Goal: Information Seeking & Learning: Learn about a topic

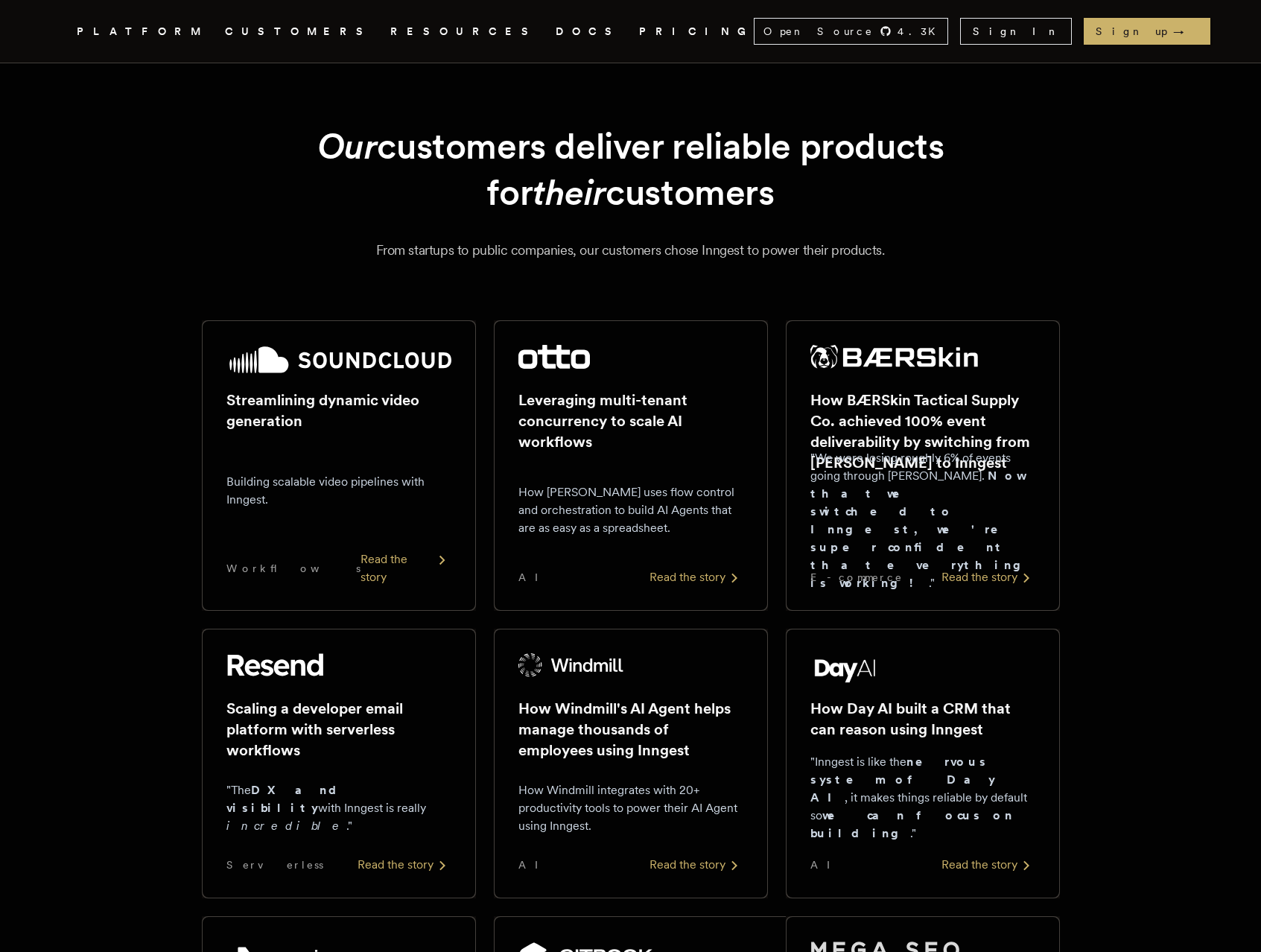
click at [556, 30] on link "DOCS" at bounding box center [589, 32] width 65 height 19
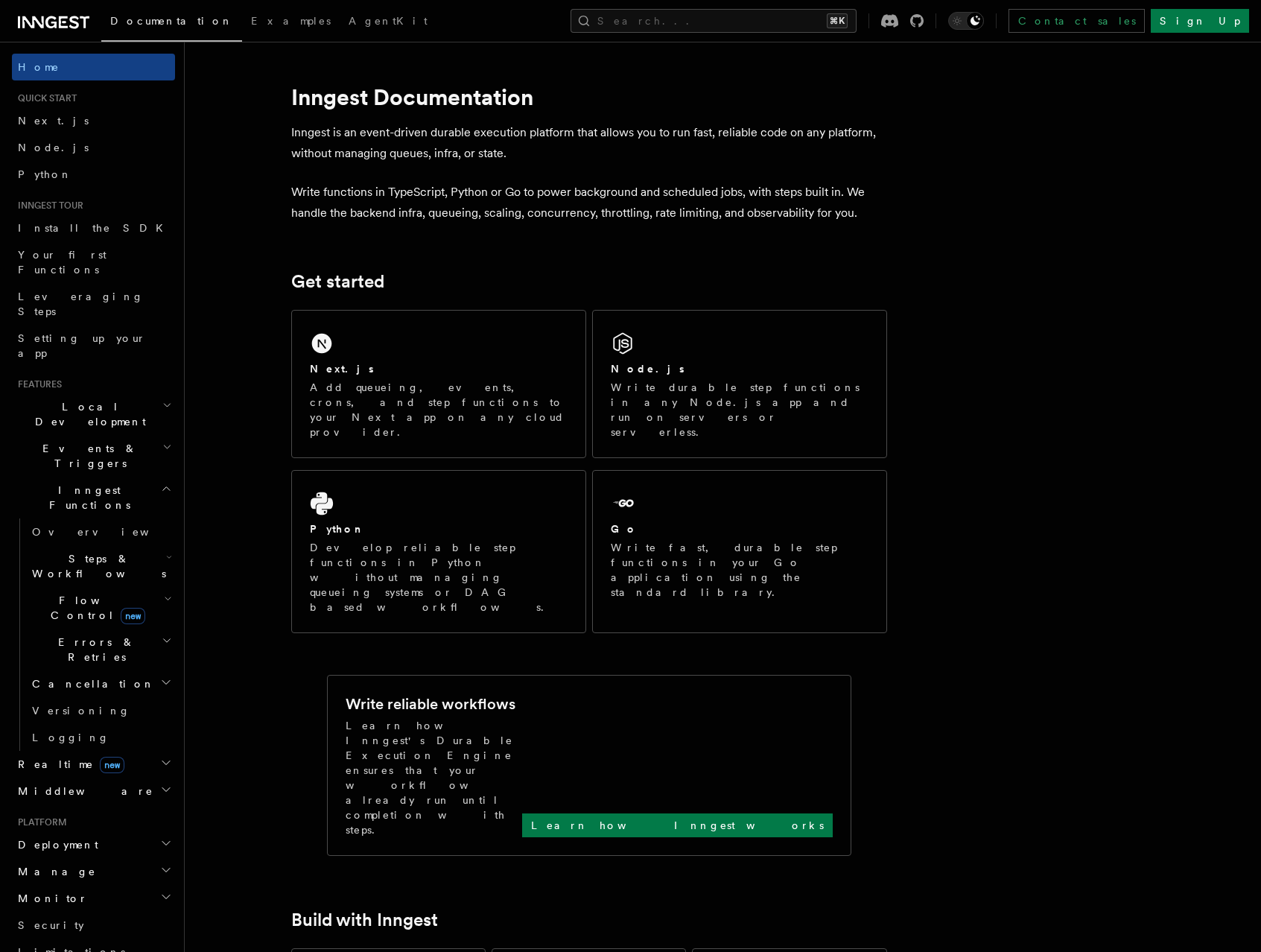
click at [21, 757] on span "Realtime new" at bounding box center [68, 763] width 113 height 15
click at [65, 783] on span "Overview" at bounding box center [108, 790] width 153 height 15
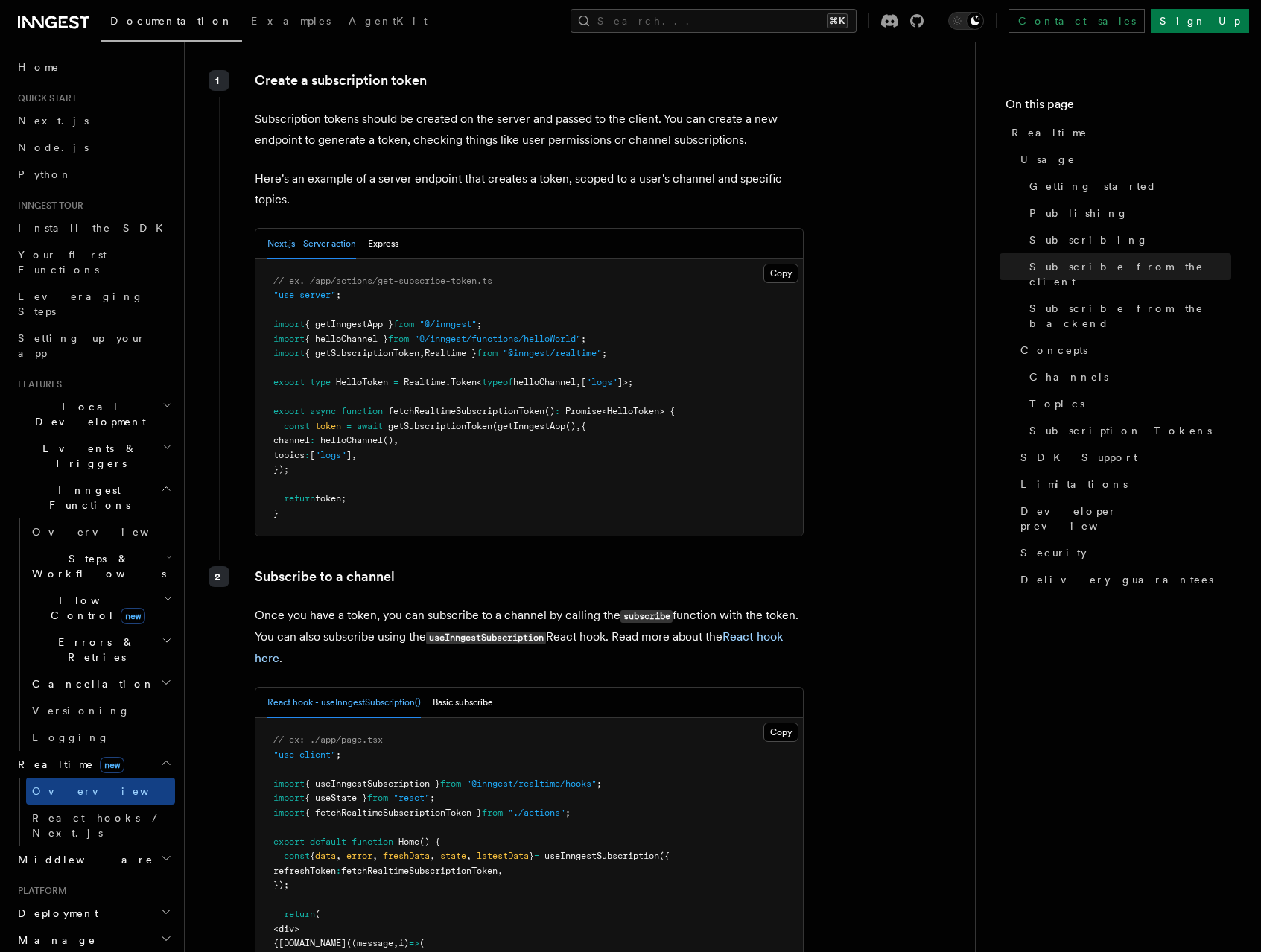
click at [91, 441] on span "Events & Triggers" at bounding box center [87, 455] width 151 height 30
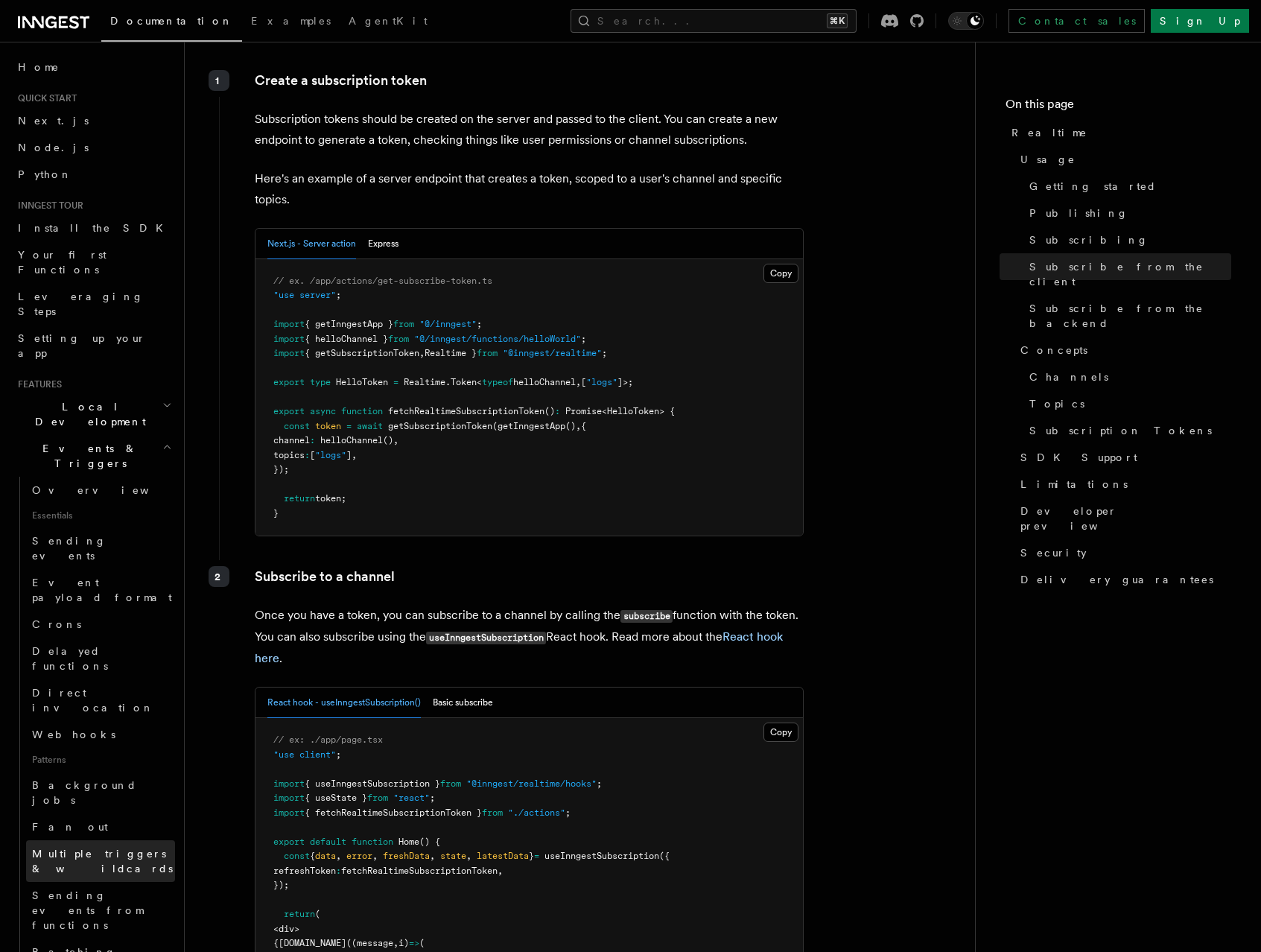
click at [109, 848] on span "Multiple triggers & wildcards" at bounding box center [102, 861] width 141 height 27
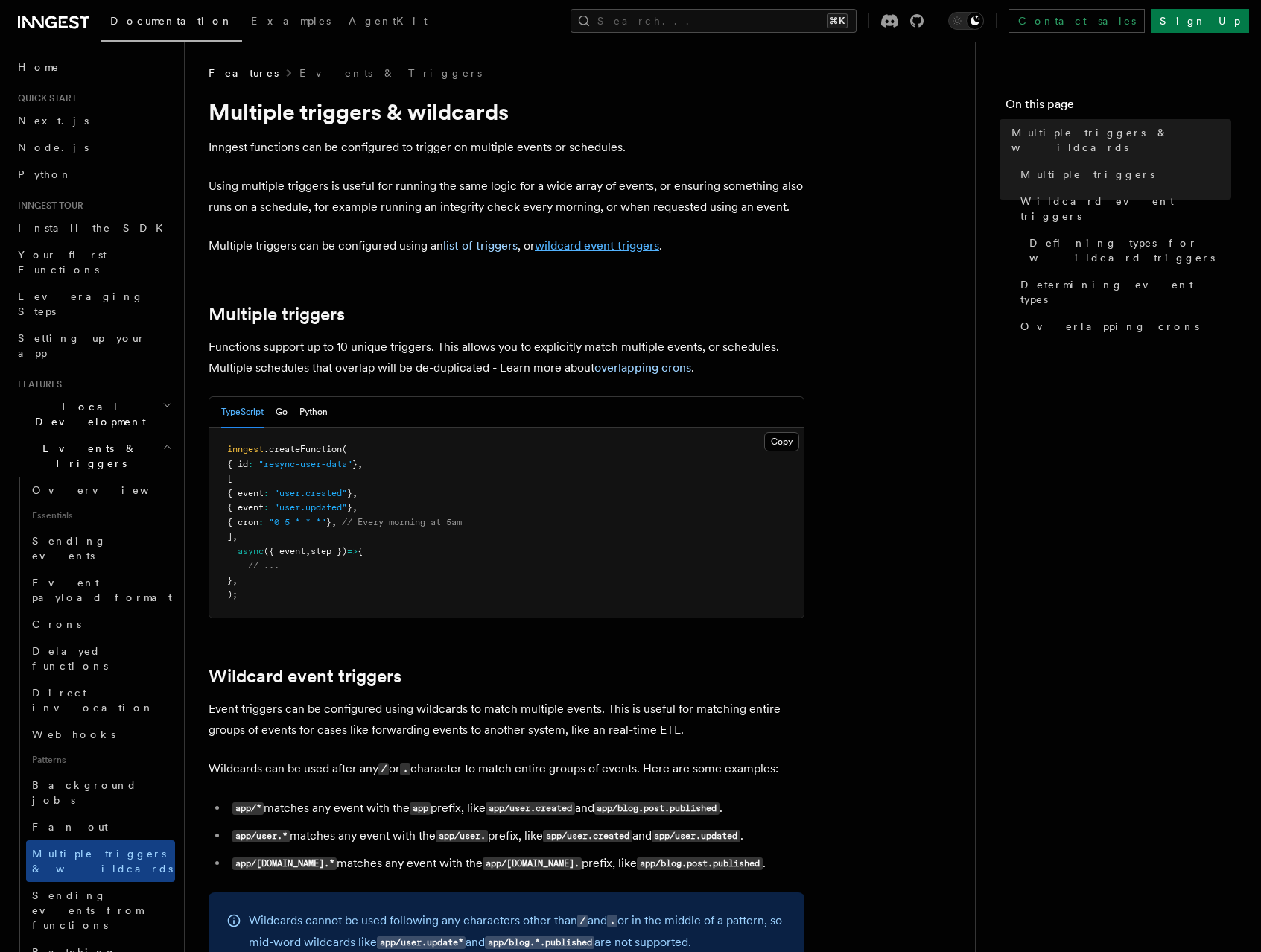
click at [572, 250] on link "wildcard event triggers" at bounding box center [597, 245] width 125 height 14
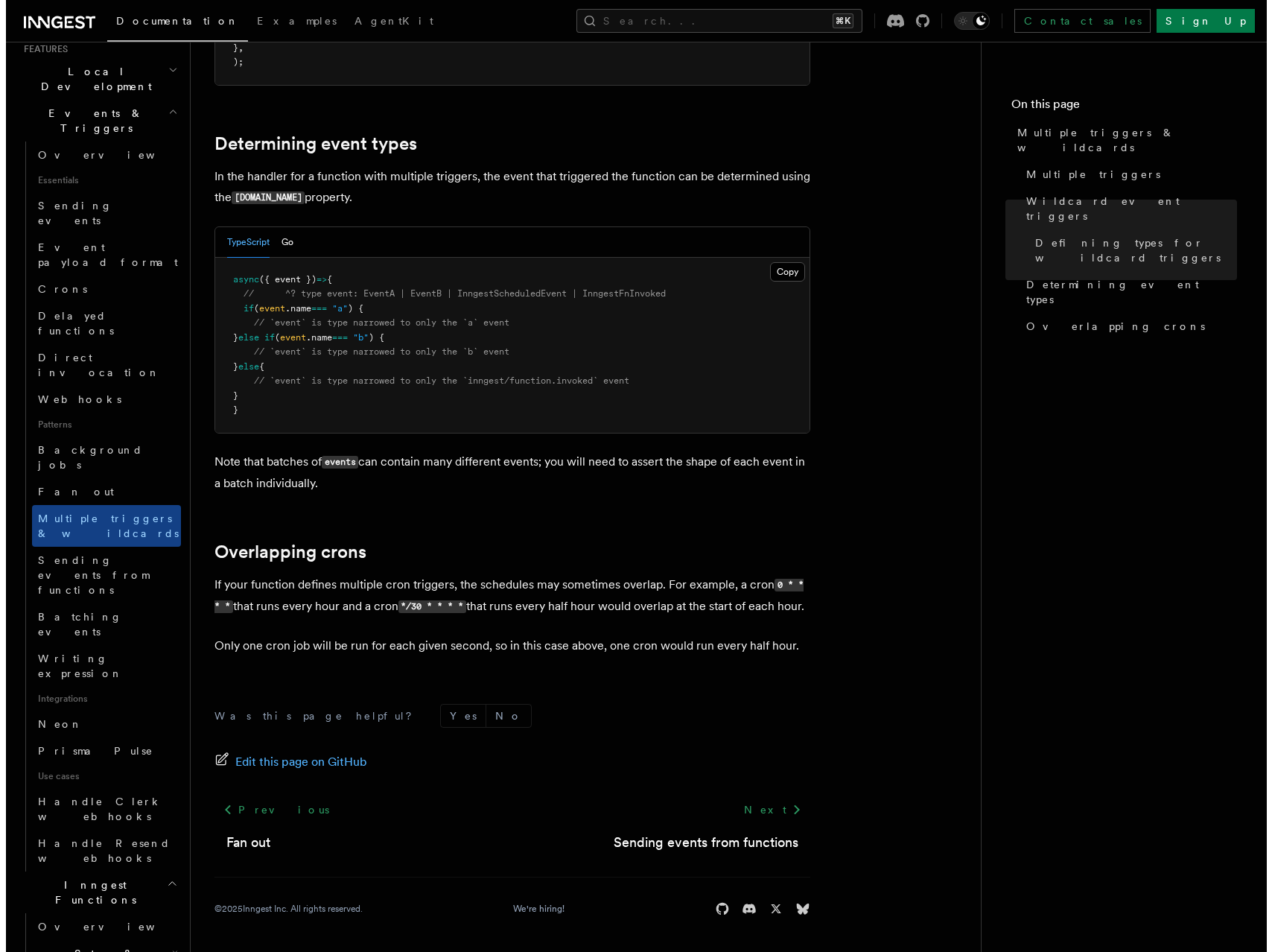
scroll to position [337, 0]
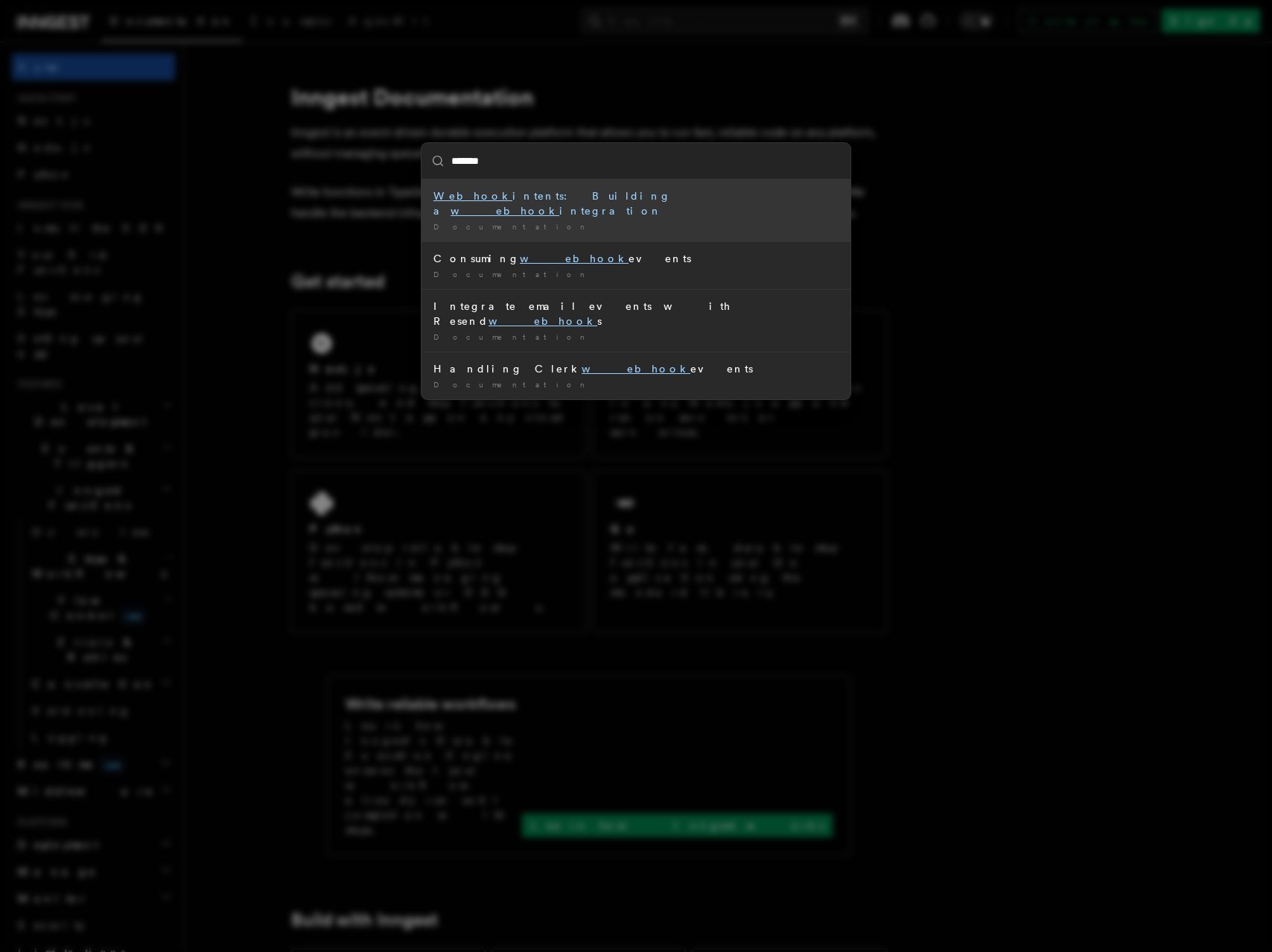
type input "********"
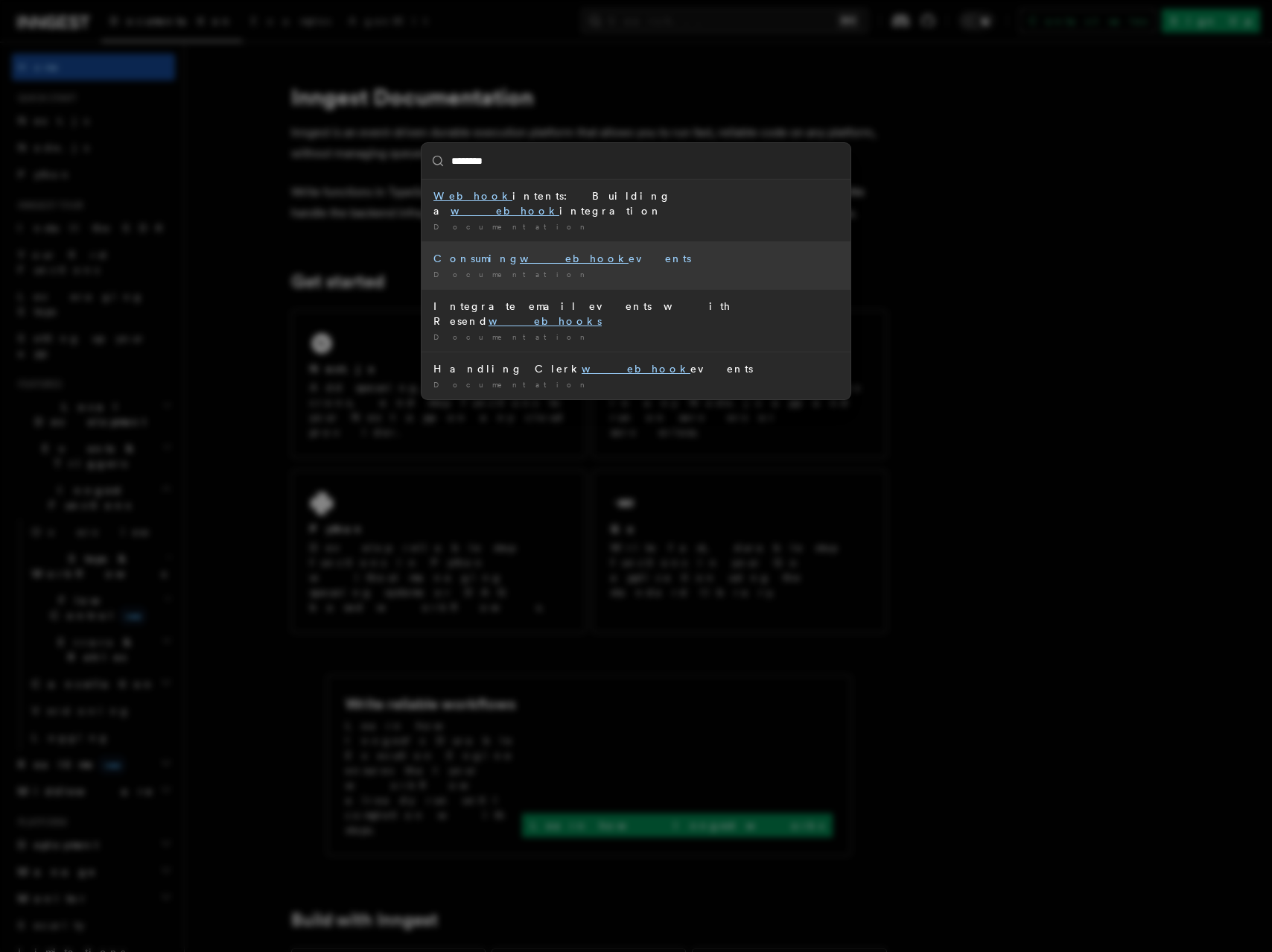
click at [633, 251] on div "Consuming webhook events" at bounding box center [636, 258] width 405 height 15
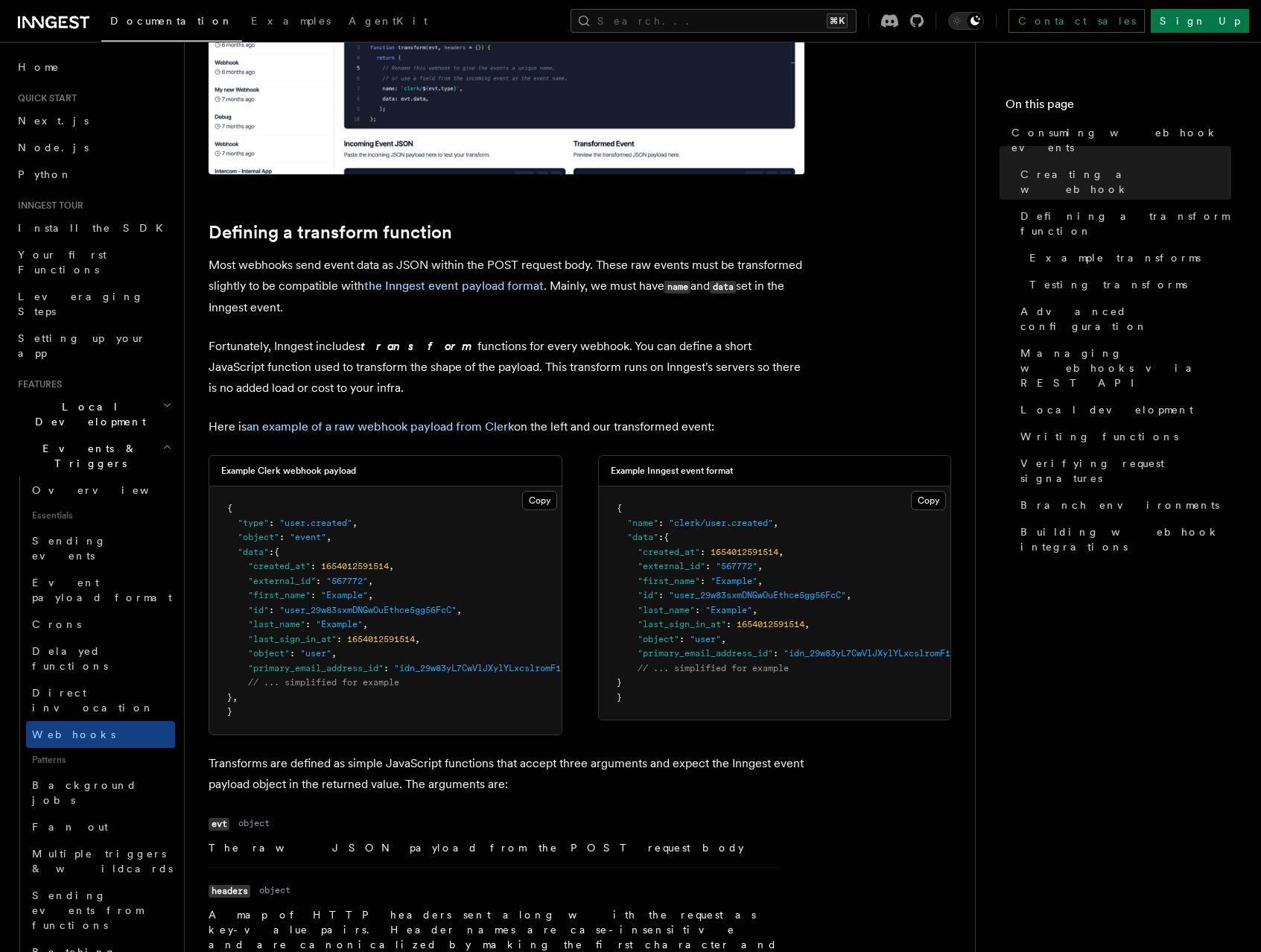
scroll to position [880, 0]
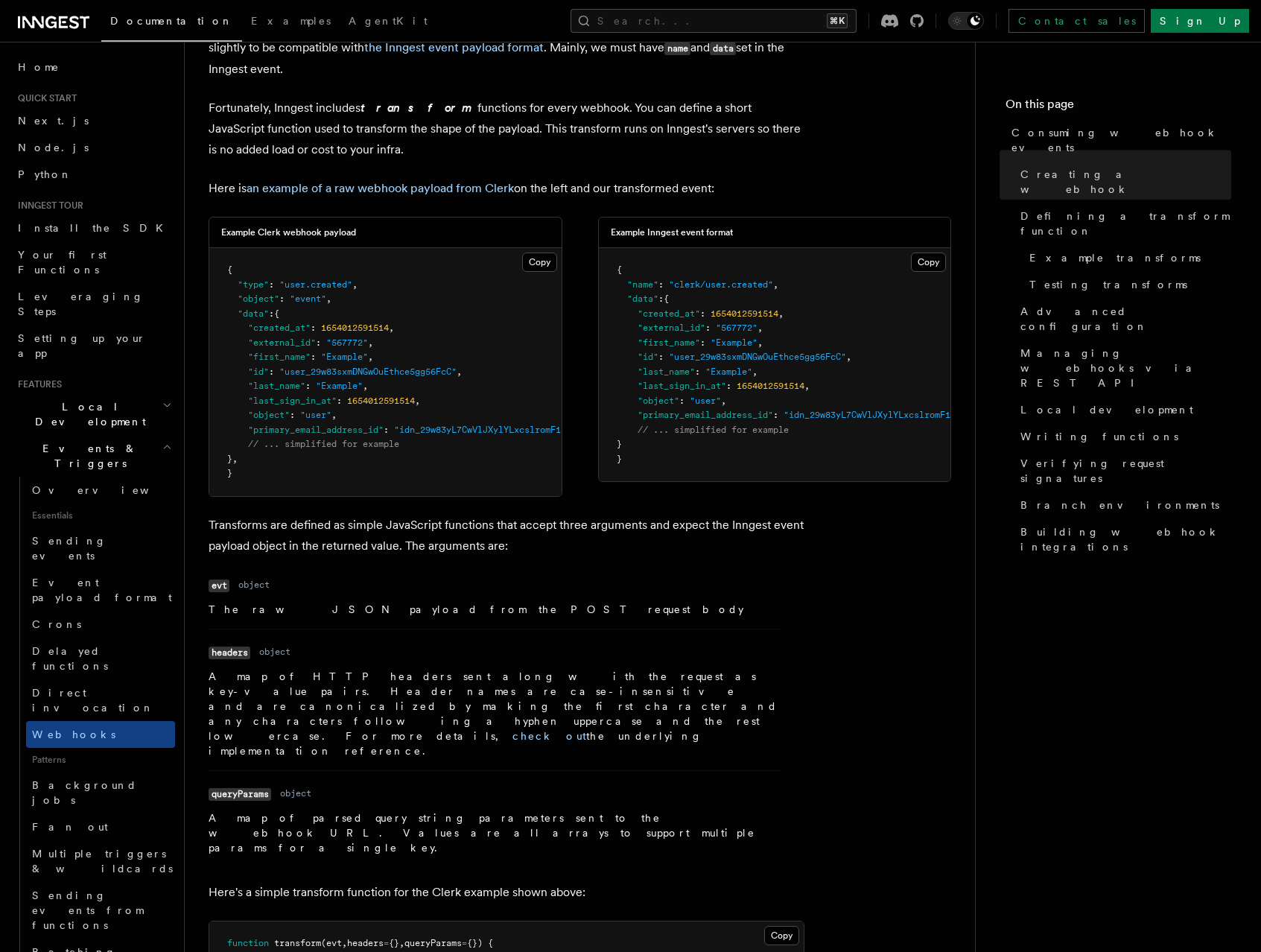
scroll to position [1116, 0]
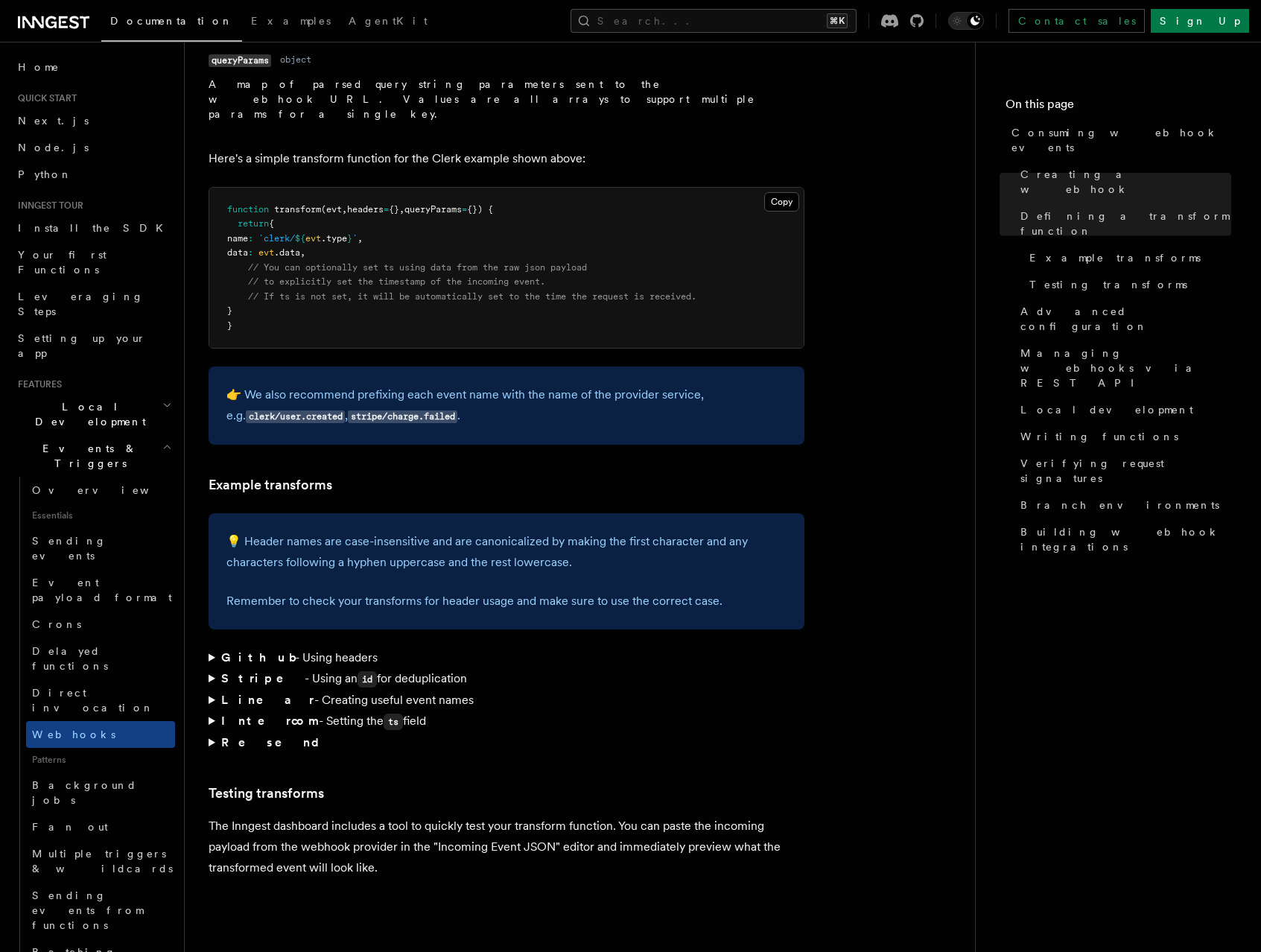
scroll to position [1893, 0]
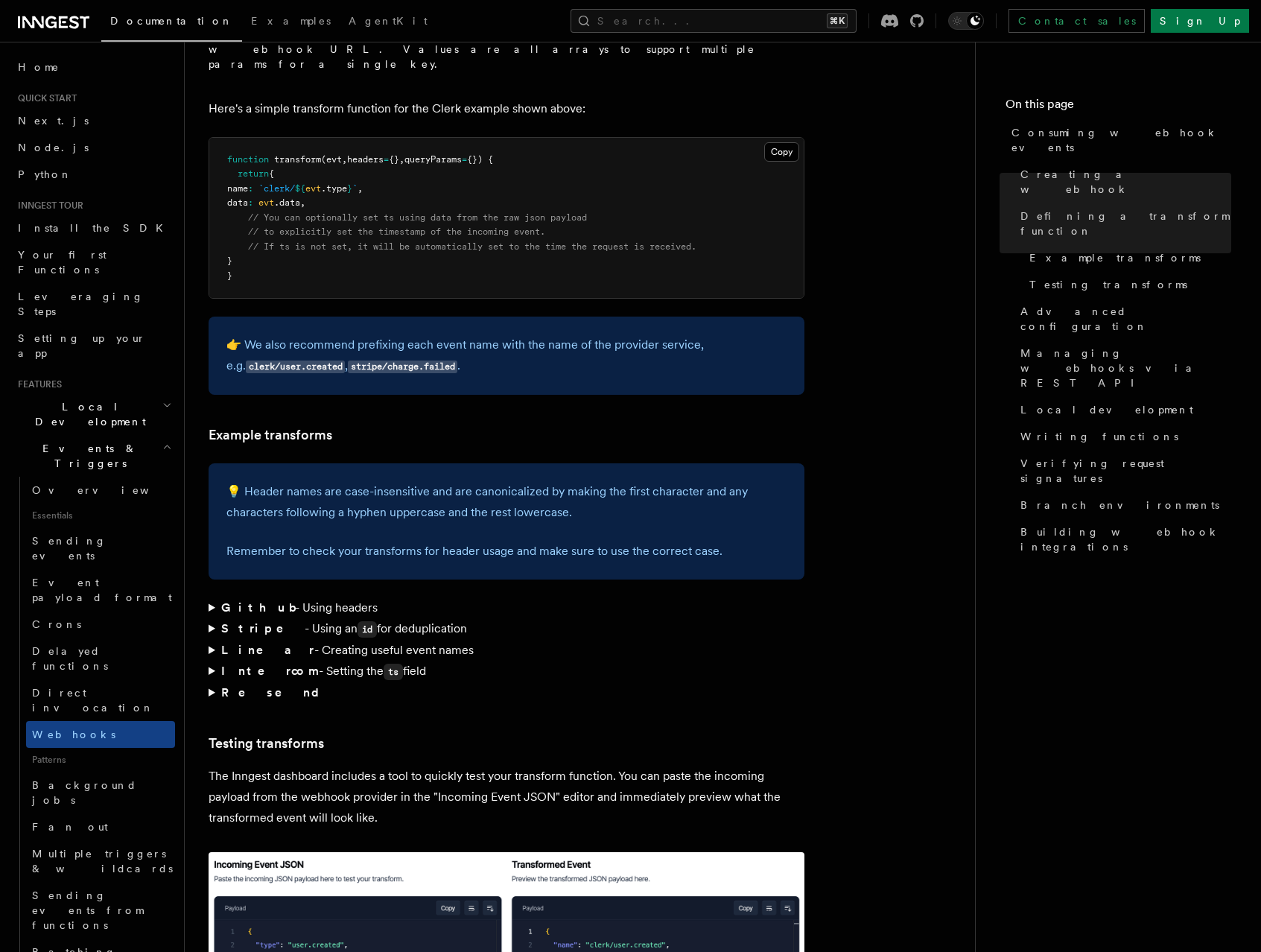
click at [209, 618] on summary "Stripe - Using an id for deduplication" at bounding box center [506, 628] width 596 height 22
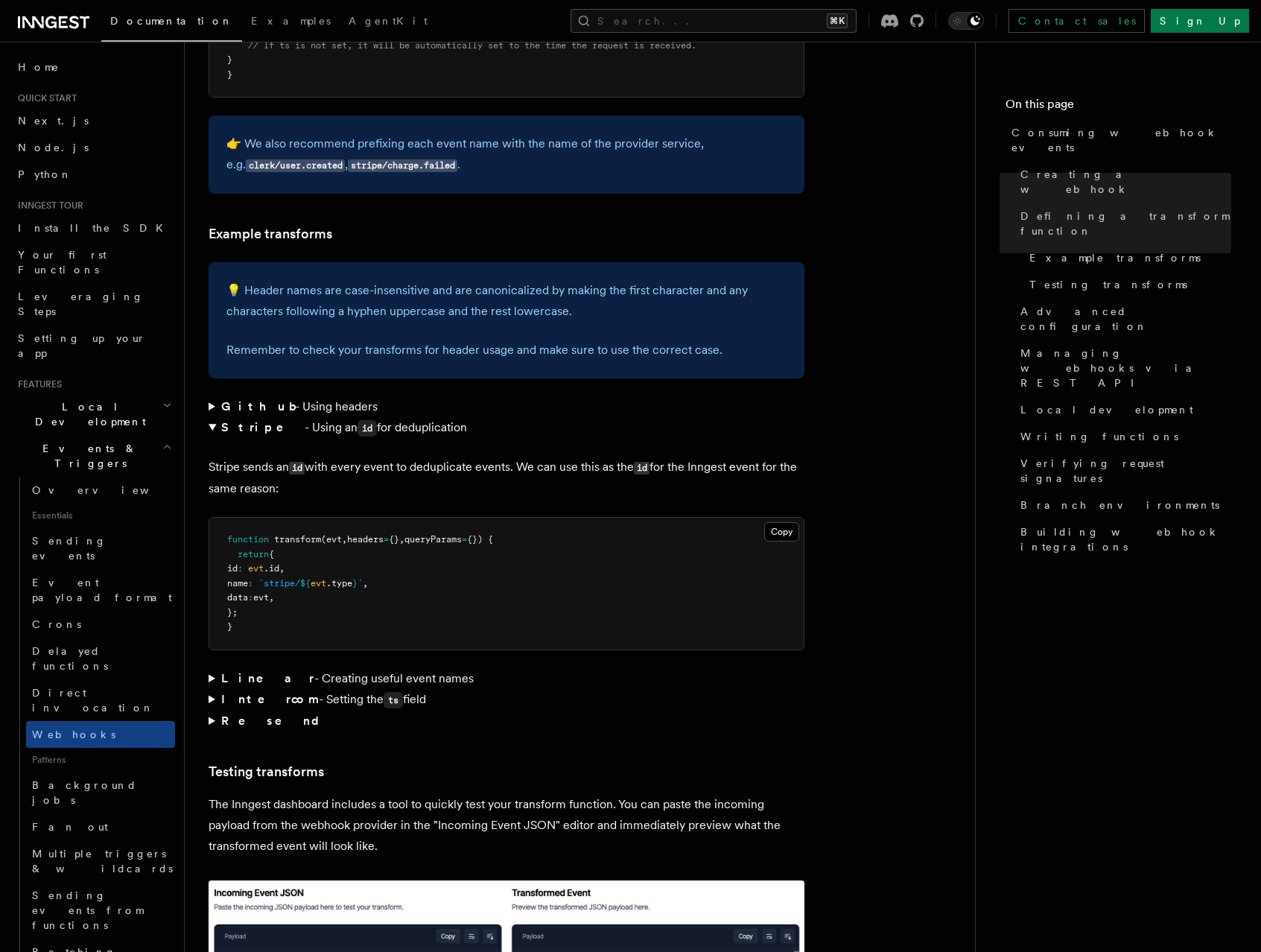
scroll to position [2099, 0]
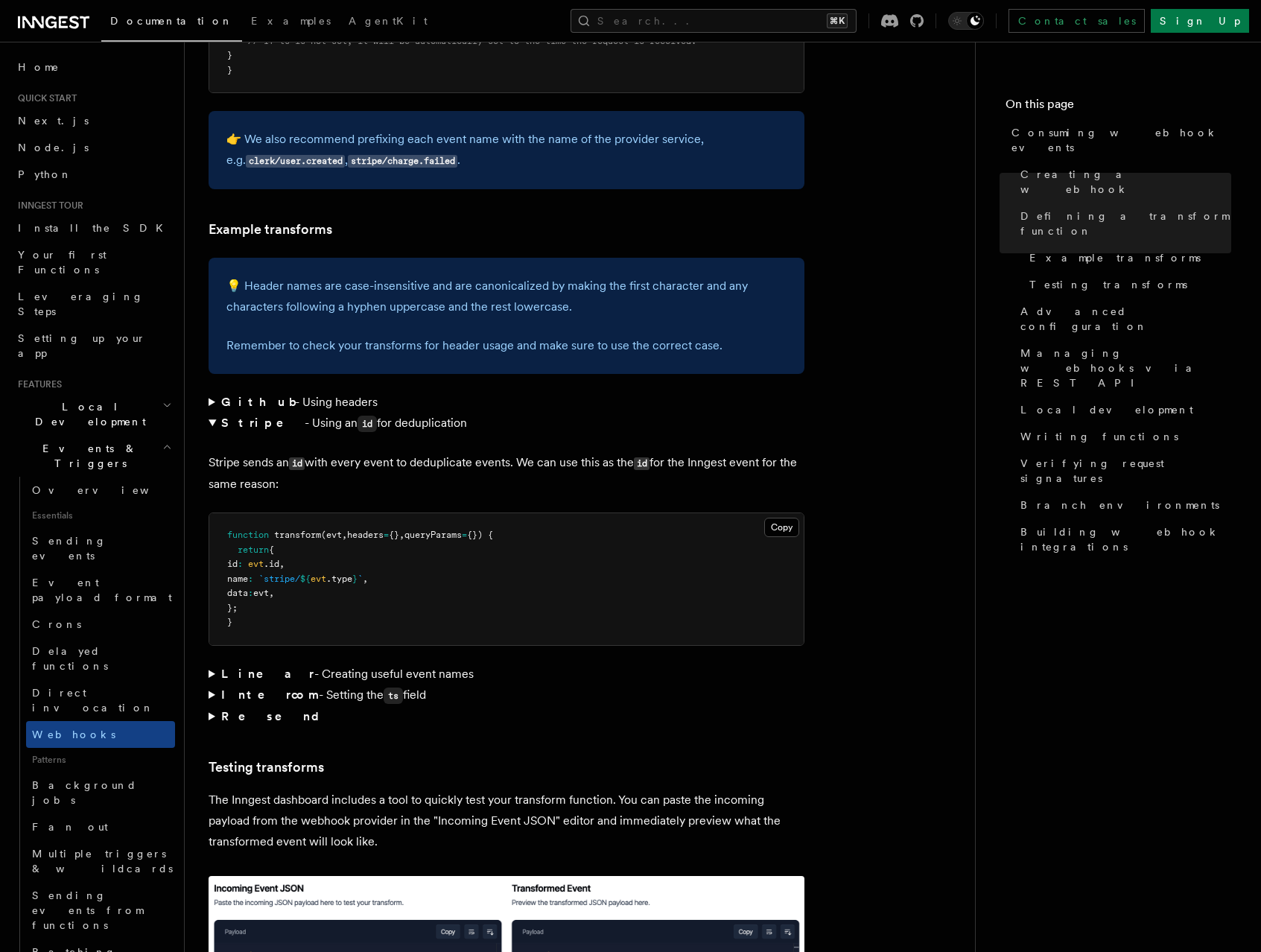
click at [662, 452] on p "Stripe sends an id with every event to deduplicate events. We can use this as t…" at bounding box center [506, 473] width 596 height 42
click at [213, 664] on summary "Linear - Creating useful event names" at bounding box center [506, 674] width 596 height 21
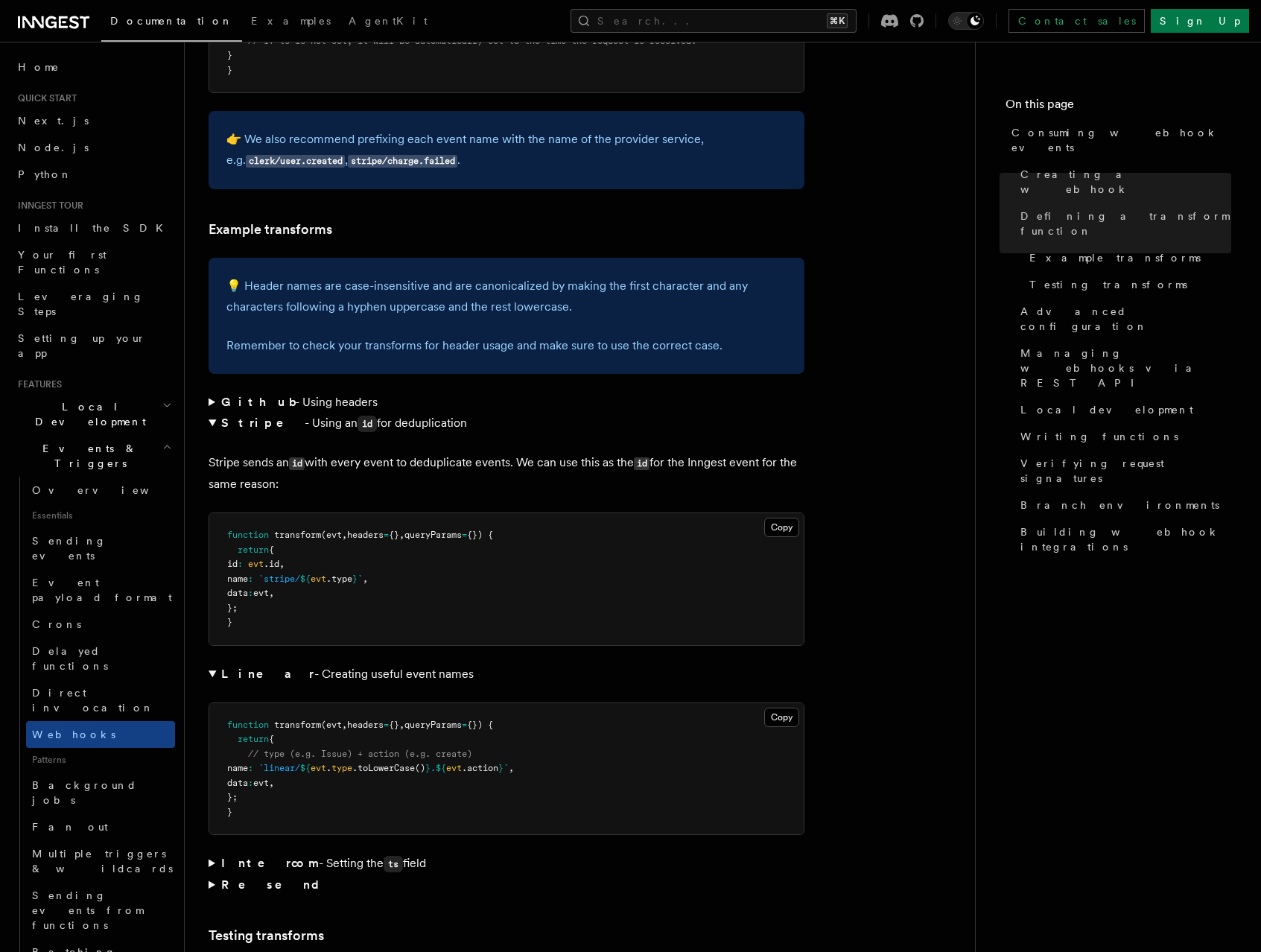
click at [96, 441] on span "Events & Triggers" at bounding box center [87, 455] width 151 height 30
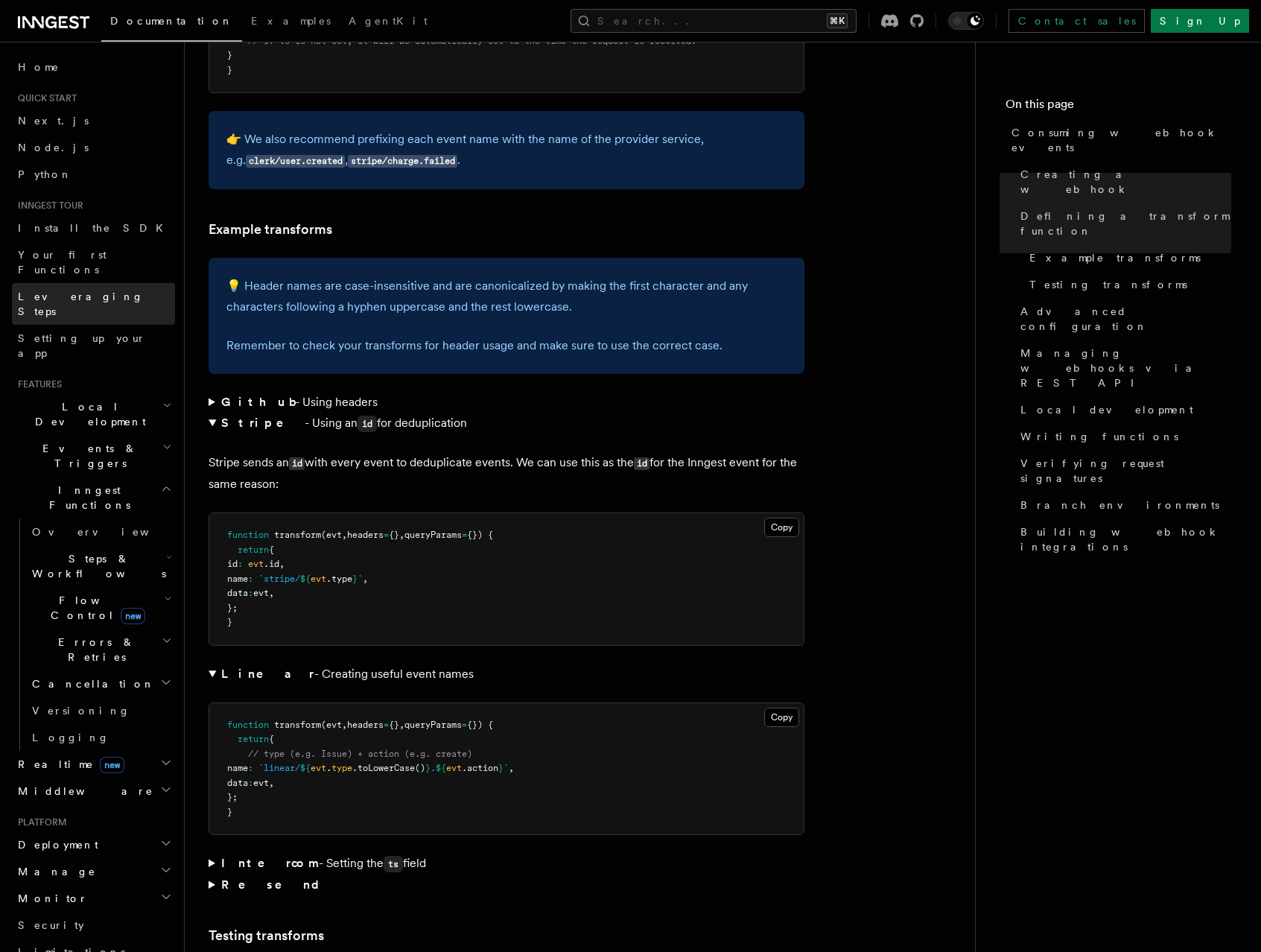
click at [90, 291] on span "Leveraging Steps" at bounding box center [81, 304] width 126 height 27
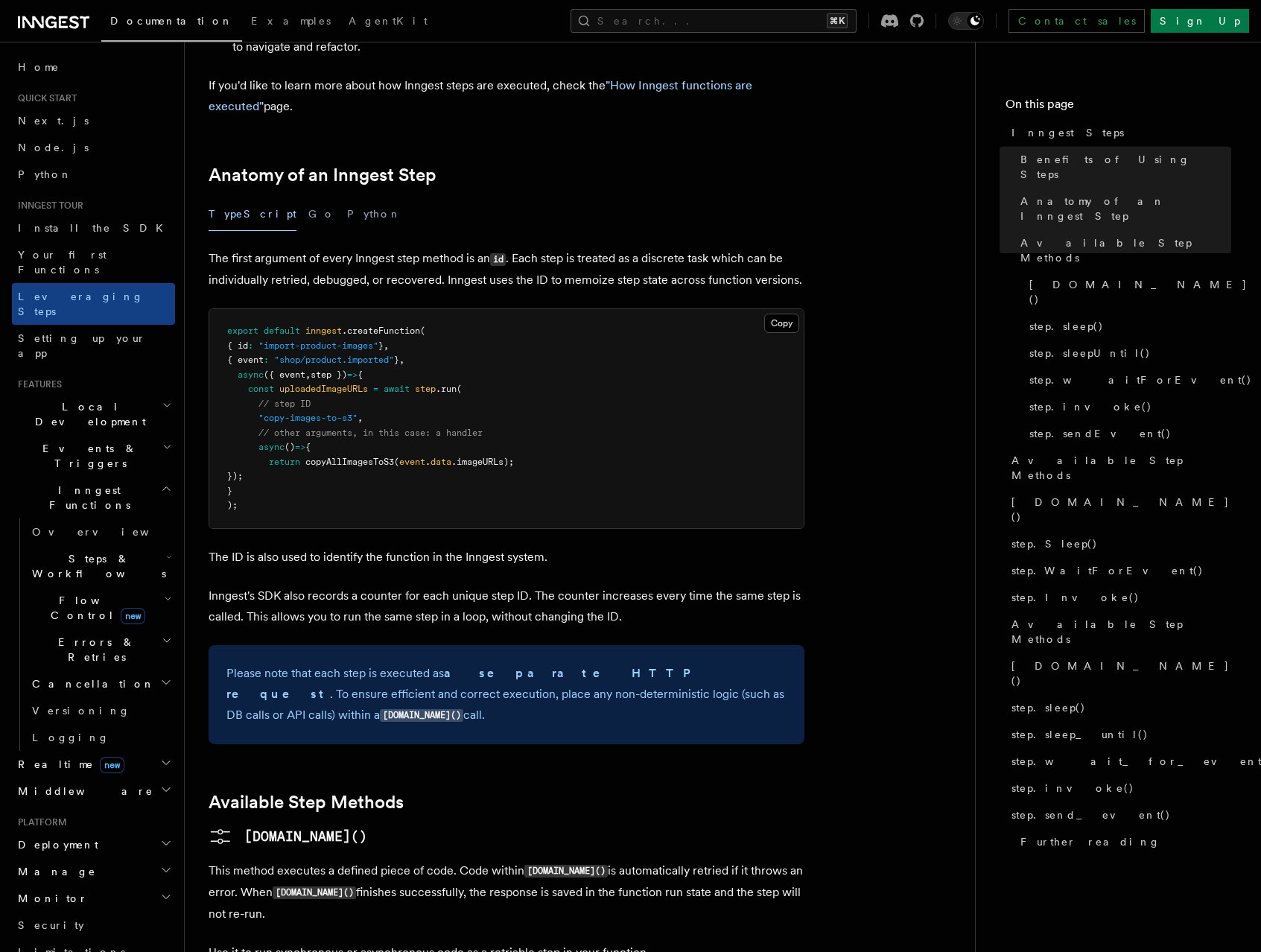
scroll to position [551, 0]
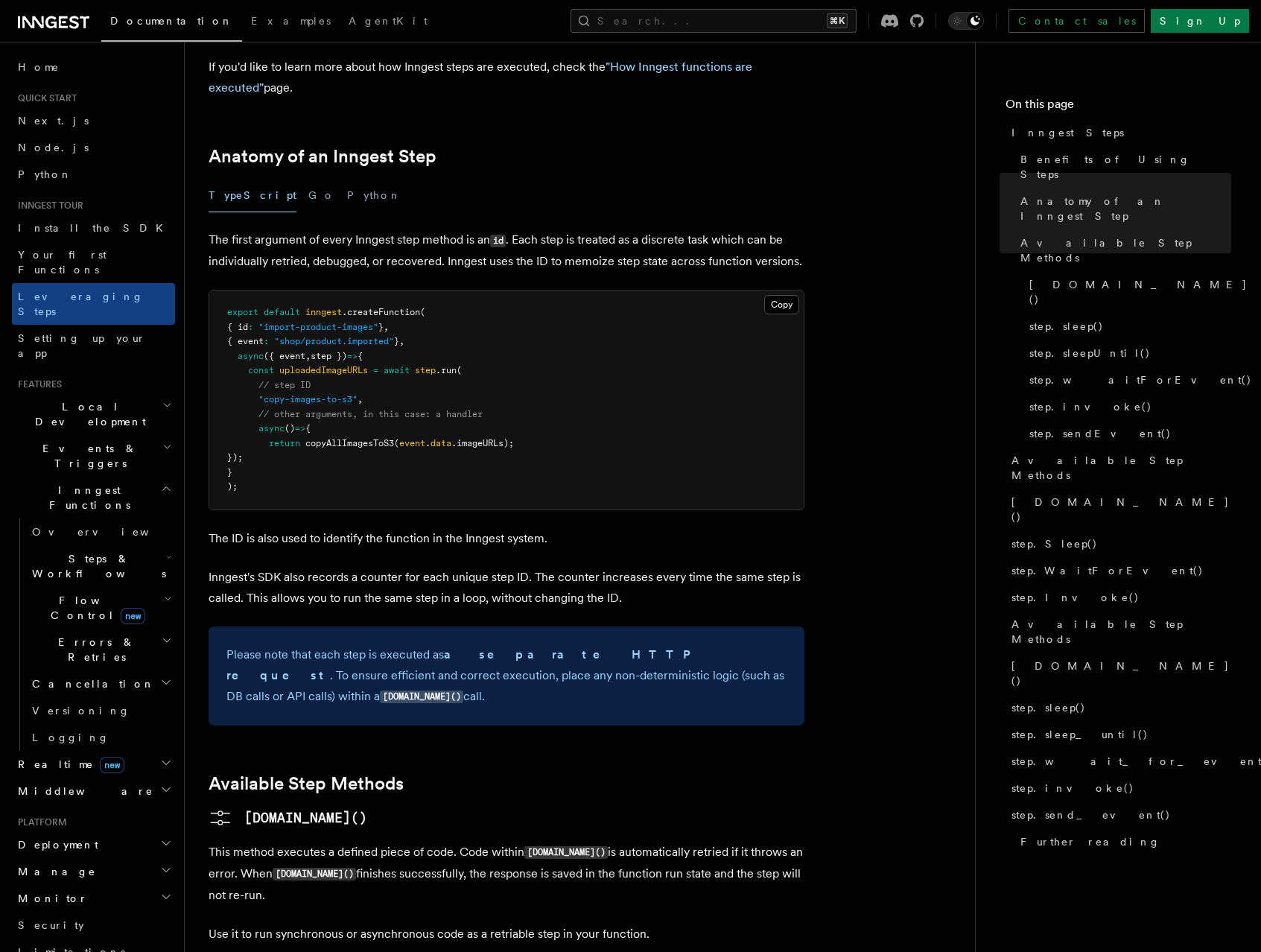
drag, startPoint x: 351, startPoint y: 591, endPoint x: 764, endPoint y: 594, distance: 413.0
click at [764, 645] on p "Please note that each step is executed as a separate HTTP request . To ensure e…" at bounding box center [506, 677] width 560 height 64
click at [765, 645] on p "Please note that each step is executed as a separate HTTP request . To ensure e…" at bounding box center [506, 677] width 560 height 64
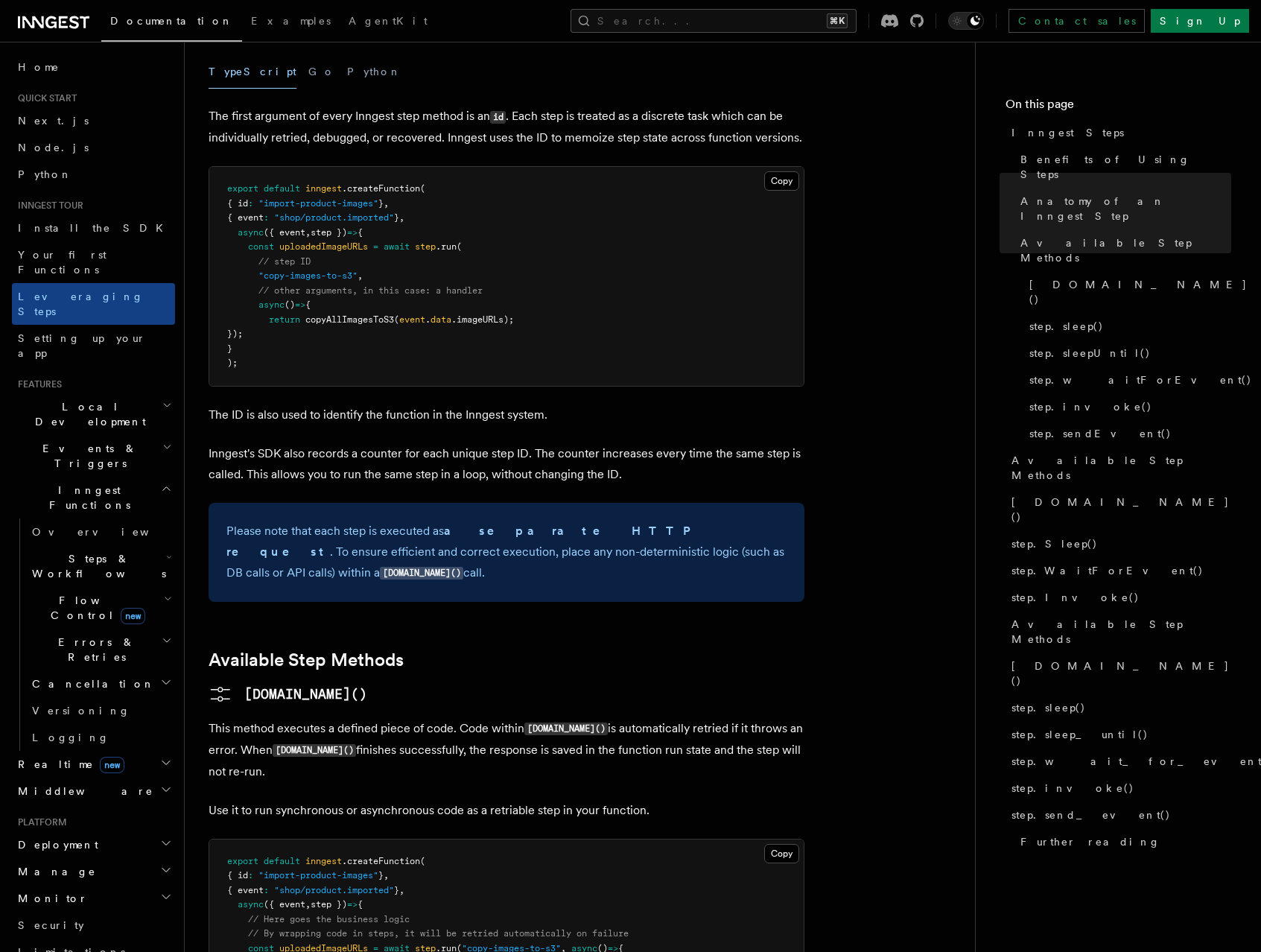
scroll to position [689, 0]
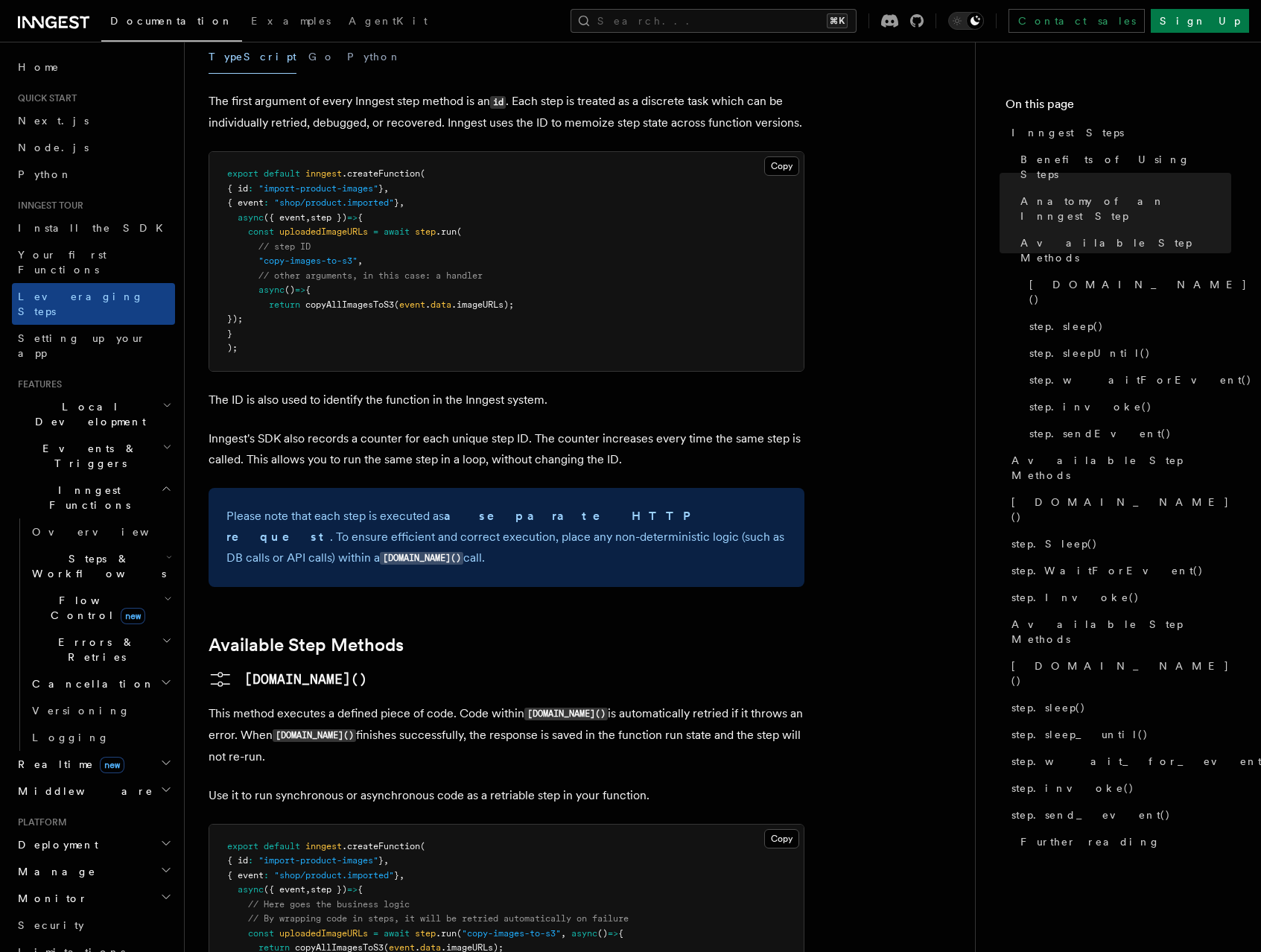
click at [439, 667] on h3 "step.run()" at bounding box center [506, 679] width 596 height 24
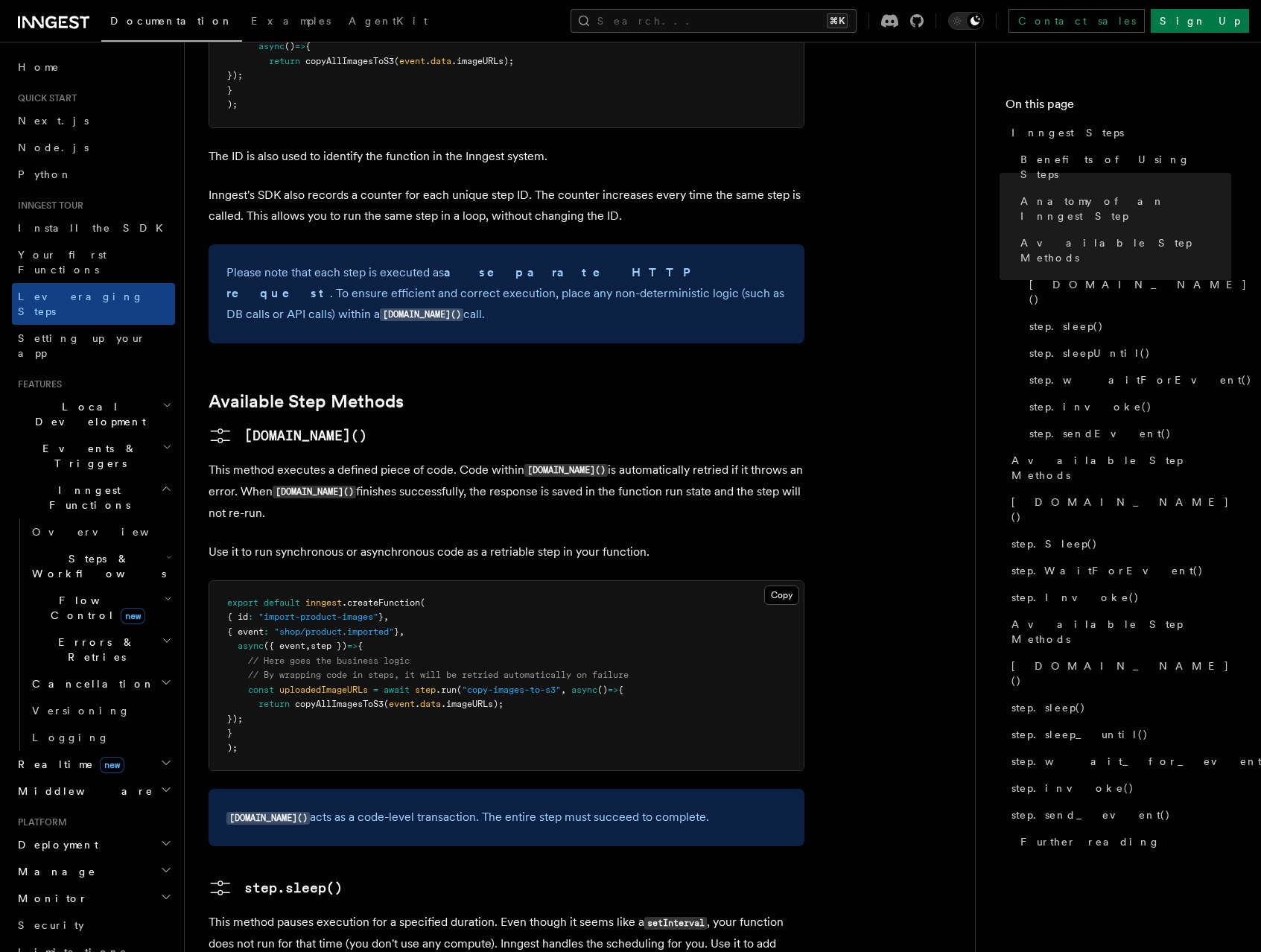
scroll to position [953, 0]
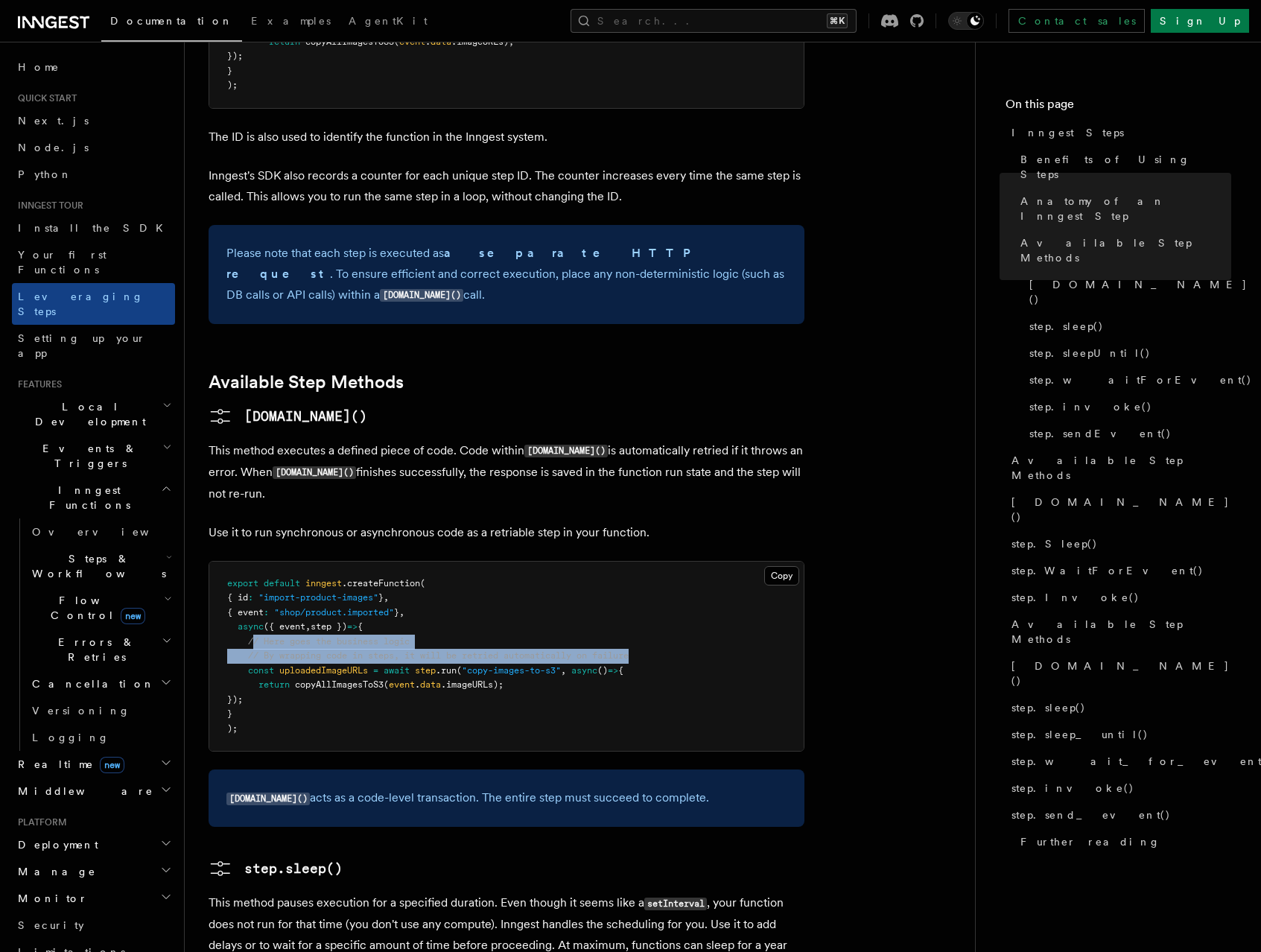
drag, startPoint x: 253, startPoint y: 535, endPoint x: 676, endPoint y: 550, distance: 423.3
click at [676, 562] on pre "export default inngest .createFunction ( { id : "import-product-images" } , { e…" at bounding box center [506, 657] width 595 height 190
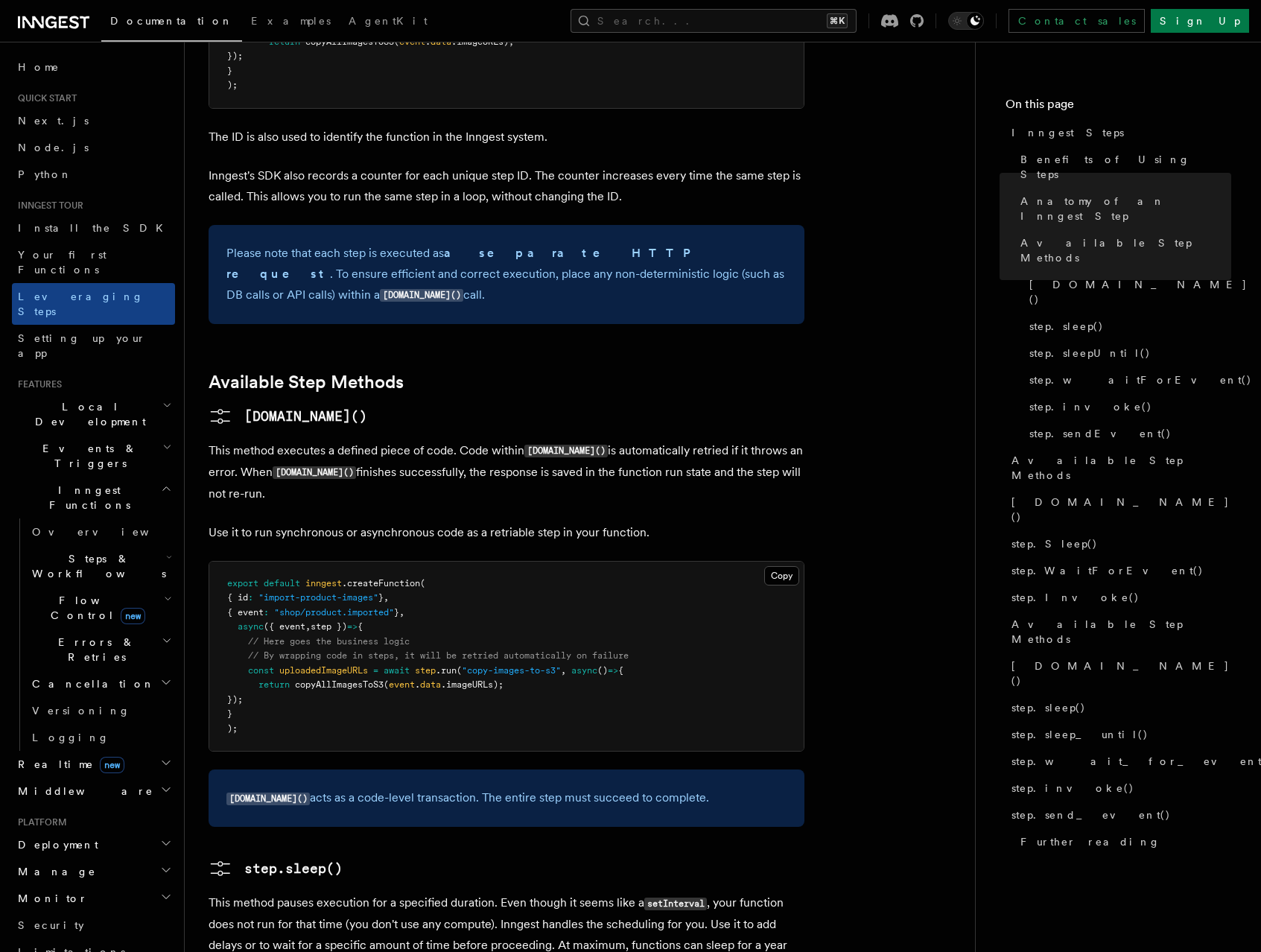
click at [676, 562] on pre "export default inngest .createFunction ( { id : "import-product-images" } , { e…" at bounding box center [506, 657] width 595 height 190
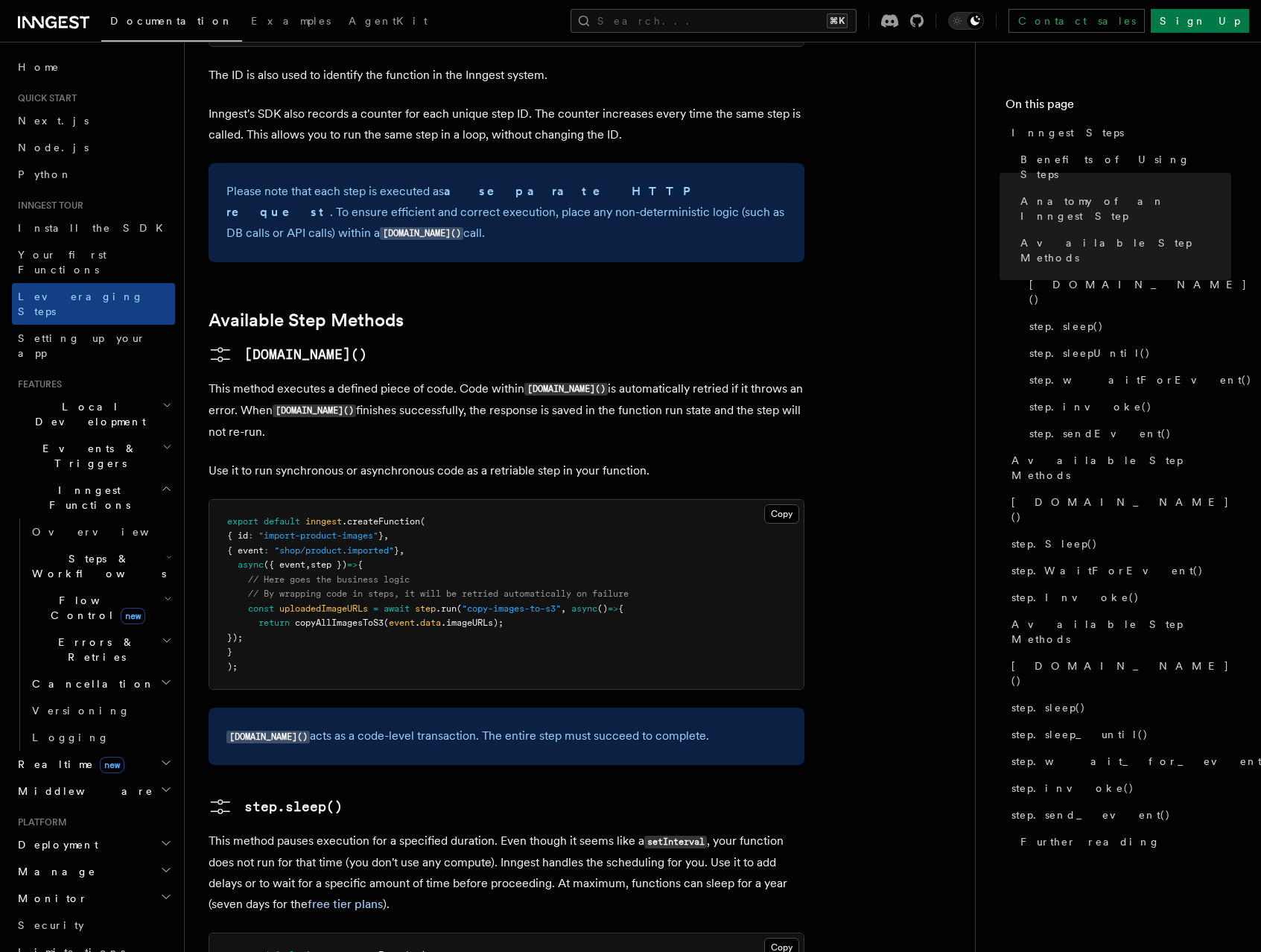
scroll to position [1016, 0]
drag, startPoint x: 561, startPoint y: 633, endPoint x: 723, endPoint y: 627, distance: 162.1
click at [720, 725] on p "step.run() acts as a code-level transaction. The entire step must succeed to co…" at bounding box center [506, 735] width 560 height 22
drag, startPoint x: 723, startPoint y: 627, endPoint x: 714, endPoint y: 617, distance: 13.5
click at [723, 725] on p "step.run() acts as a code-level transaction. The entire step must succeed to co…" at bounding box center [506, 735] width 560 height 22
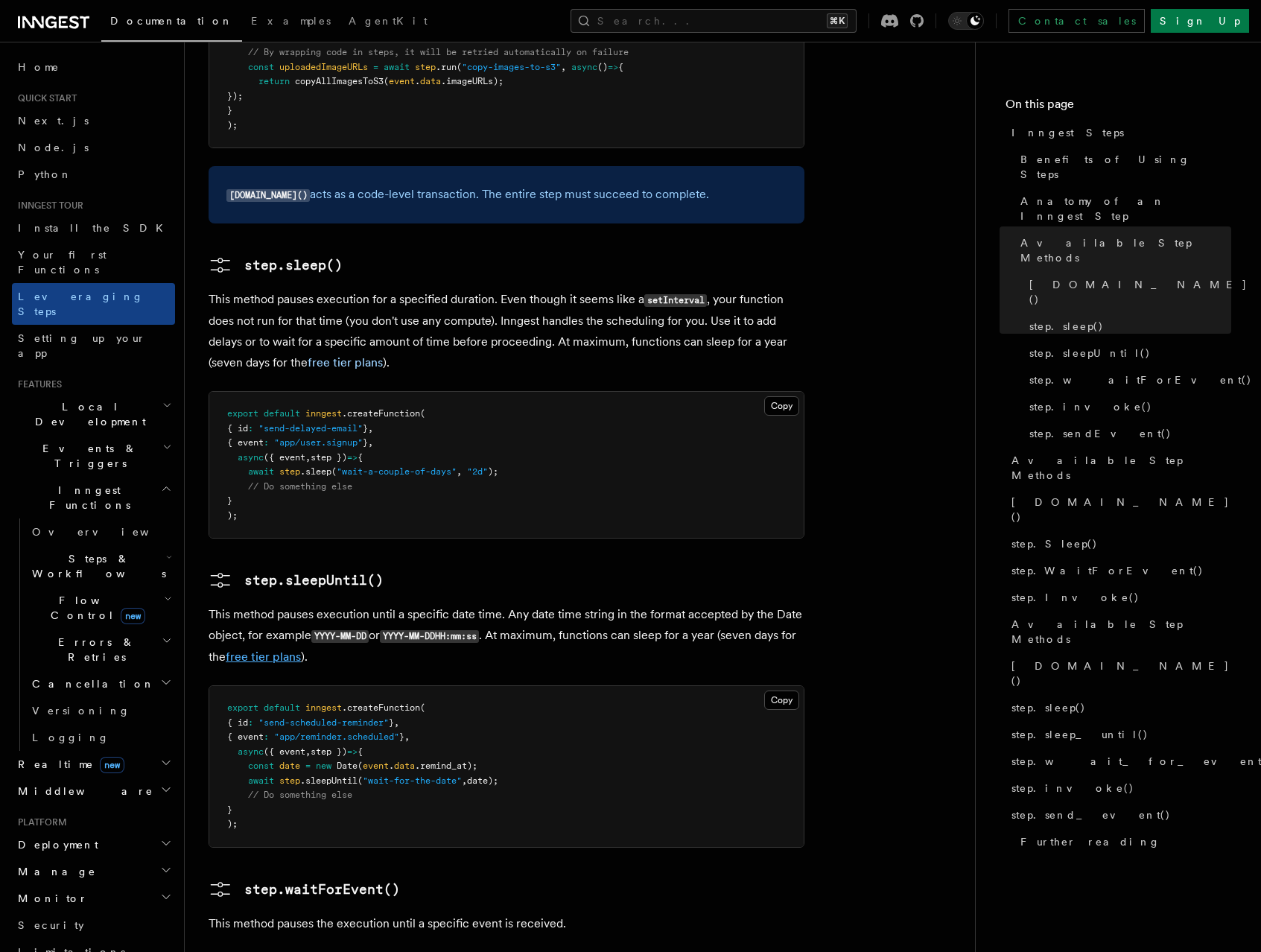
scroll to position [1567, 0]
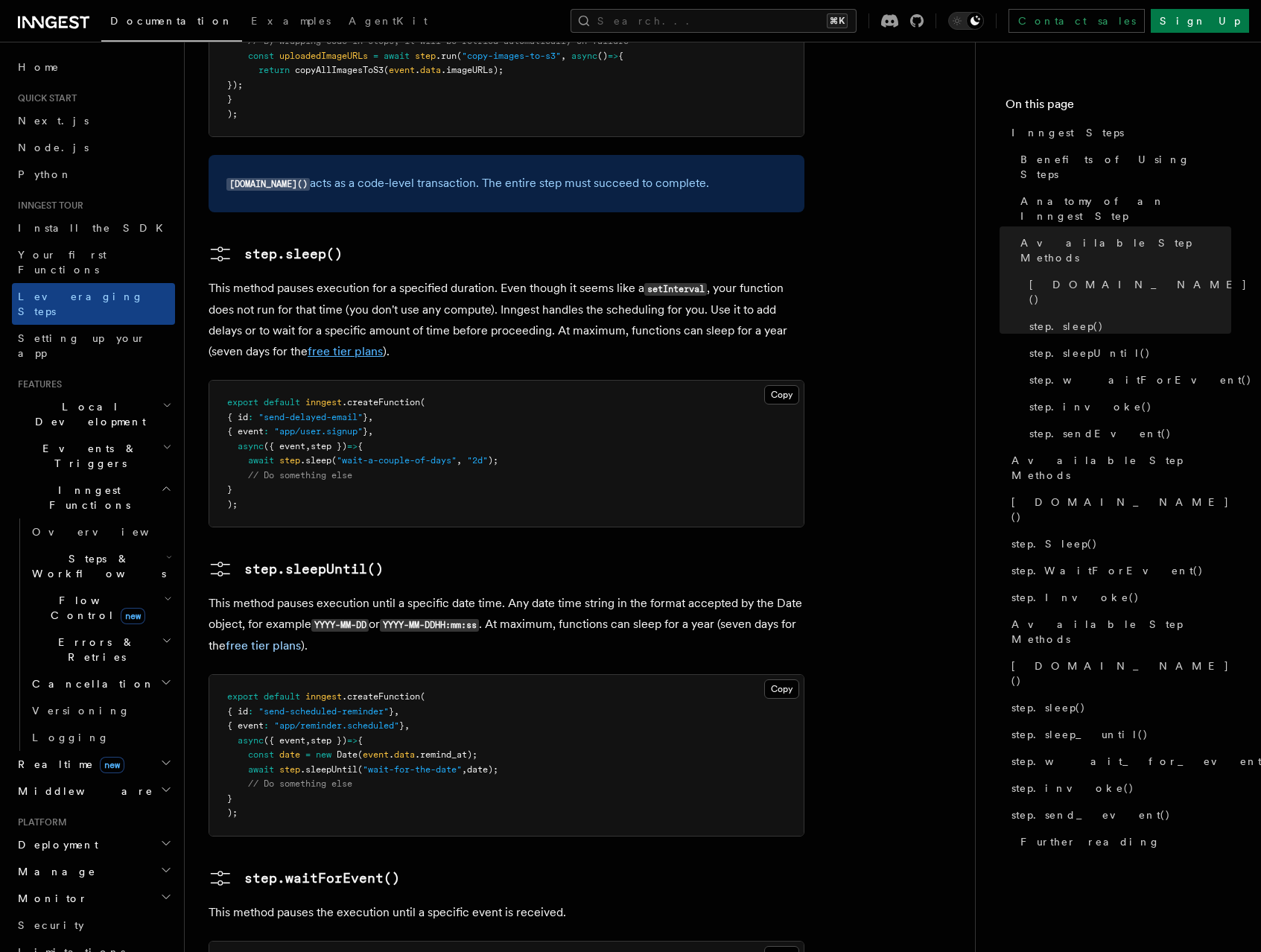
click at [350, 344] on link "free tier plans" at bounding box center [344, 351] width 75 height 14
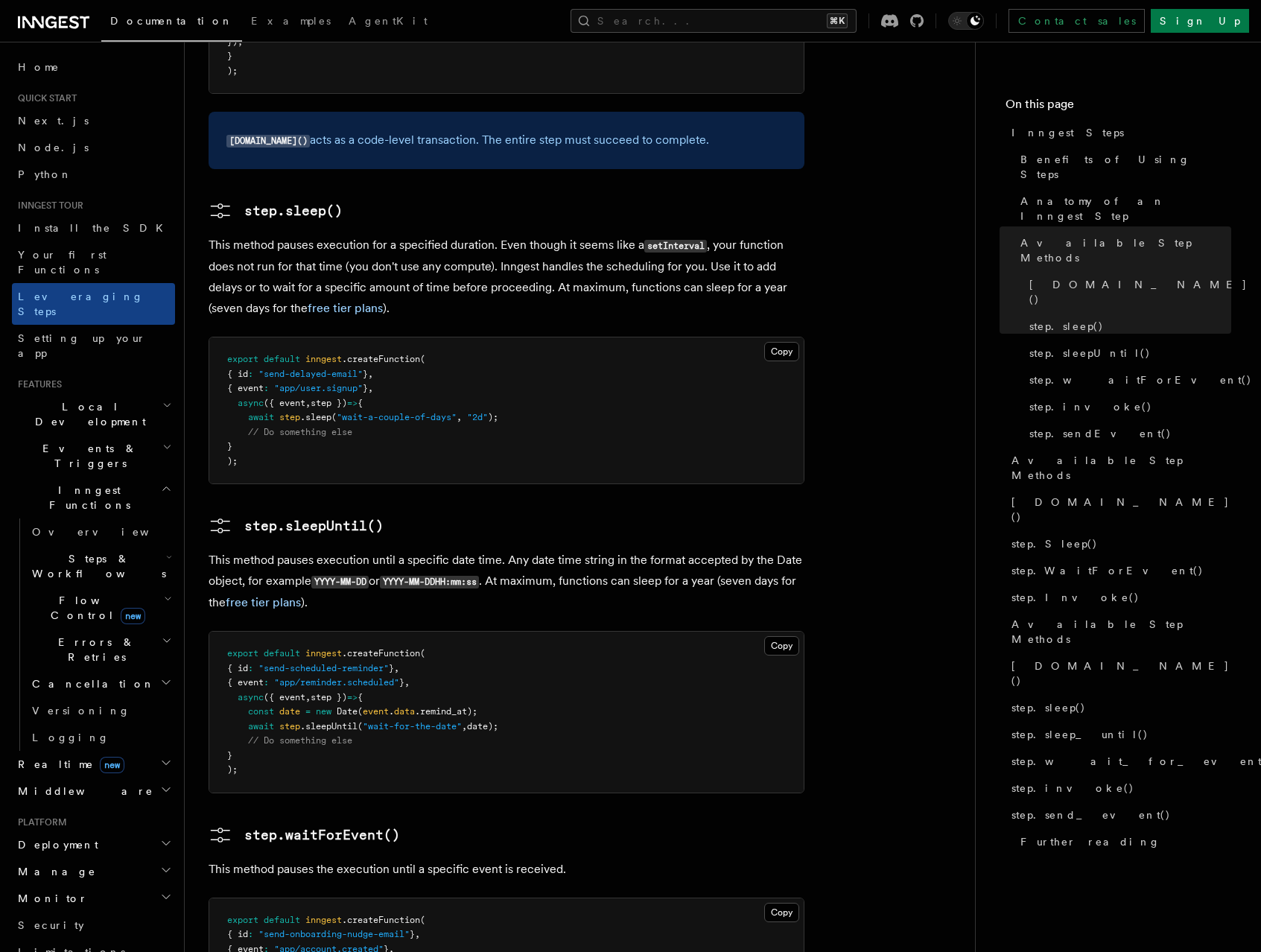
scroll to position [1630, 0]
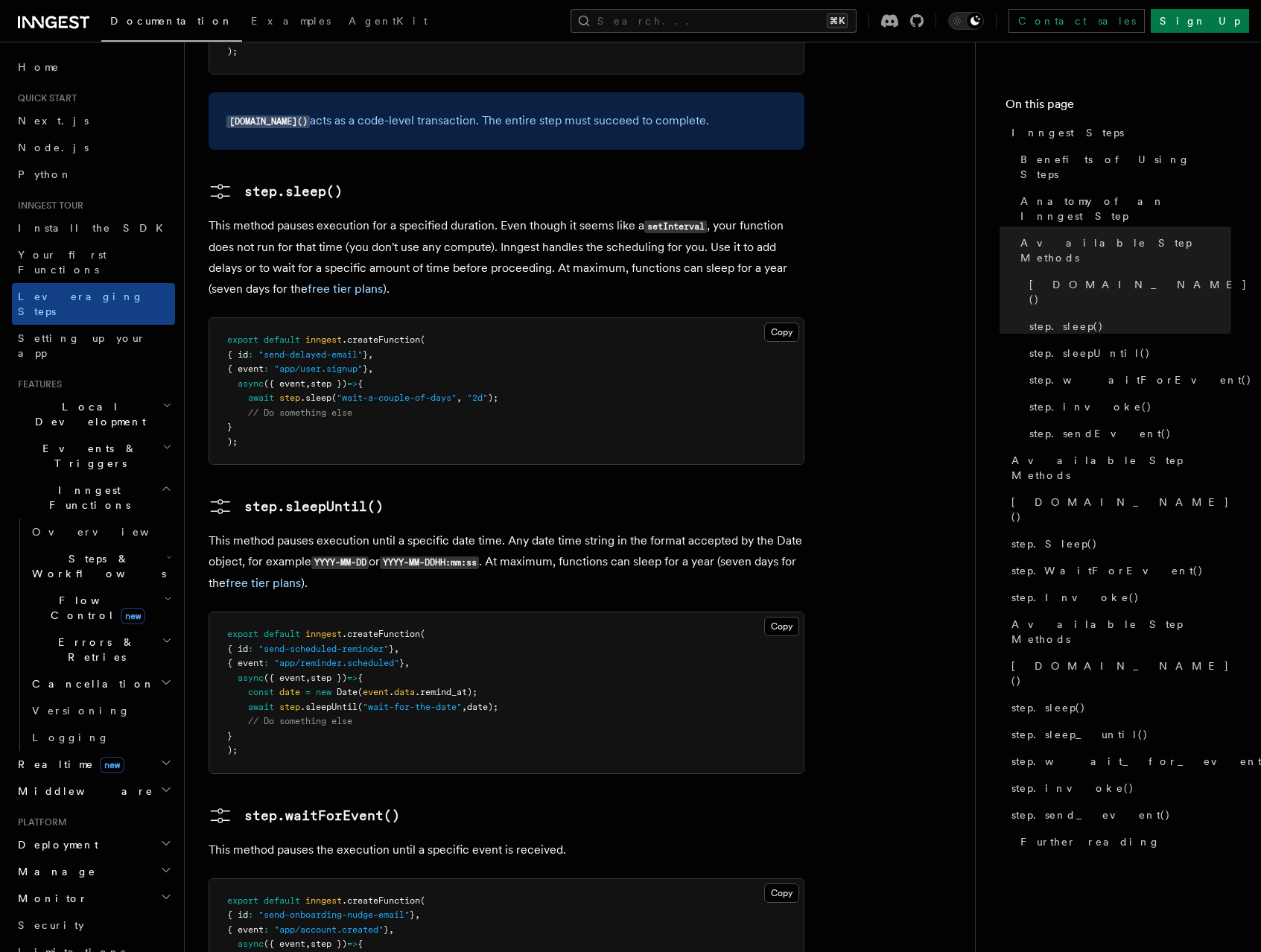
click at [509, 530] on p "This method pauses execution until a specific date time. Any date time string i…" at bounding box center [506, 562] width 596 height 64
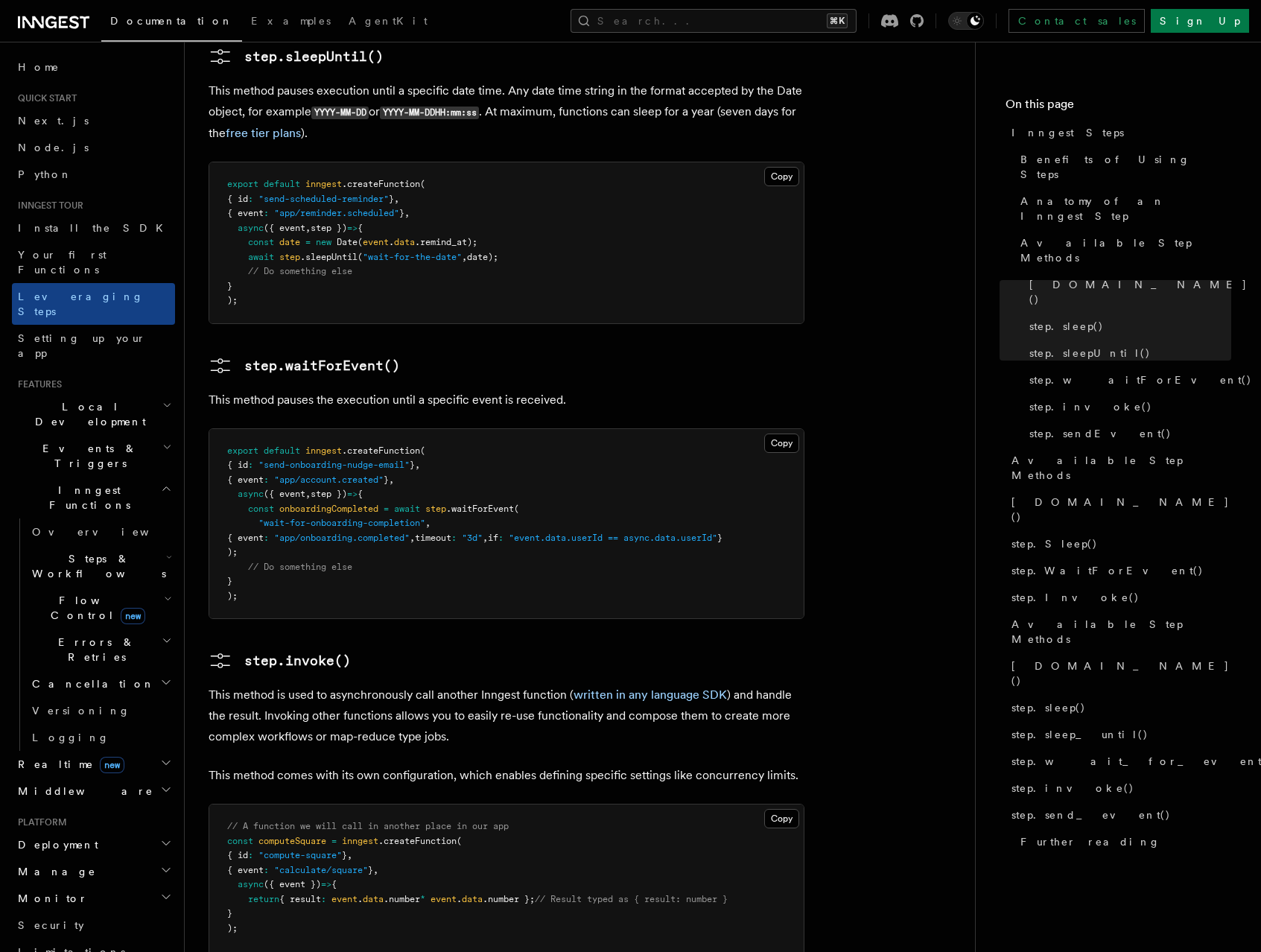
scroll to position [2092, 0]
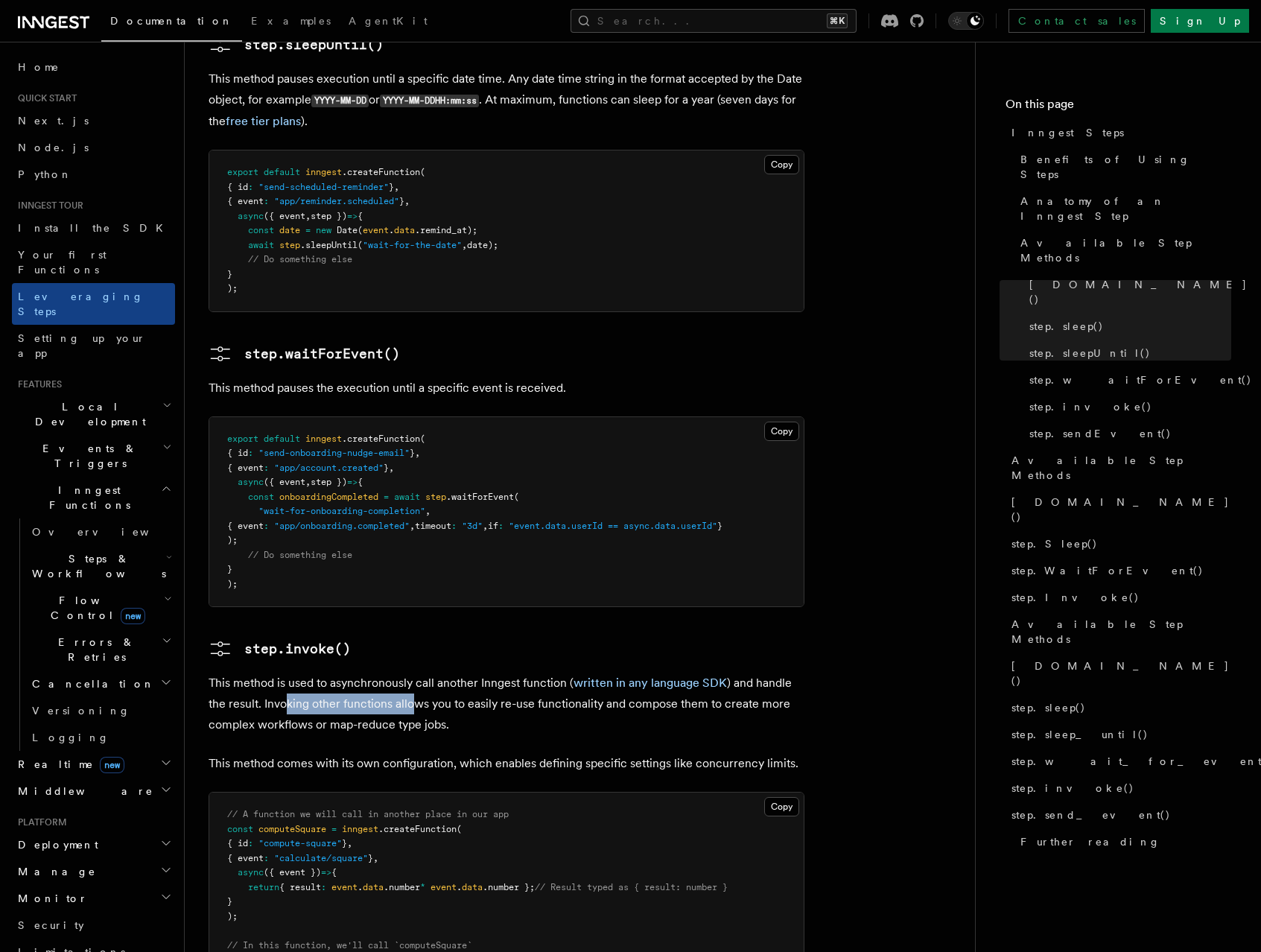
drag, startPoint x: 288, startPoint y: 599, endPoint x: 416, endPoint y: 600, distance: 128.0
click at [416, 673] on p "This method is used to asynchronously call another Inngest function ( written i…" at bounding box center [506, 704] width 596 height 63
click at [435, 673] on p "This method is used to asynchronously call another Inngest function ( written i…" at bounding box center [506, 704] width 596 height 63
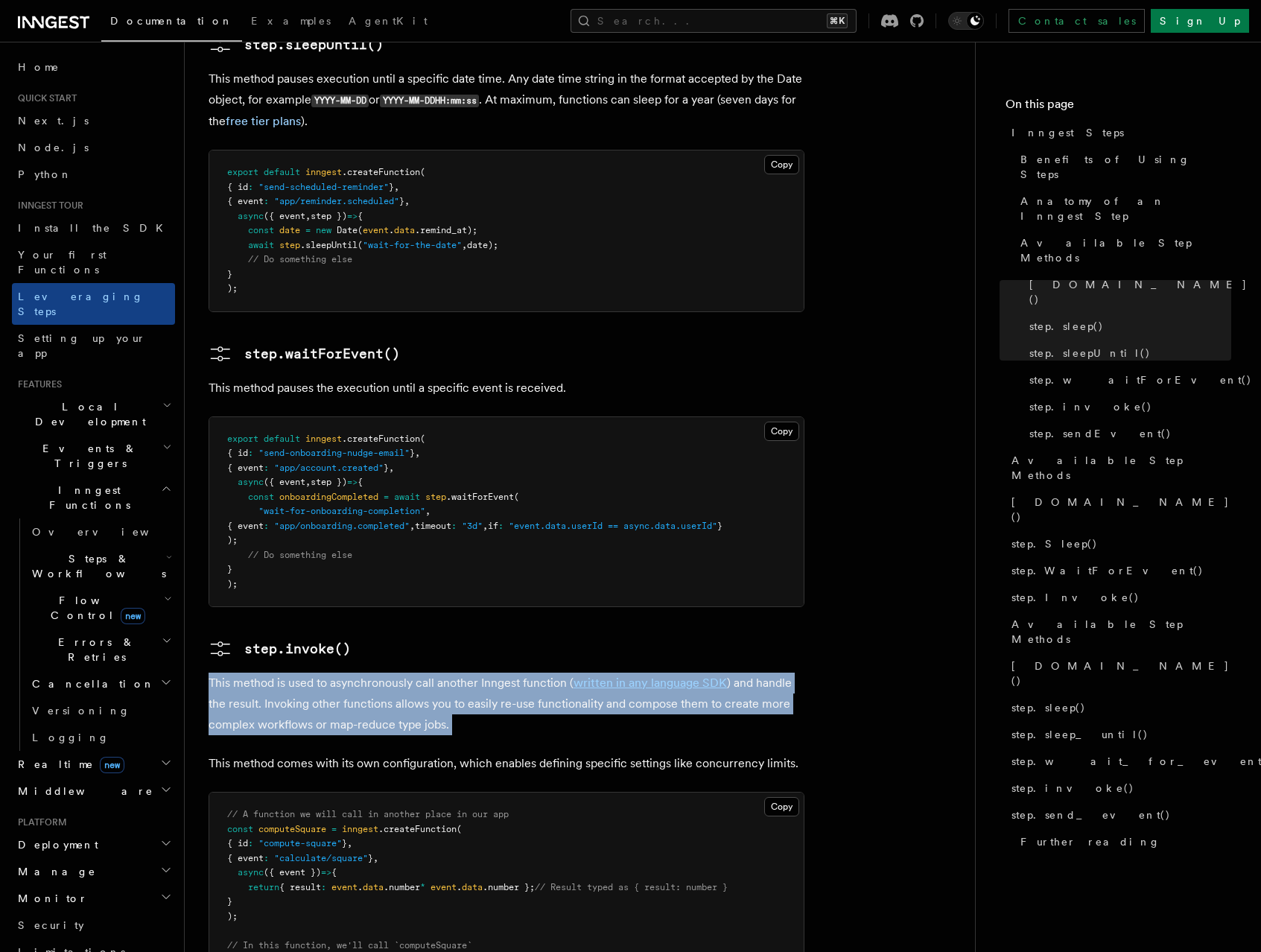
click at [435, 673] on p "This method is used to asynchronously call another Inngest function ( written i…" at bounding box center [506, 704] width 596 height 63
click at [603, 673] on p "This method is used to asynchronously call another Inngest function ( written i…" at bounding box center [506, 704] width 596 height 63
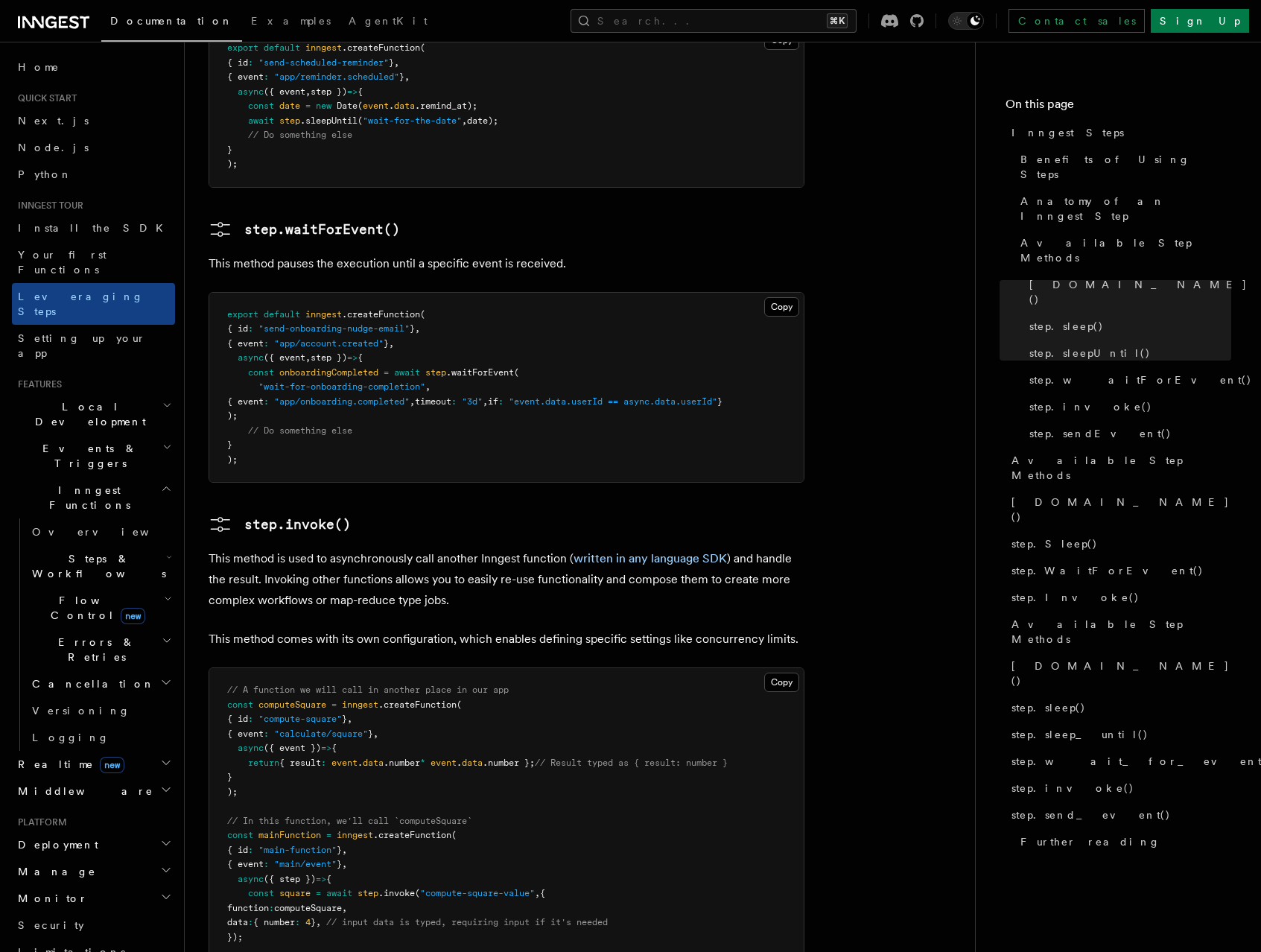
scroll to position [2217, 0]
drag, startPoint x: 341, startPoint y: 535, endPoint x: 523, endPoint y: 535, distance: 182.0
click at [481, 628] on p "This method comes with its own configuration, which enables defining specific s…" at bounding box center [506, 639] width 596 height 21
click at [529, 628] on p "This method comes with its own configuration, which enables defining specific s…" at bounding box center [506, 639] width 596 height 21
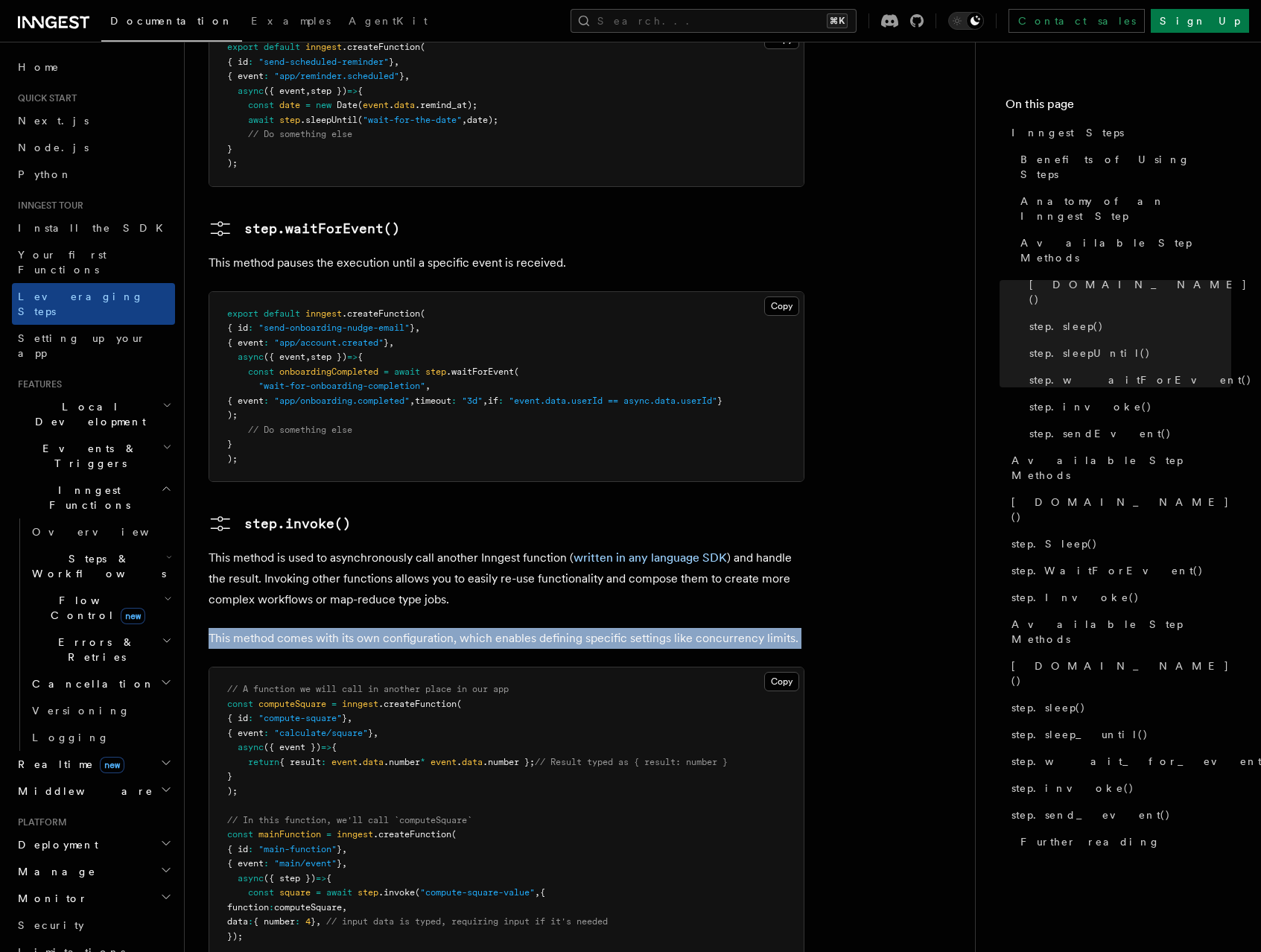
click at [529, 628] on p "This method comes with its own configuration, which enables defining specific s…" at bounding box center [506, 639] width 596 height 21
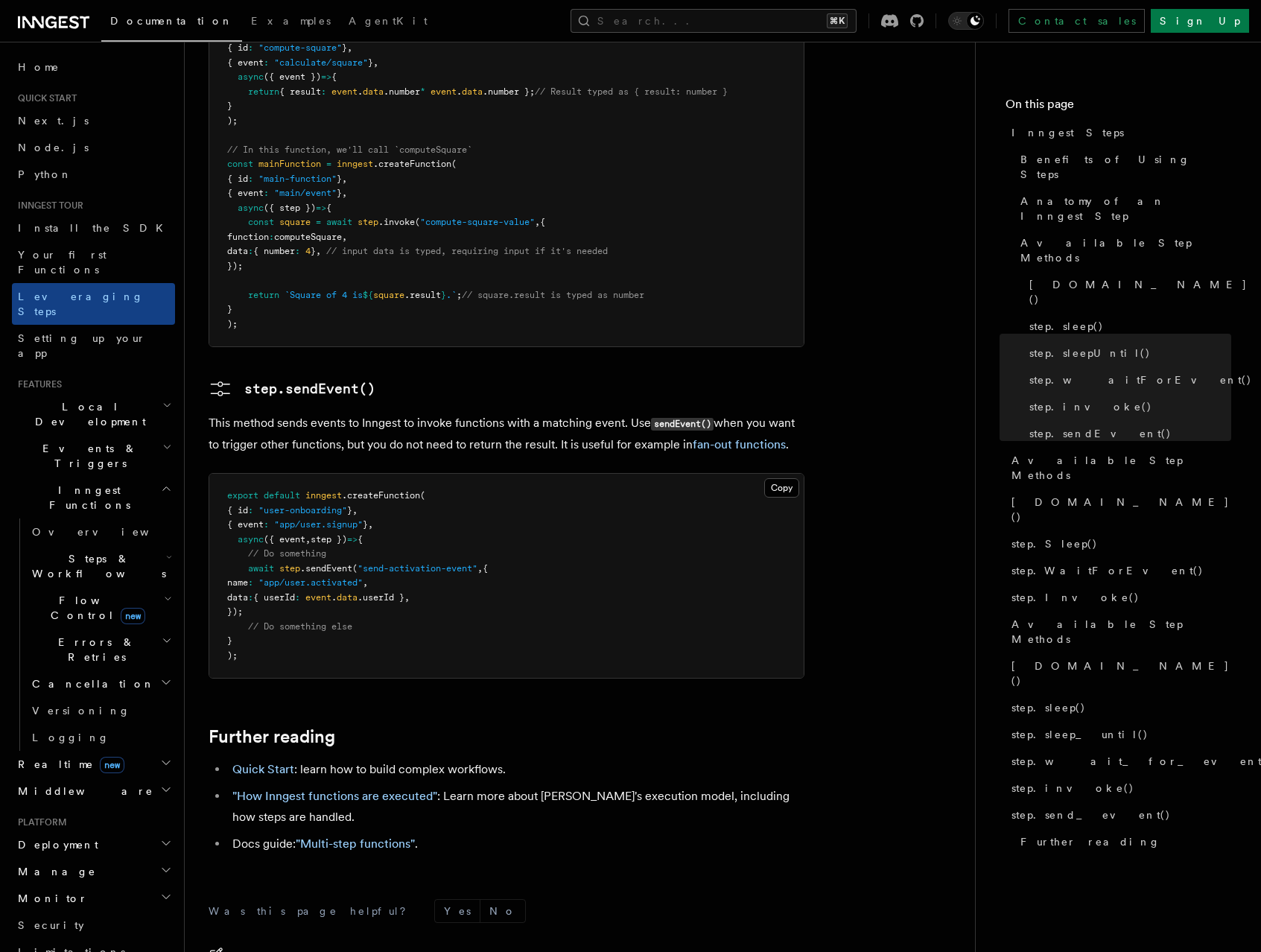
scroll to position [2950, 0]
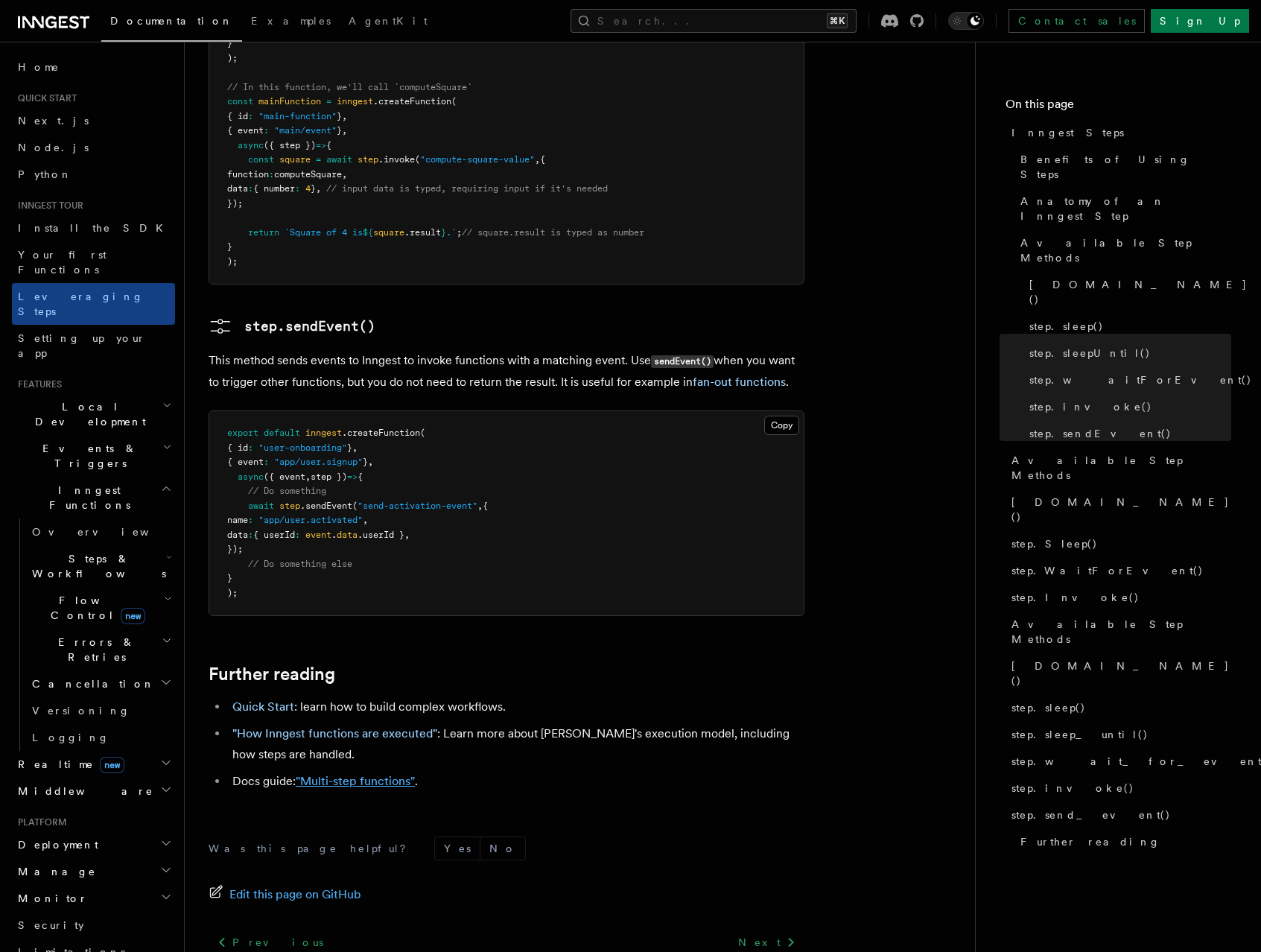
click at [337, 774] on link ""Multi-step functions"" at bounding box center [355, 781] width 119 height 14
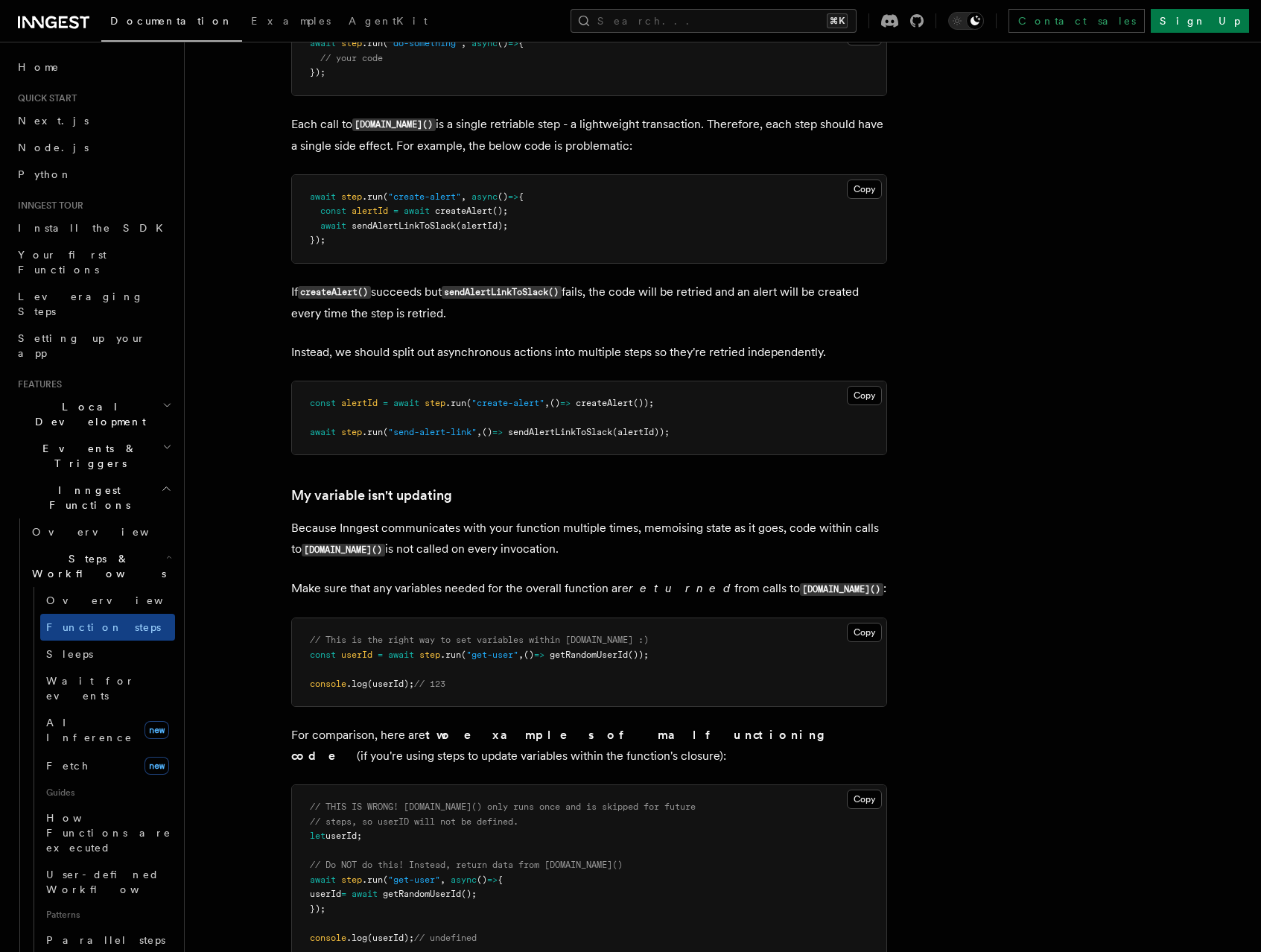
scroll to position [3471, 0]
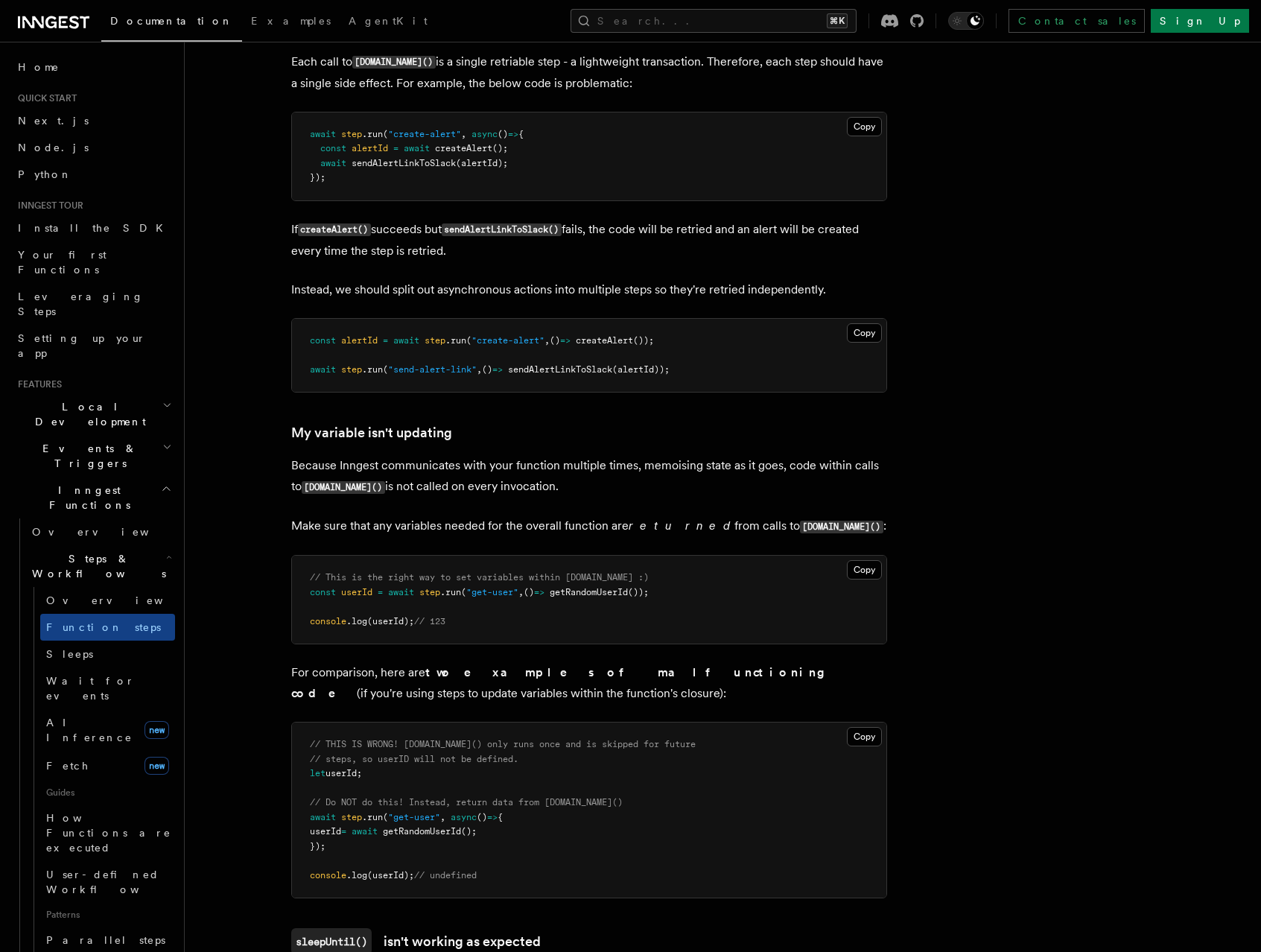
drag, startPoint x: 1044, startPoint y: 284, endPoint x: 968, endPoint y: 313, distance: 81.3
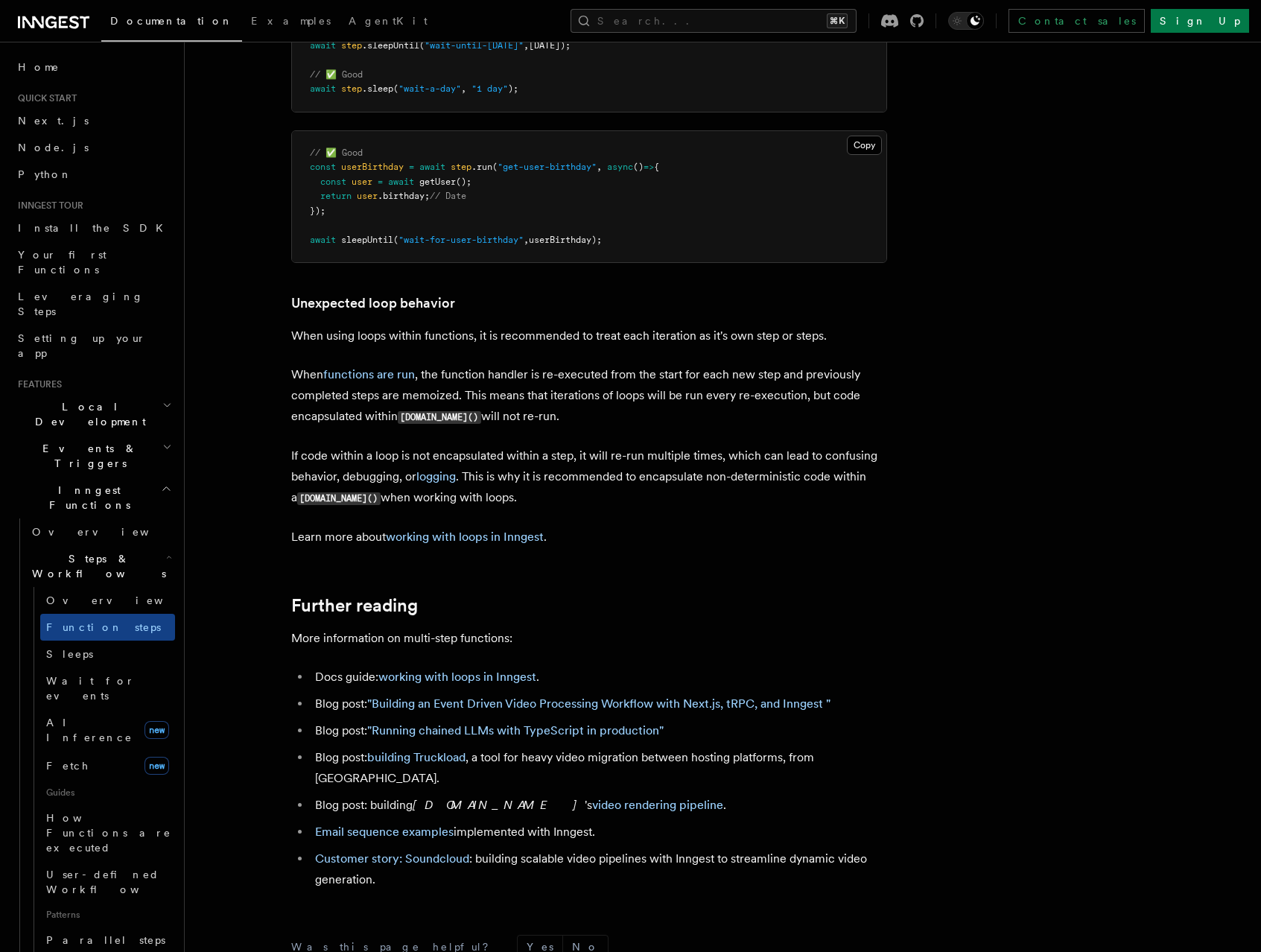
scroll to position [4549, 0]
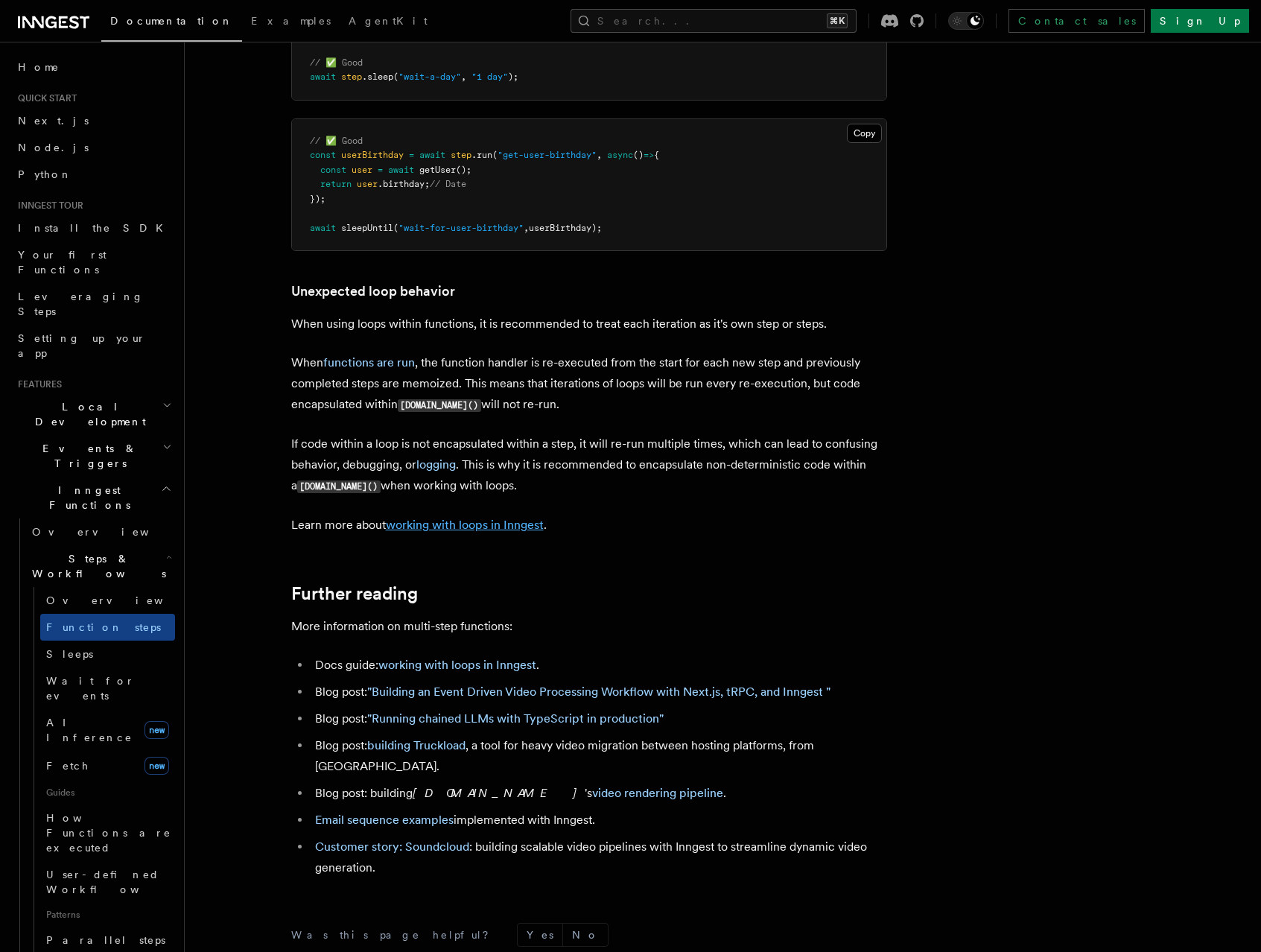
click at [468, 529] on link "working with loops in Inngest" at bounding box center [464, 525] width 158 height 14
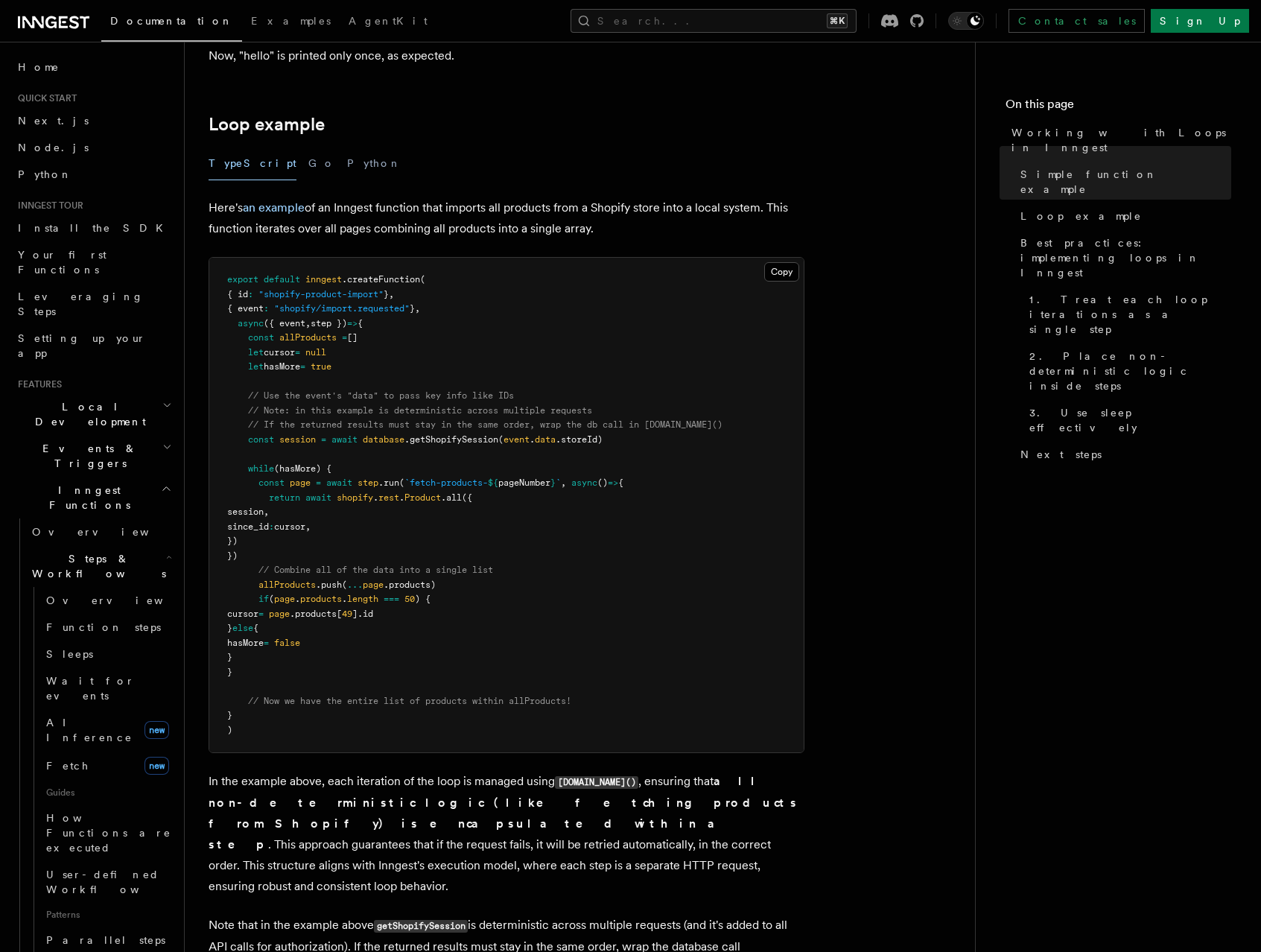
scroll to position [1332, 0]
click at [300, 362] on span "hasMore" at bounding box center [281, 365] width 36 height 10
drag, startPoint x: 248, startPoint y: 336, endPoint x: 370, endPoint y: 352, distance: 123.0
click at [370, 352] on pre "export default inngest .createFunction ( { id : "shopify-product-import" } , { …" at bounding box center [506, 504] width 595 height 495
click at [335, 326] on span "step })" at bounding box center [329, 322] width 36 height 10
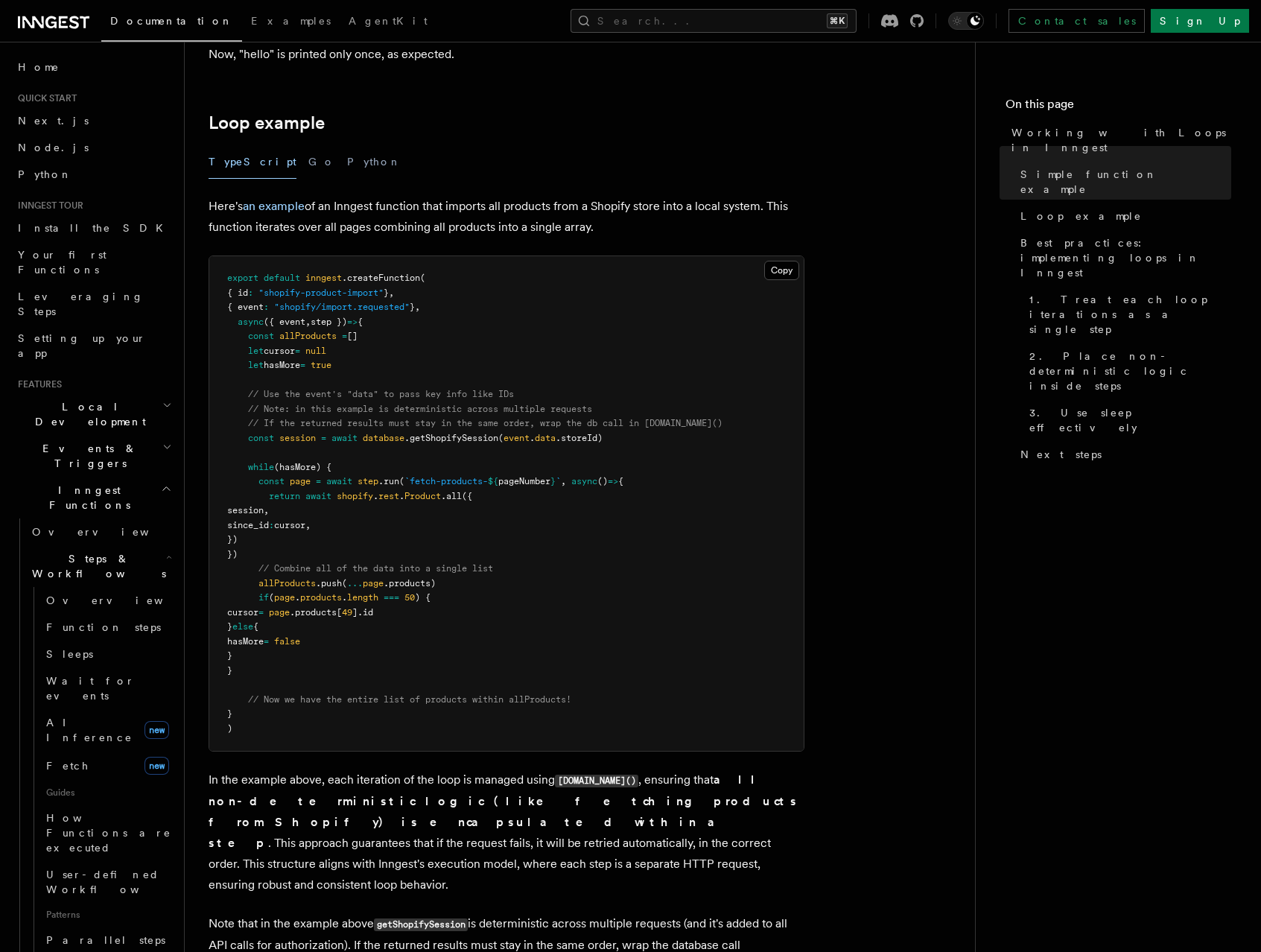
drag, startPoint x: 227, startPoint y: 278, endPoint x: 485, endPoint y: 323, distance: 261.9
click at [485, 326] on pre "export default inngest .createFunction ( { id : "shopify-product-import" } , { …" at bounding box center [506, 504] width 595 height 495
click at [485, 320] on pre "export default inngest .createFunction ( { id : "shopify-product-import" } , { …" at bounding box center [506, 504] width 595 height 495
drag, startPoint x: 276, startPoint y: 393, endPoint x: 381, endPoint y: 393, distance: 105.0
click at [374, 393] on span "// Use the event's "data" to pass key info like IDs" at bounding box center [380, 394] width 266 height 10
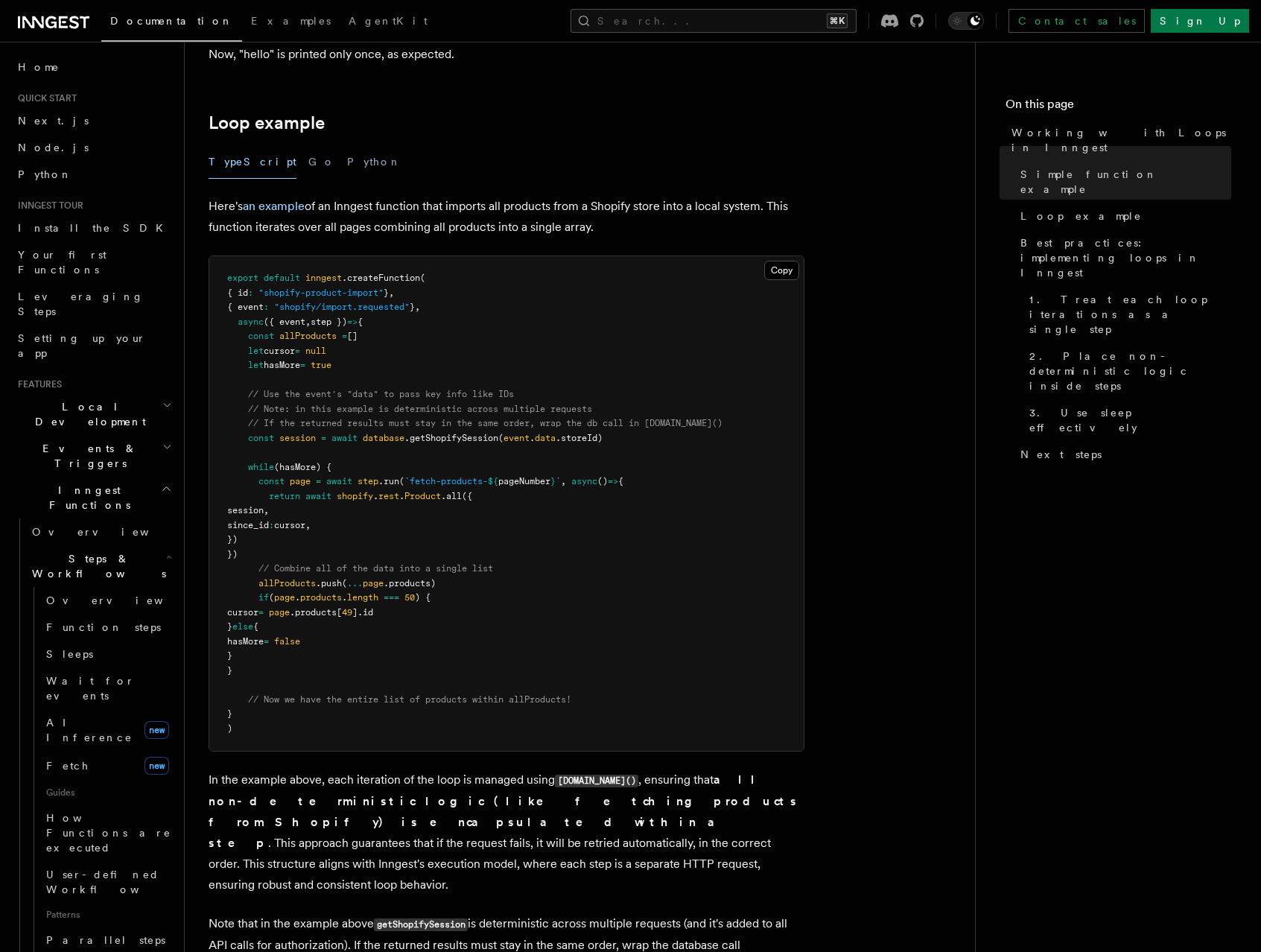
click at [415, 391] on span "// Use the event's "data" to pass key info like IDs" at bounding box center [380, 394] width 266 height 10
click at [416, 391] on span "// Use the event's "data" to pass key info like IDs" at bounding box center [380, 394] width 266 height 10
click at [341, 448] on pre "export default inngest .createFunction ( { id : "shopify-product-import" } , { …" at bounding box center [506, 504] width 595 height 495
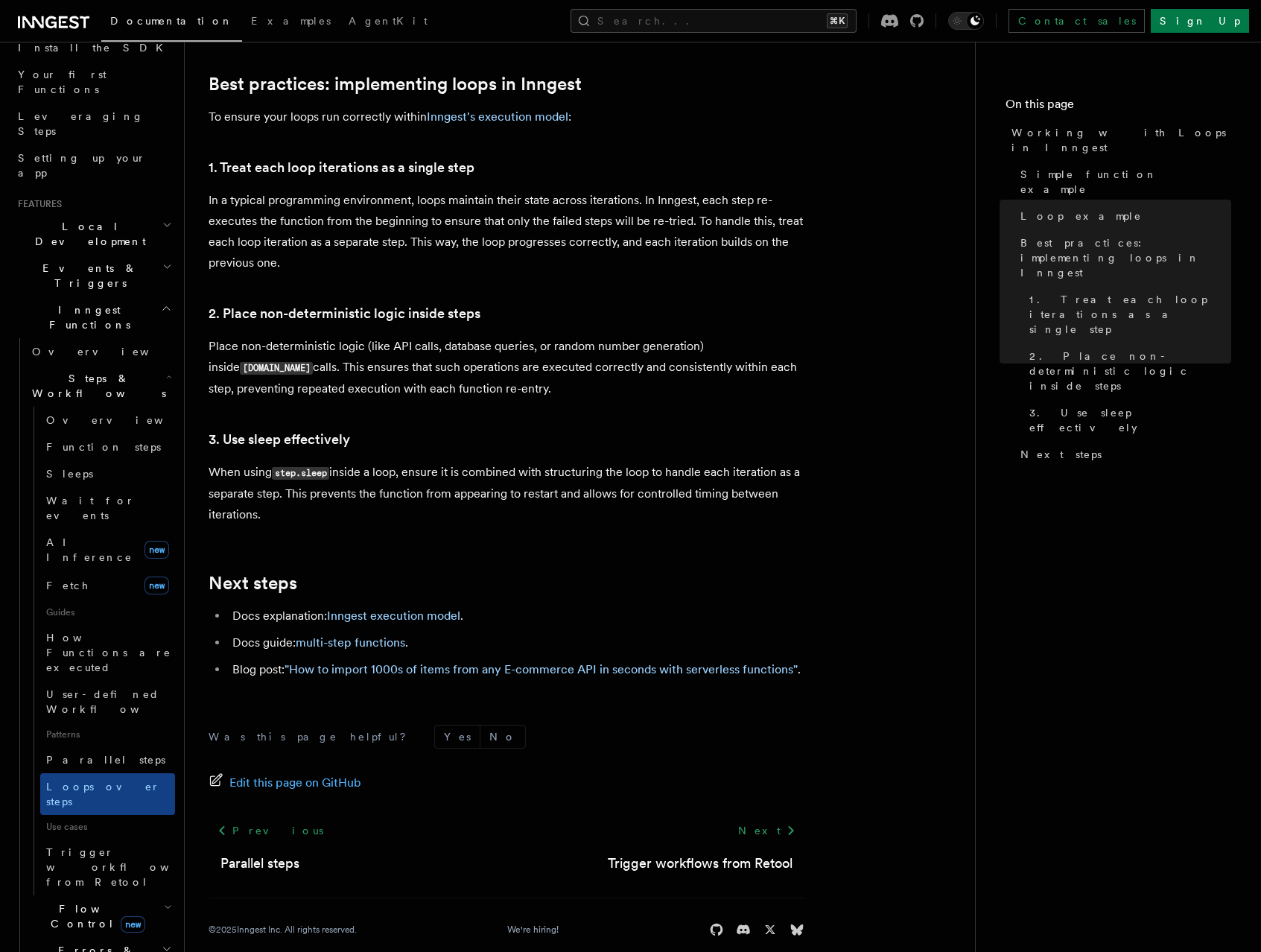
scroll to position [200, 0]
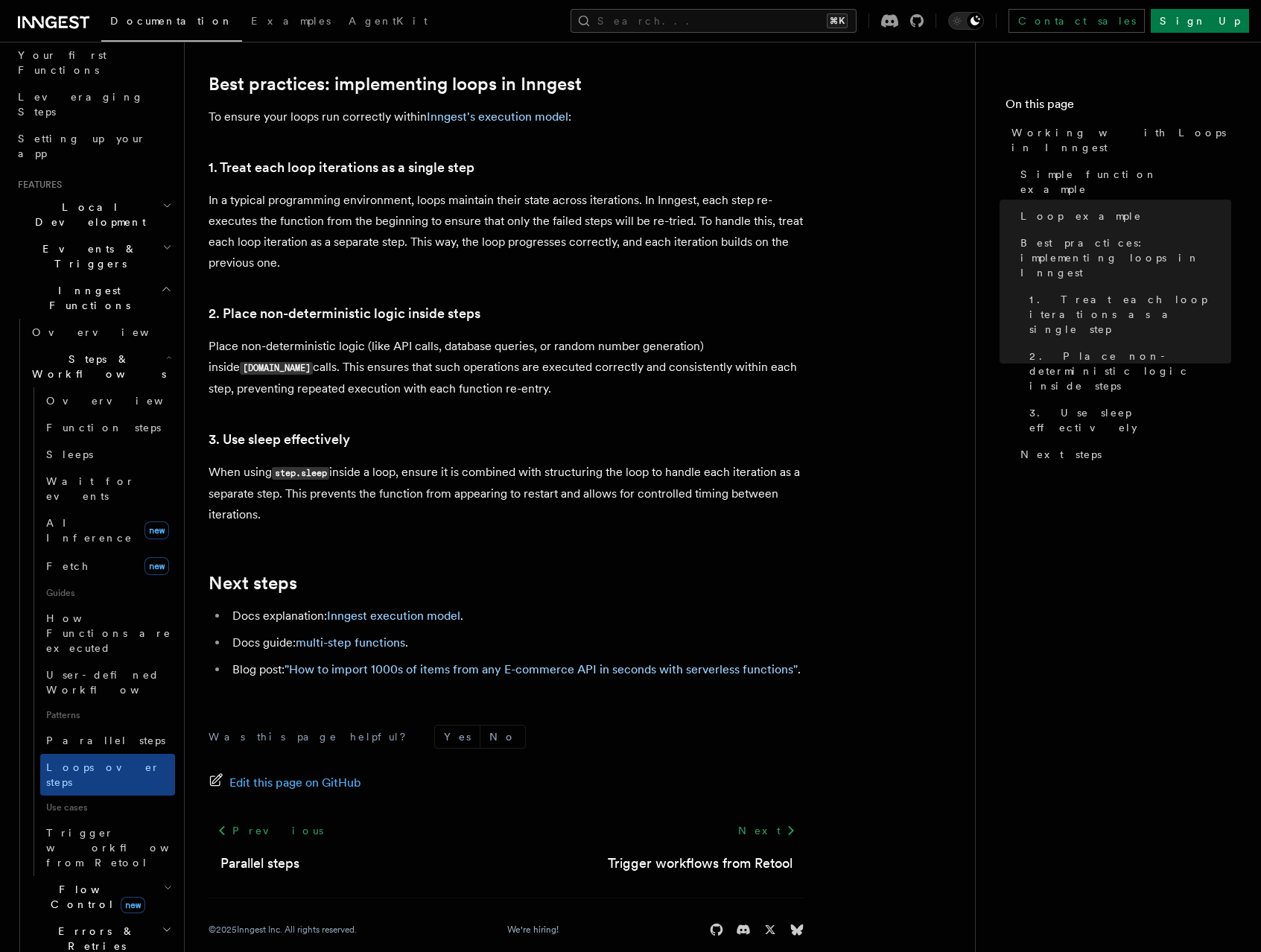
click at [64, 882] on span "Flow Control new" at bounding box center [95, 897] width 138 height 30
click at [71, 925] on span "Overview" at bounding box center [123, 931] width 153 height 12
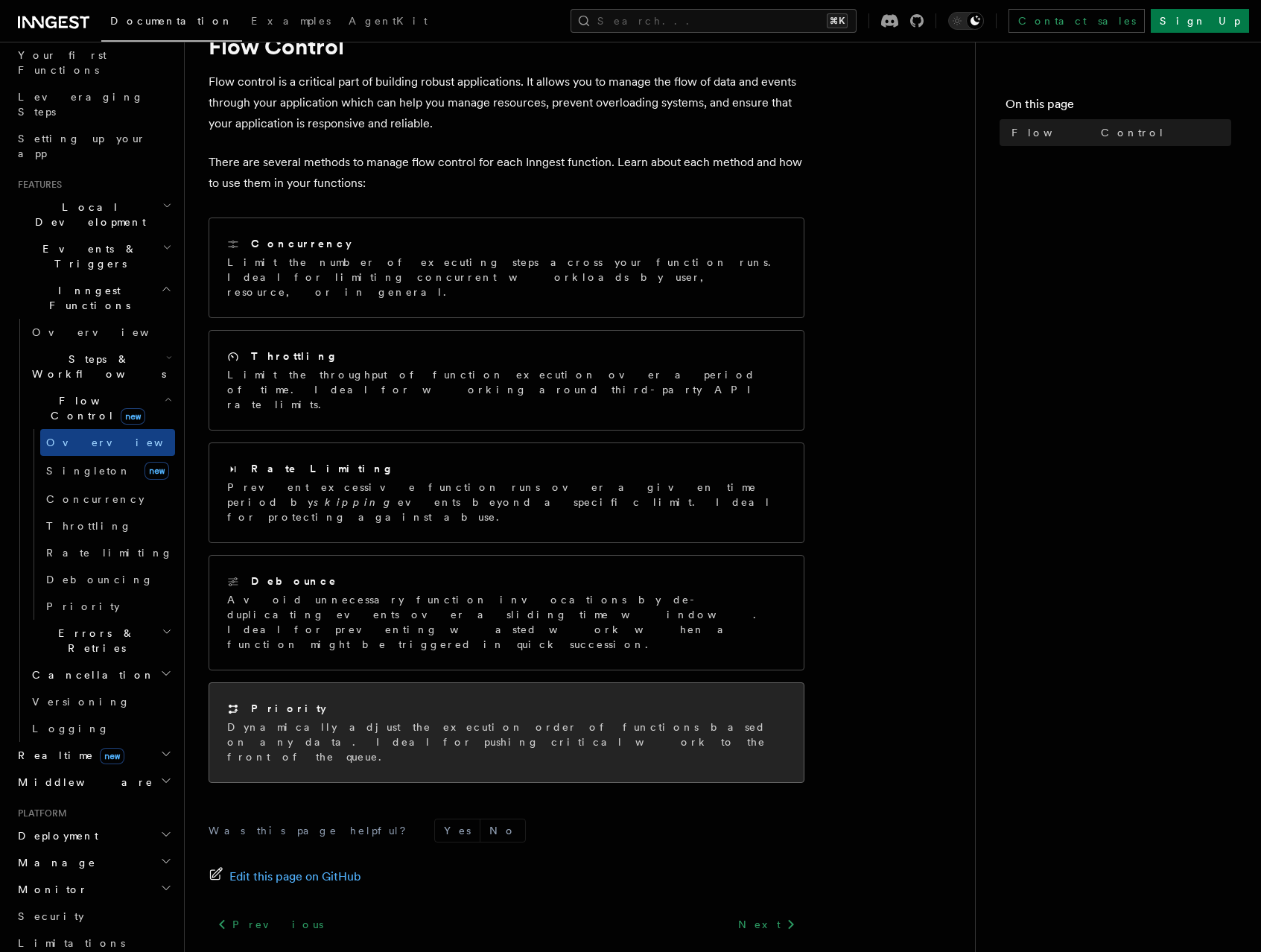
scroll to position [76, 0]
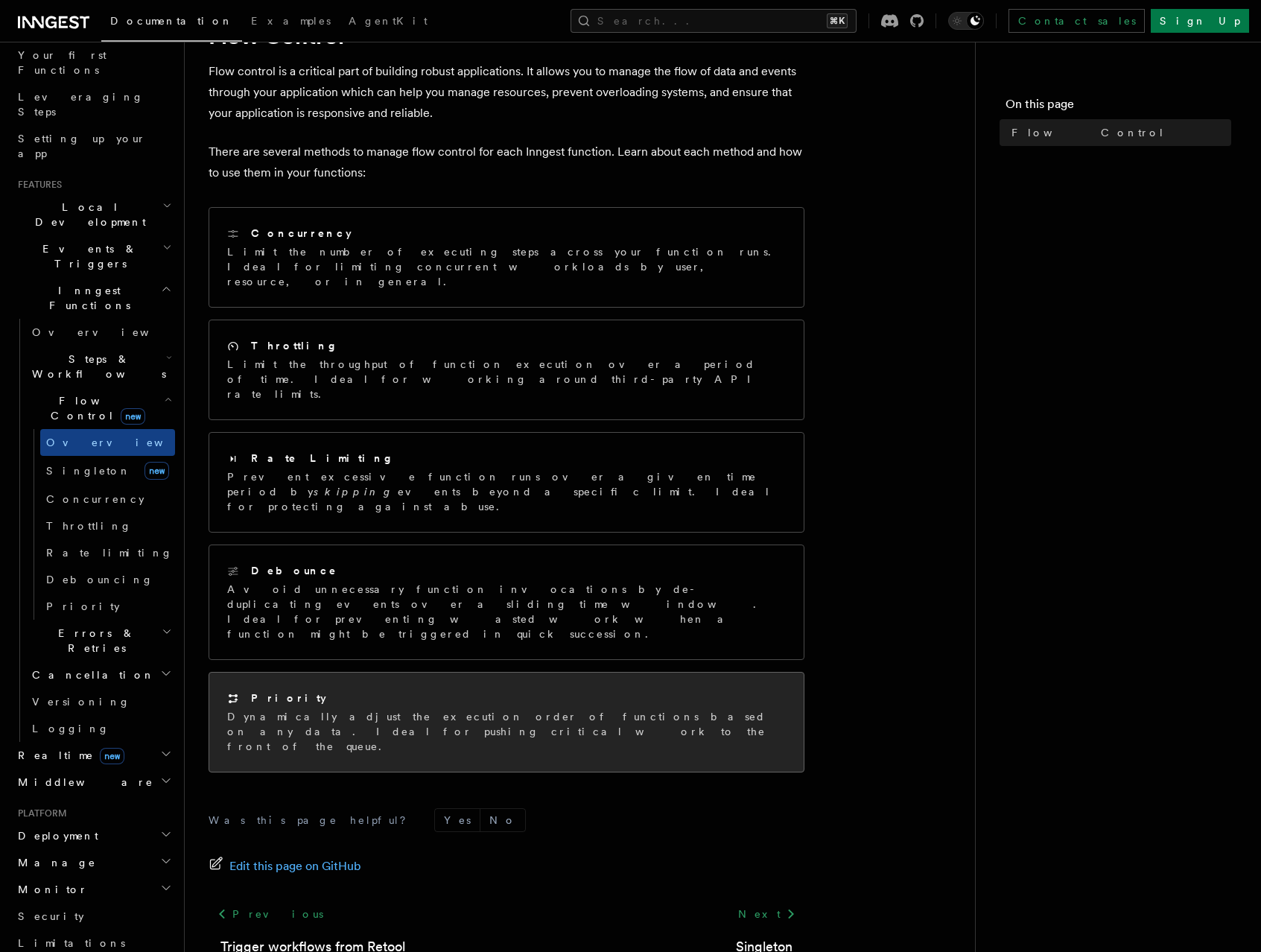
click at [442, 690] on div "Priority" at bounding box center [506, 698] width 559 height 15
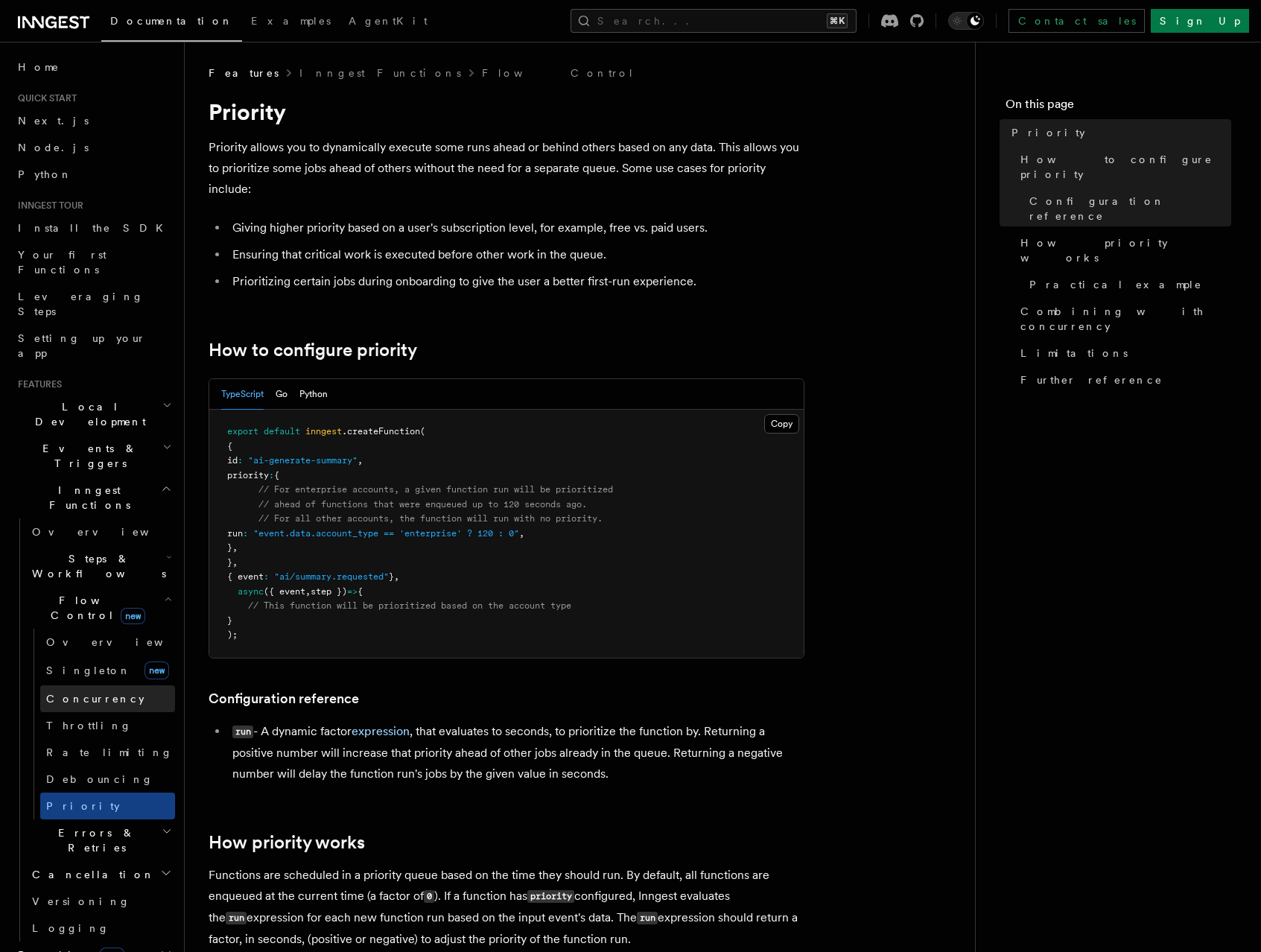
click at [66, 693] on span "Concurrency" at bounding box center [96, 699] width 98 height 12
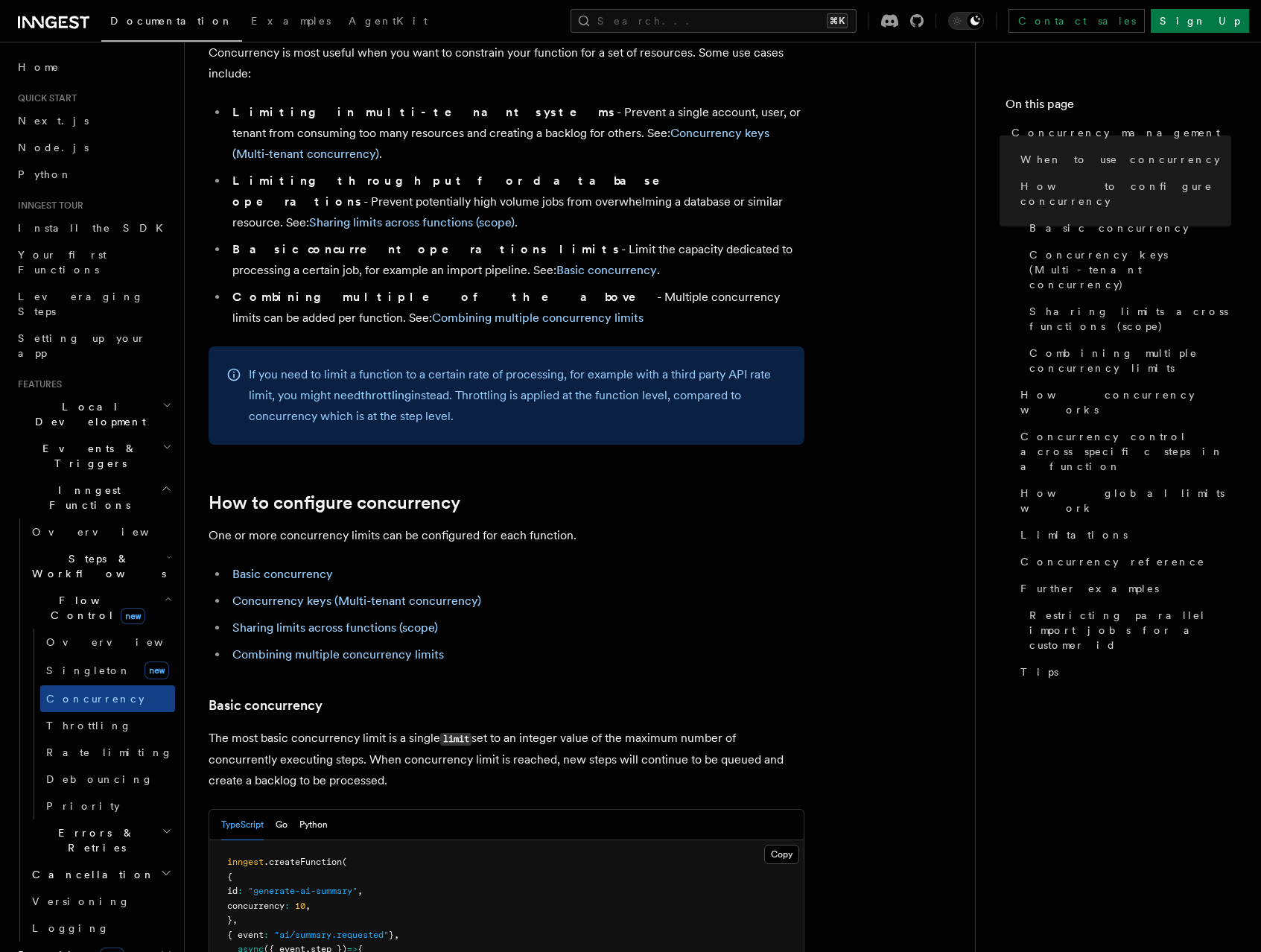
scroll to position [393, 0]
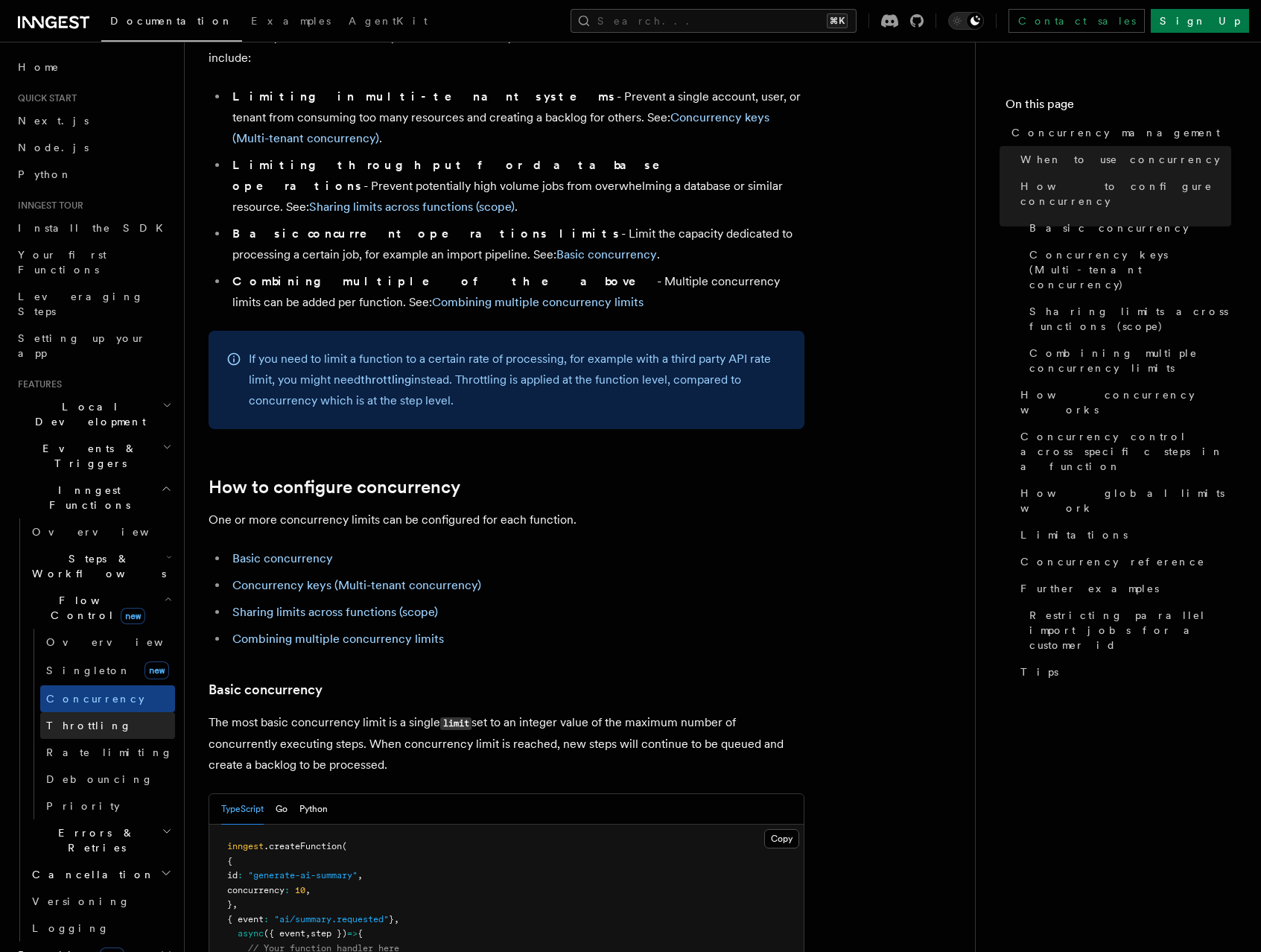
click at [72, 720] on span "Throttling" at bounding box center [90, 726] width 86 height 12
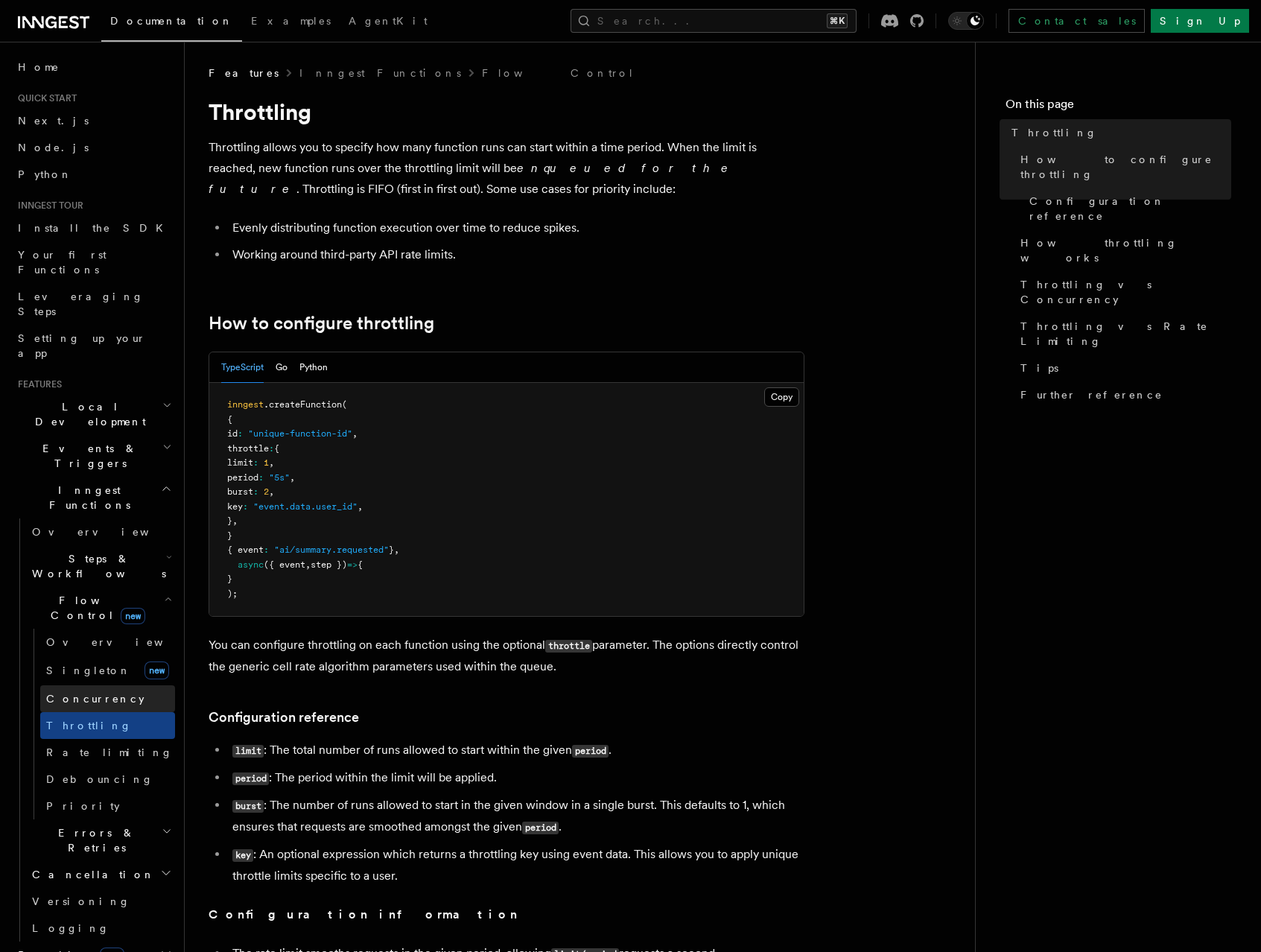
click at [86, 691] on span "Concurrency" at bounding box center [96, 698] width 98 height 15
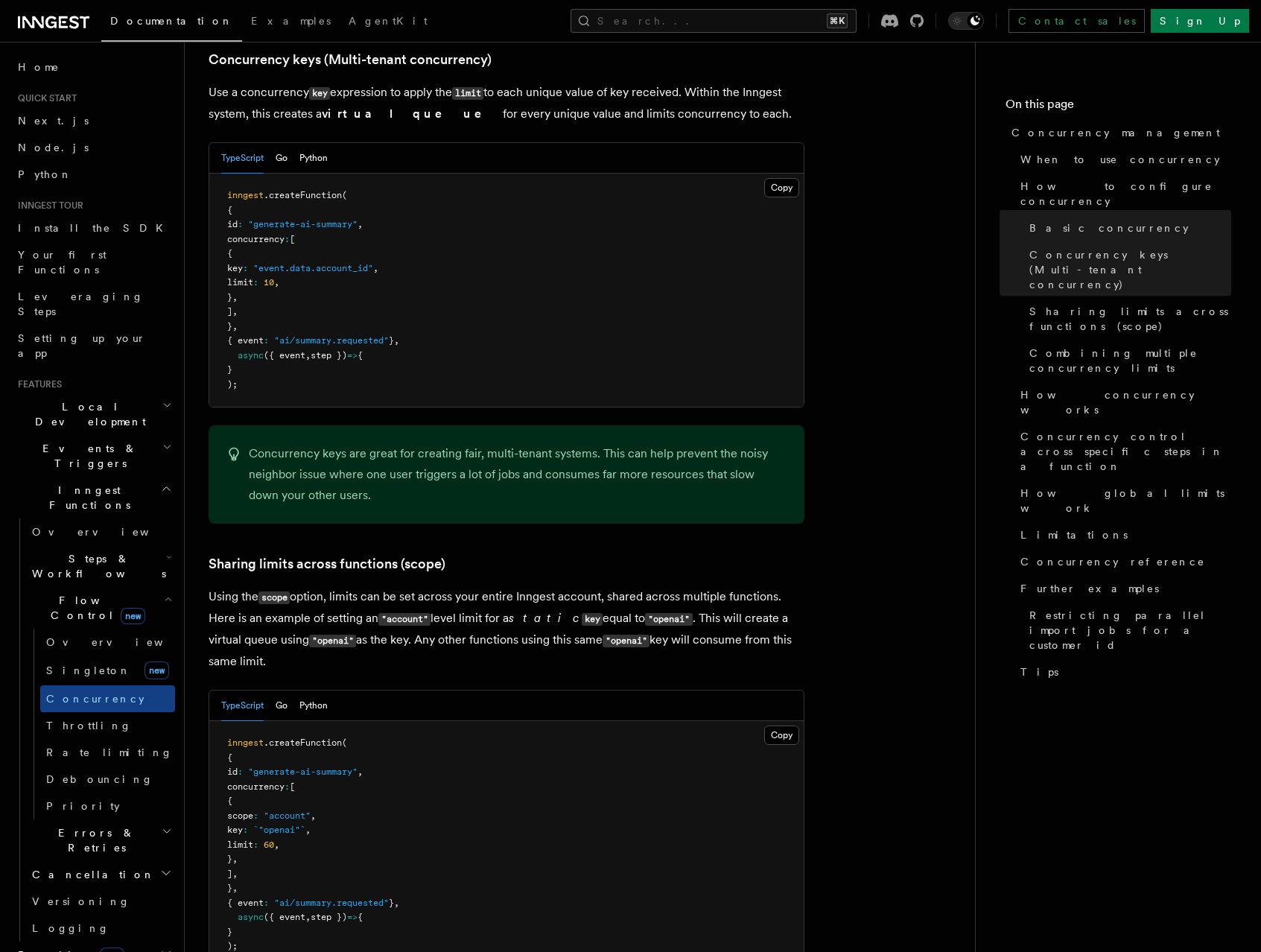
scroll to position [1376, 0]
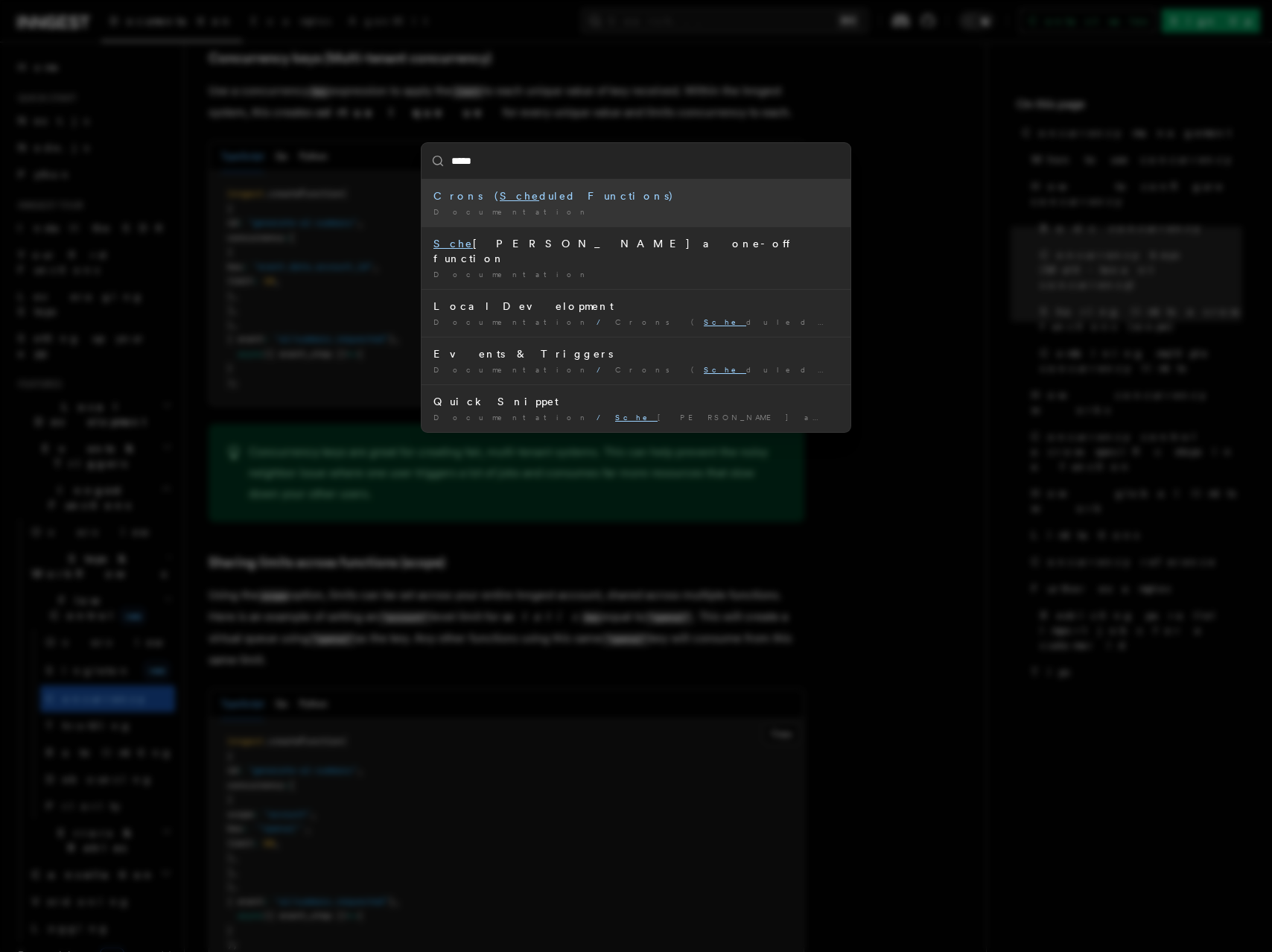
type input "******"
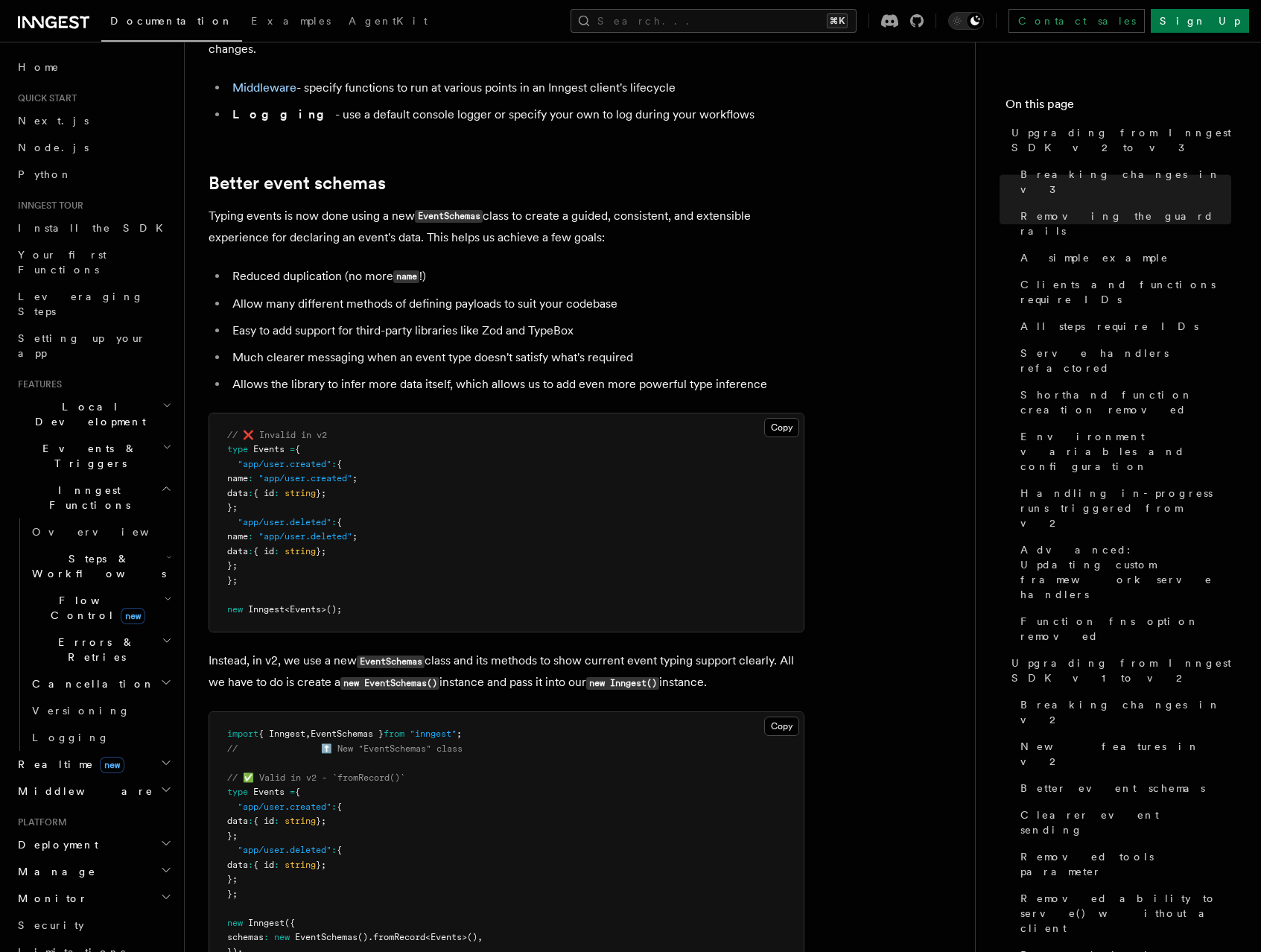
scroll to position [8430, 0]
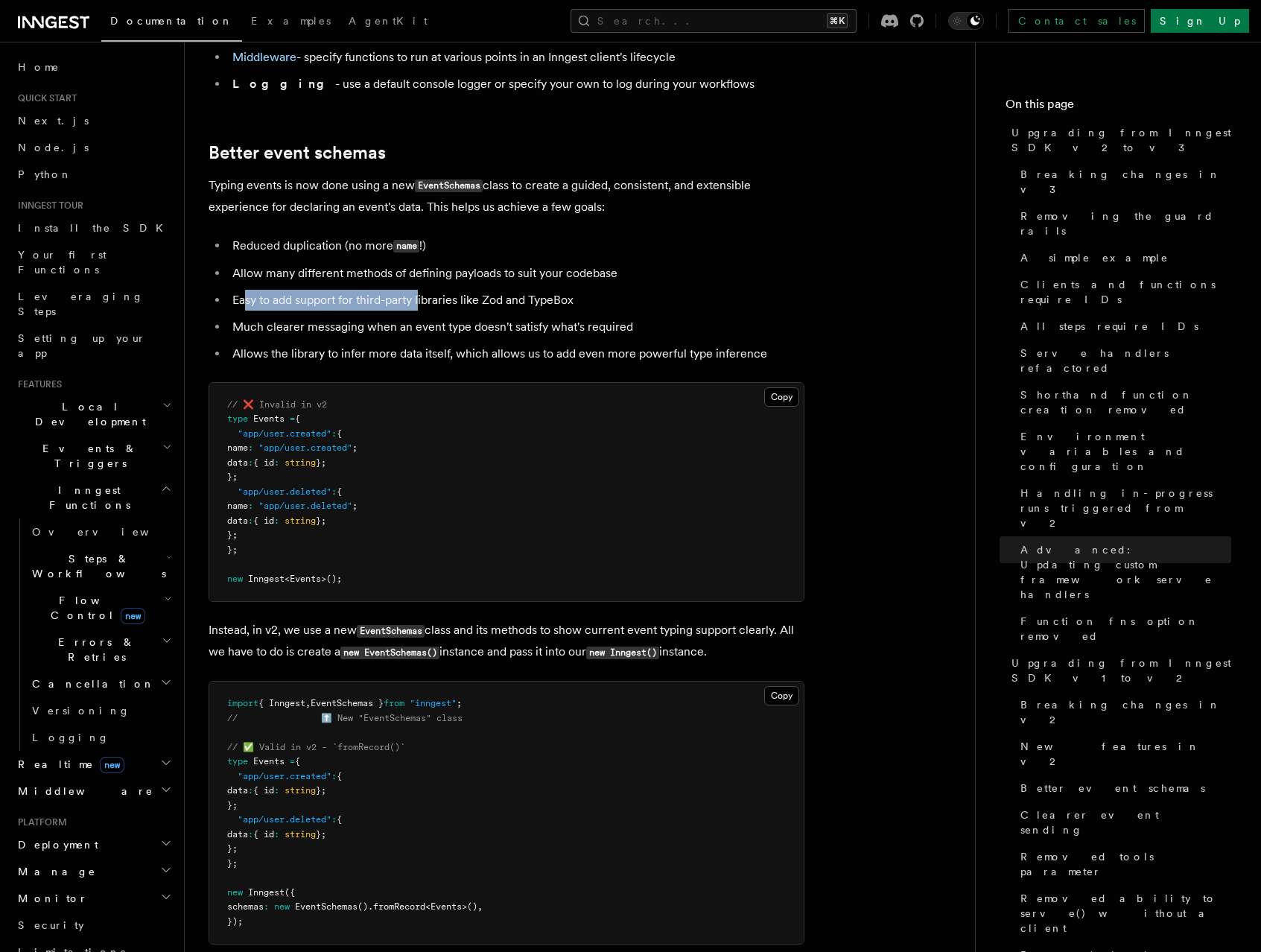
drag, startPoint x: 243, startPoint y: 229, endPoint x: 418, endPoint y: 231, distance: 175.0
click at [418, 290] on li "Easy to add support for third-party libraries like Zod and TypeBox" at bounding box center [516, 300] width 577 height 21
click at [385, 290] on li "Easy to add support for third-party libraries like Zod and TypeBox" at bounding box center [516, 300] width 577 height 21
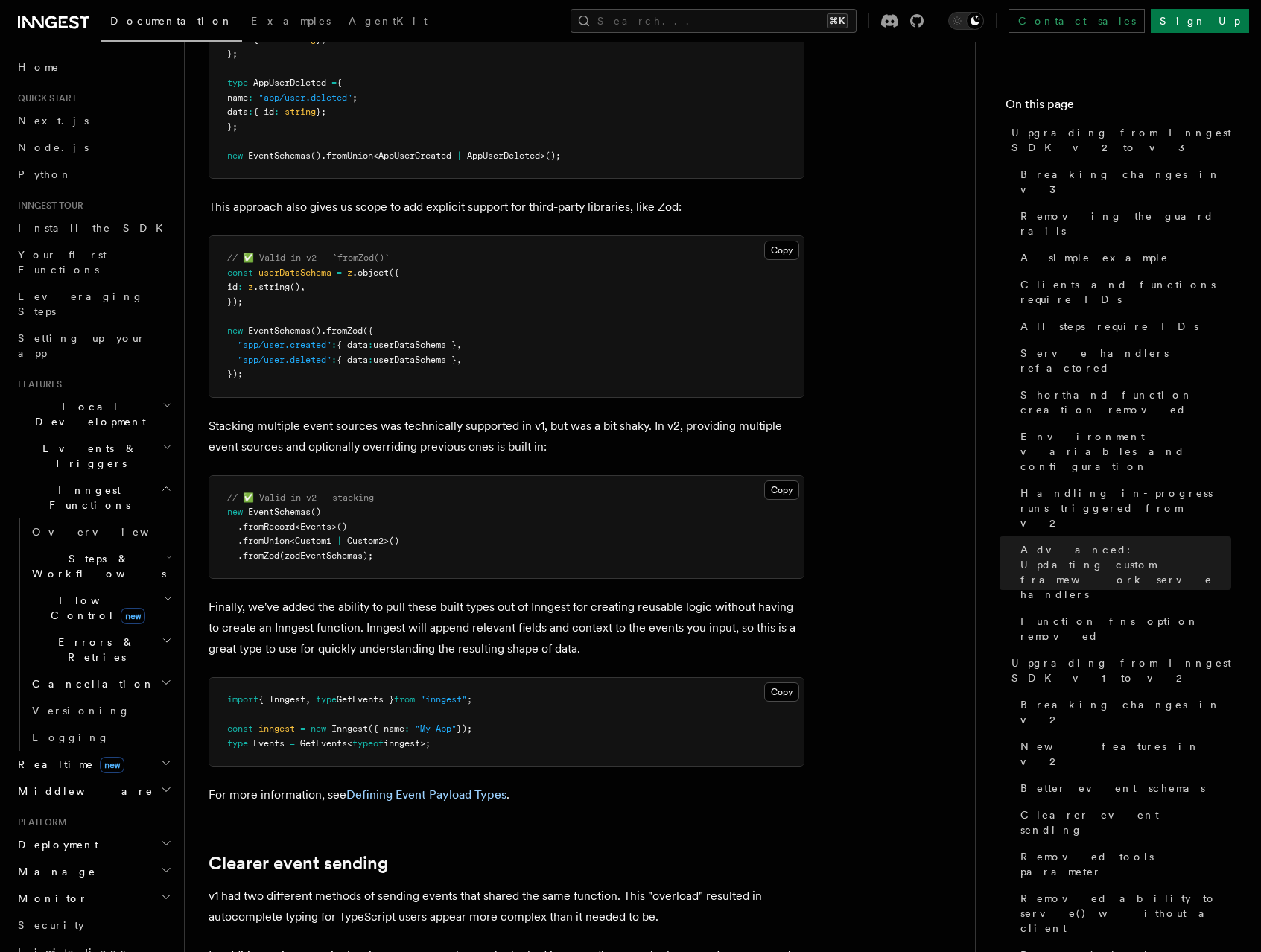
scroll to position [9521, 0]
click at [434, 787] on link "Defining Event Payload Types" at bounding box center [426, 794] width 160 height 14
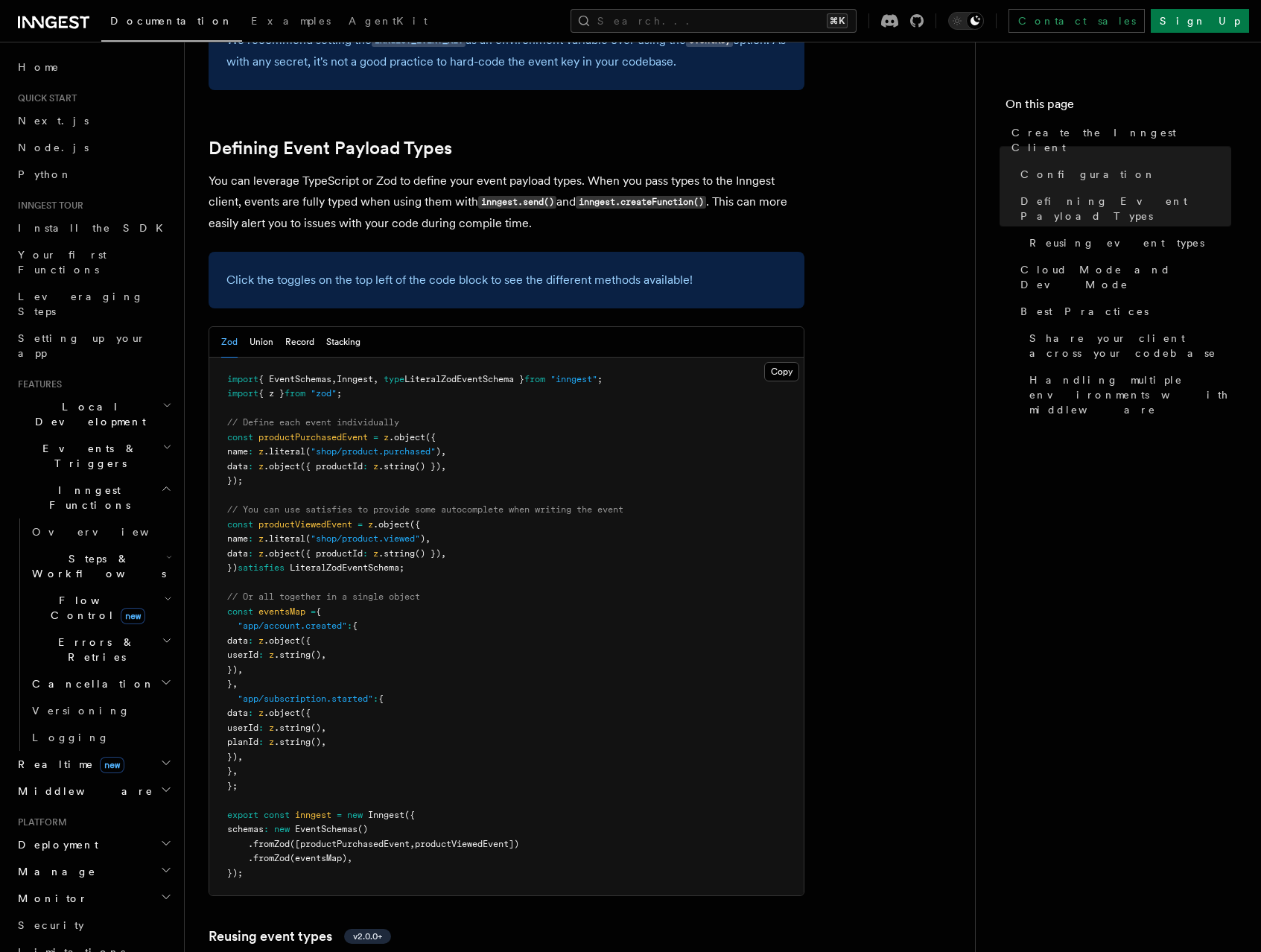
scroll to position [1274, 0]
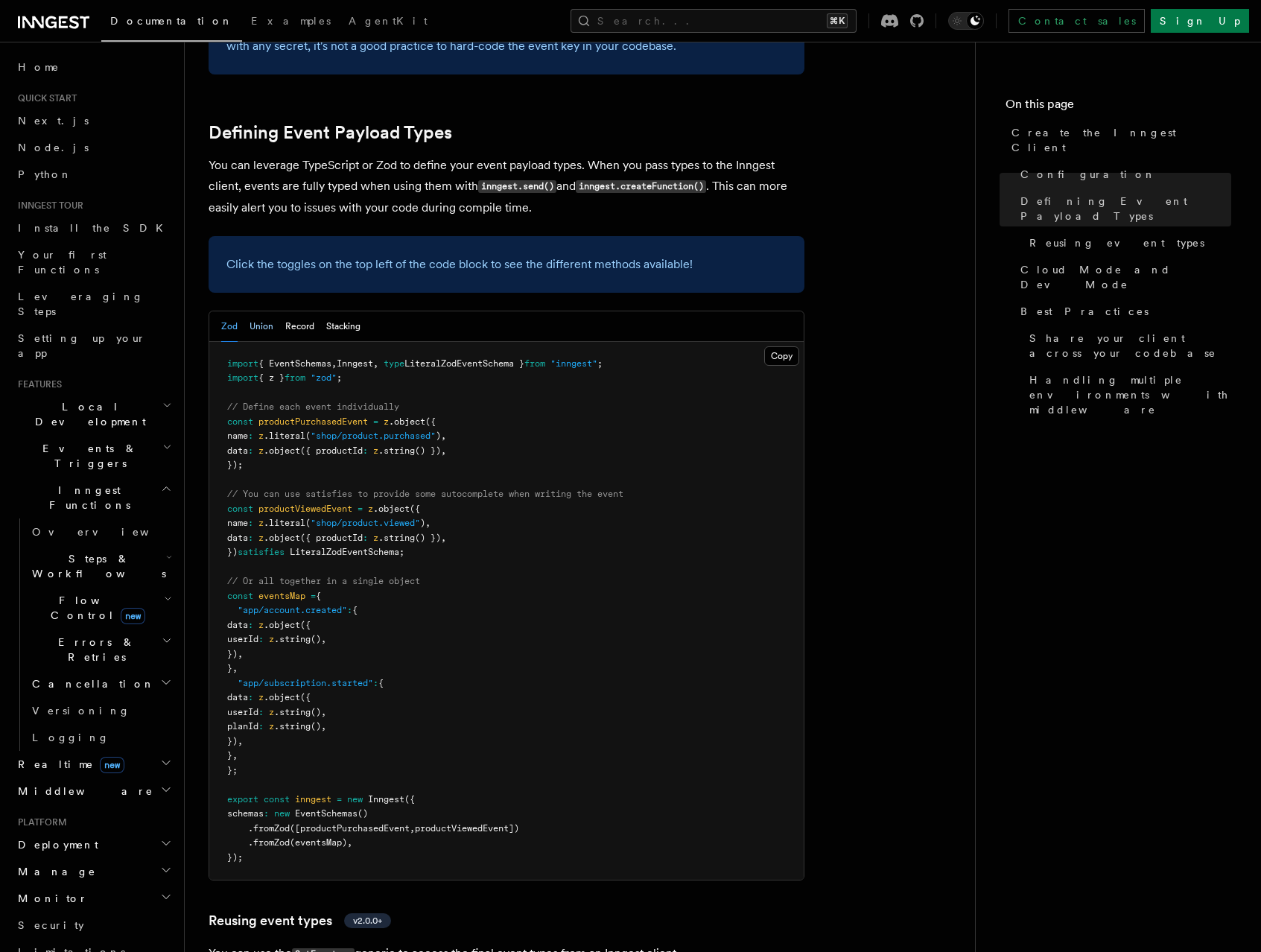
click at [268, 312] on button "Union" at bounding box center [262, 326] width 24 height 30
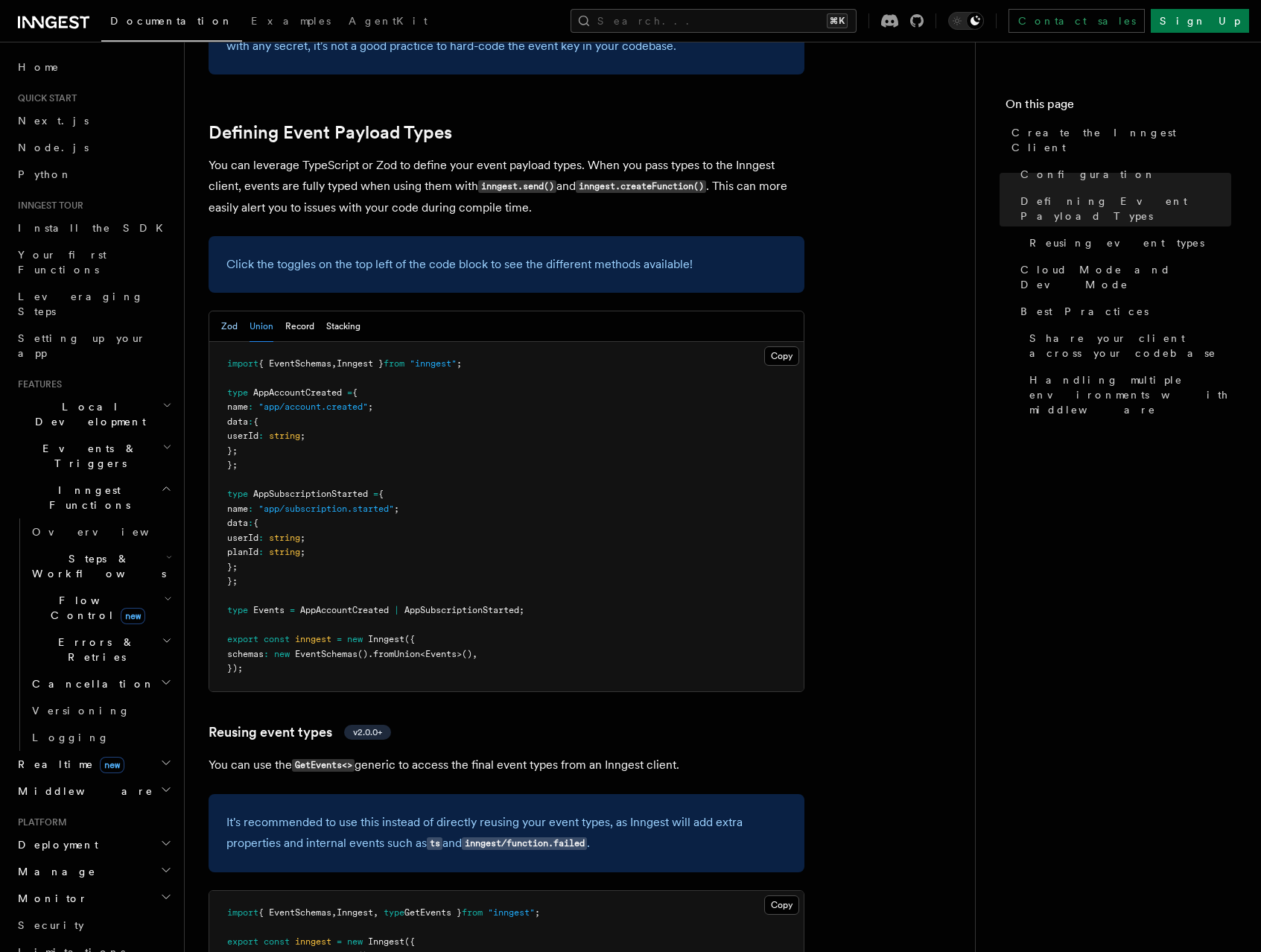
click at [228, 312] on button "Zod" at bounding box center [229, 326] width 16 height 30
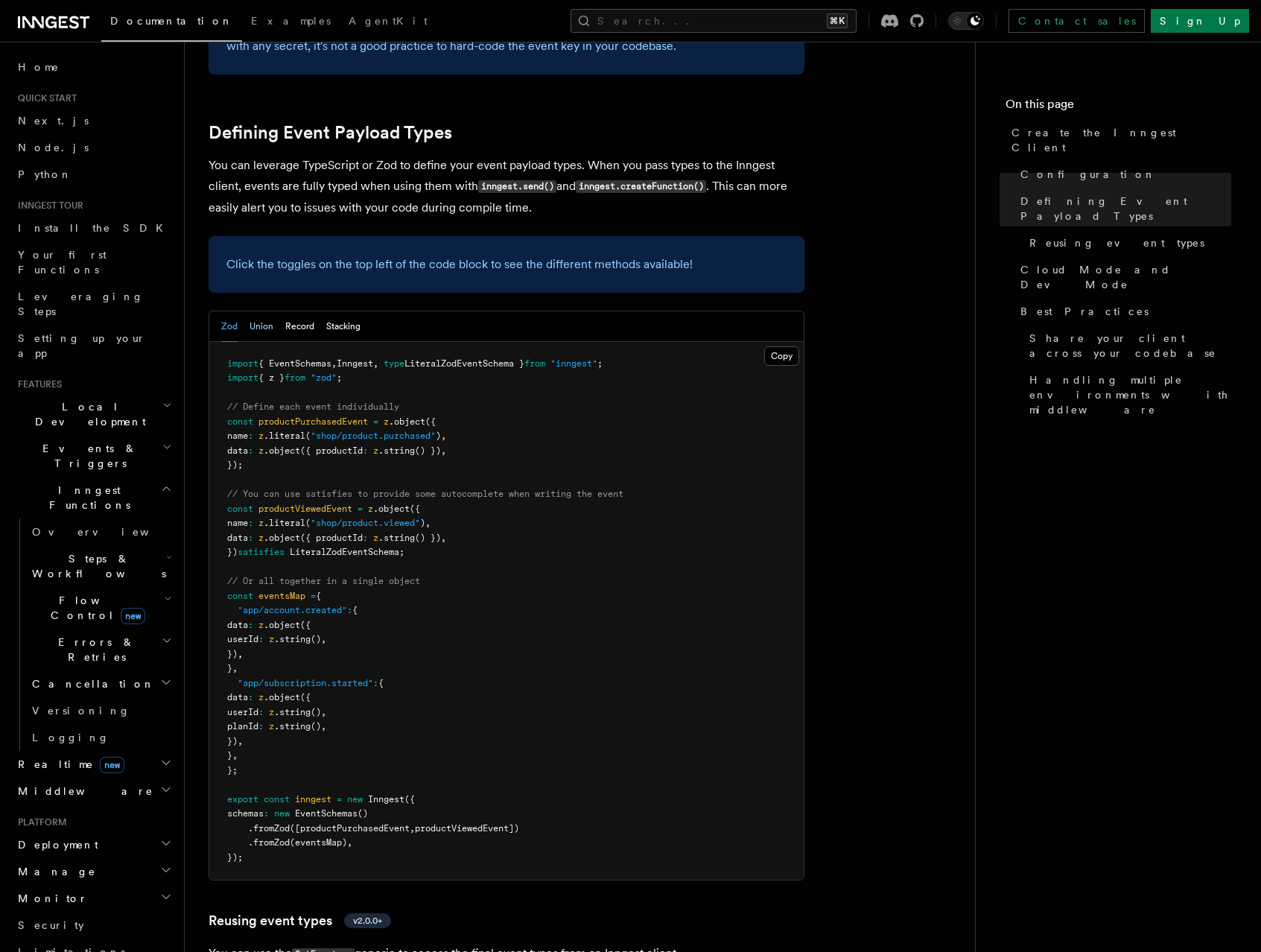
click at [263, 312] on button "Union" at bounding box center [262, 326] width 24 height 30
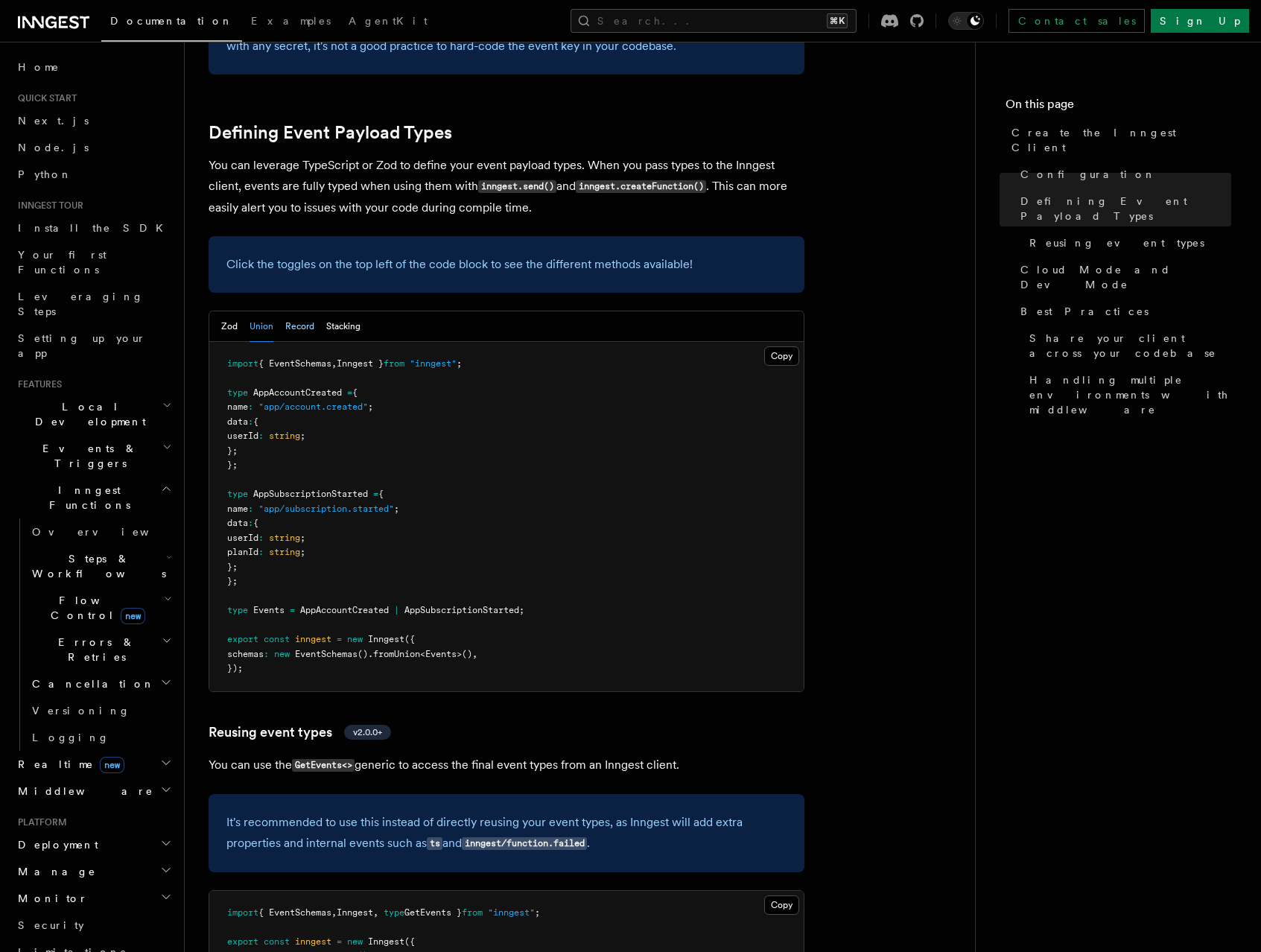
click at [298, 312] on button "Record" at bounding box center [300, 326] width 29 height 30
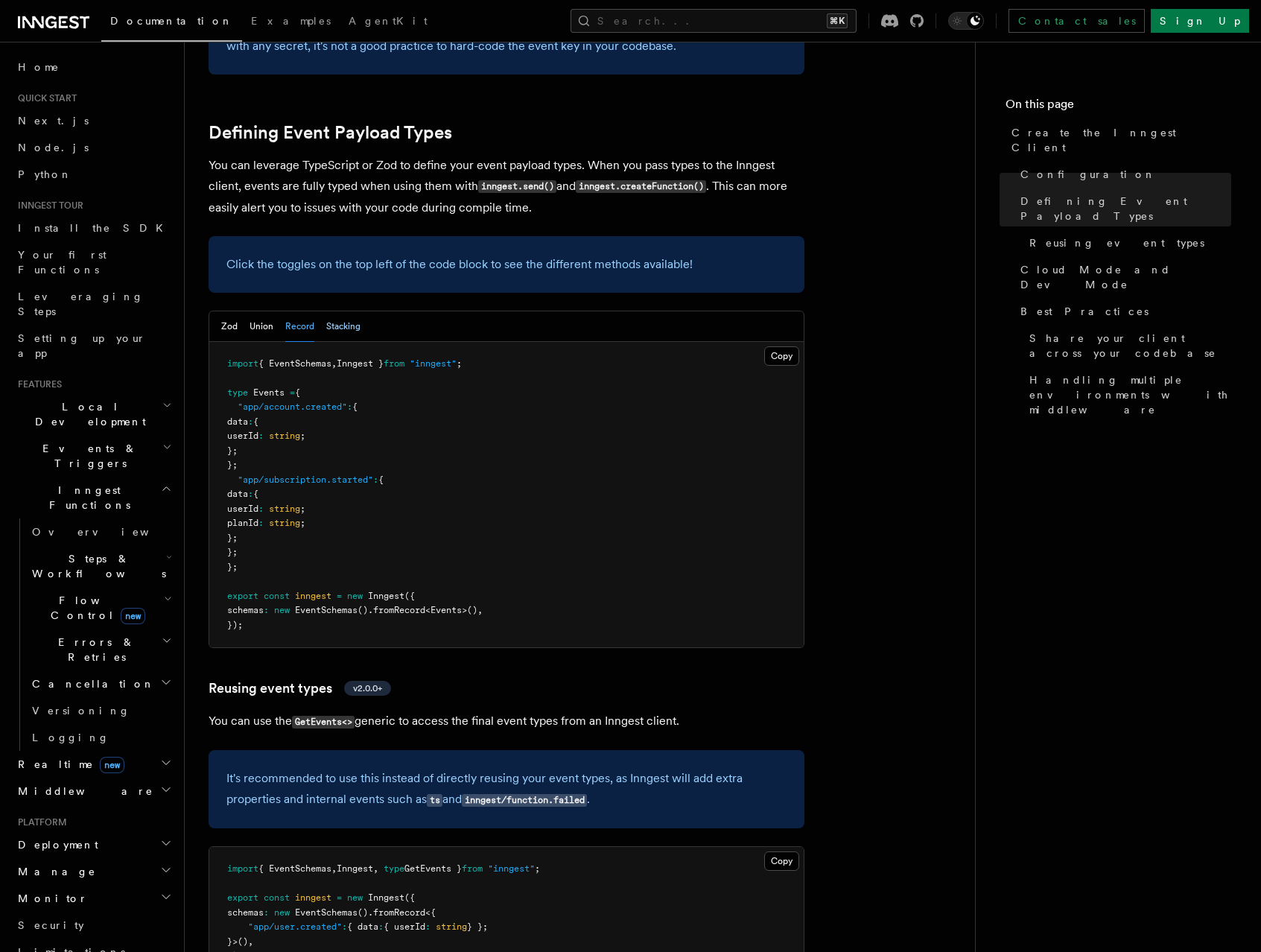
click at [346, 312] on button "Stacking" at bounding box center [343, 326] width 34 height 30
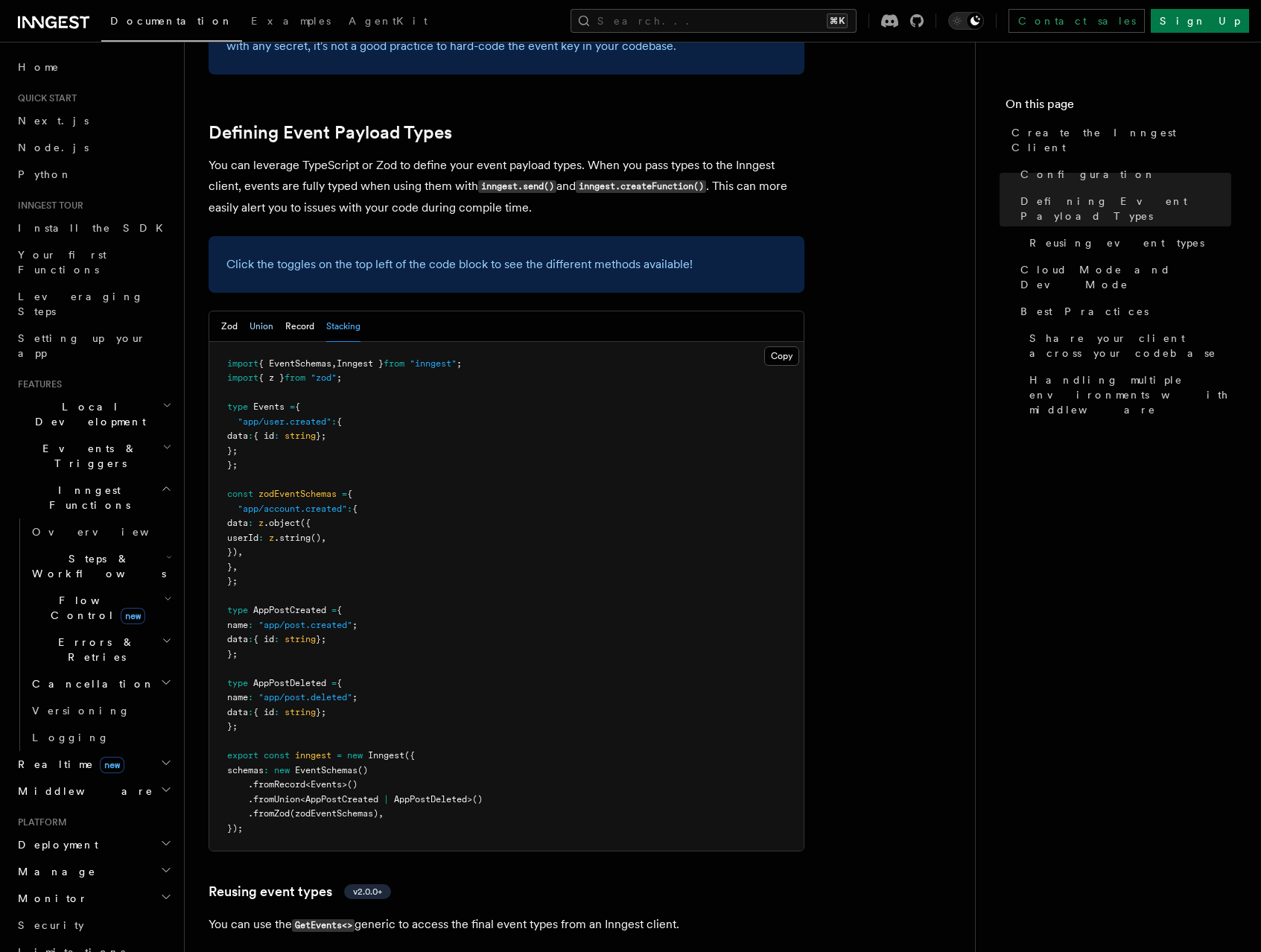
click at [257, 312] on button "Union" at bounding box center [262, 326] width 24 height 30
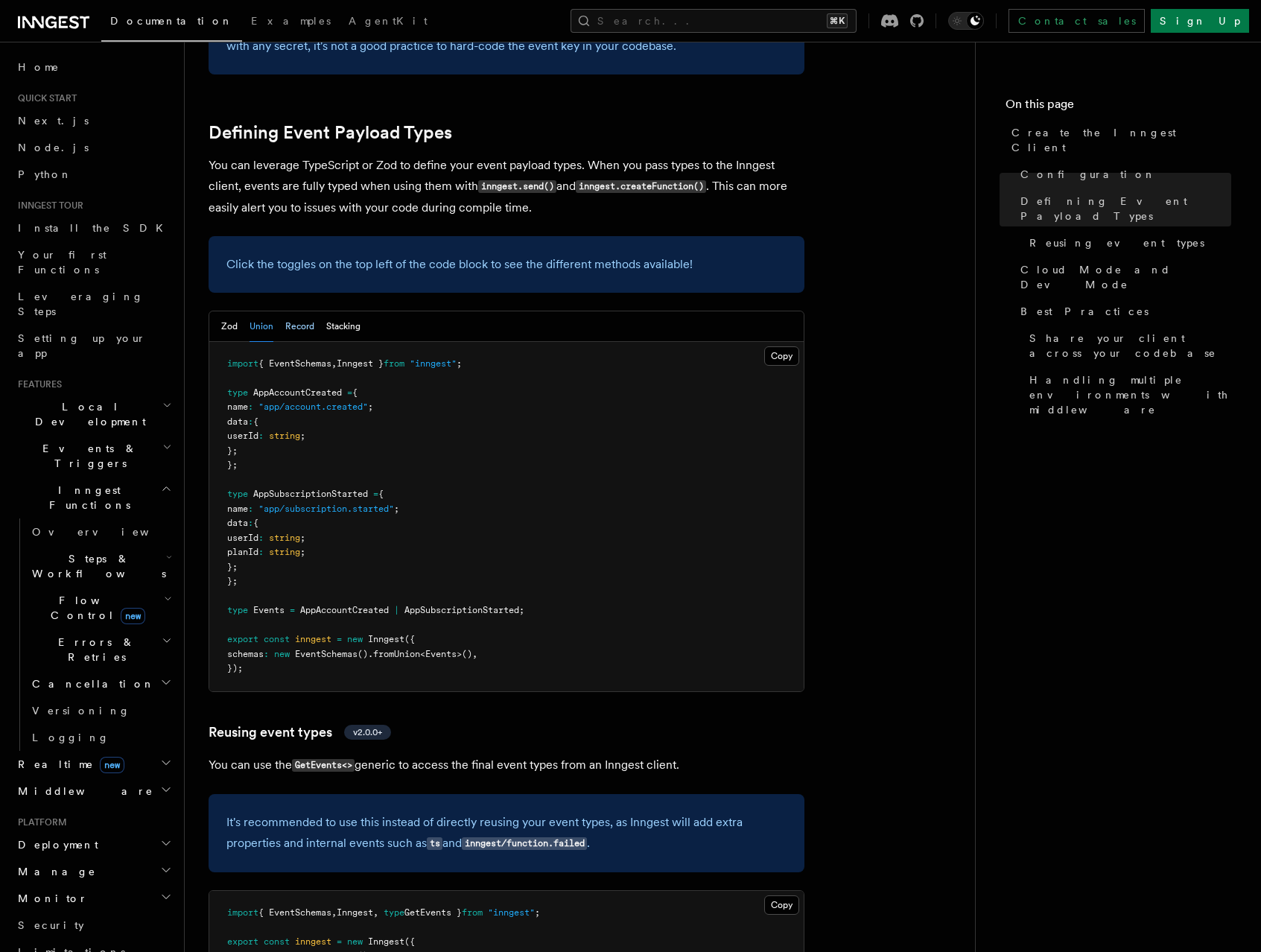
click at [290, 312] on button "Record" at bounding box center [300, 326] width 29 height 30
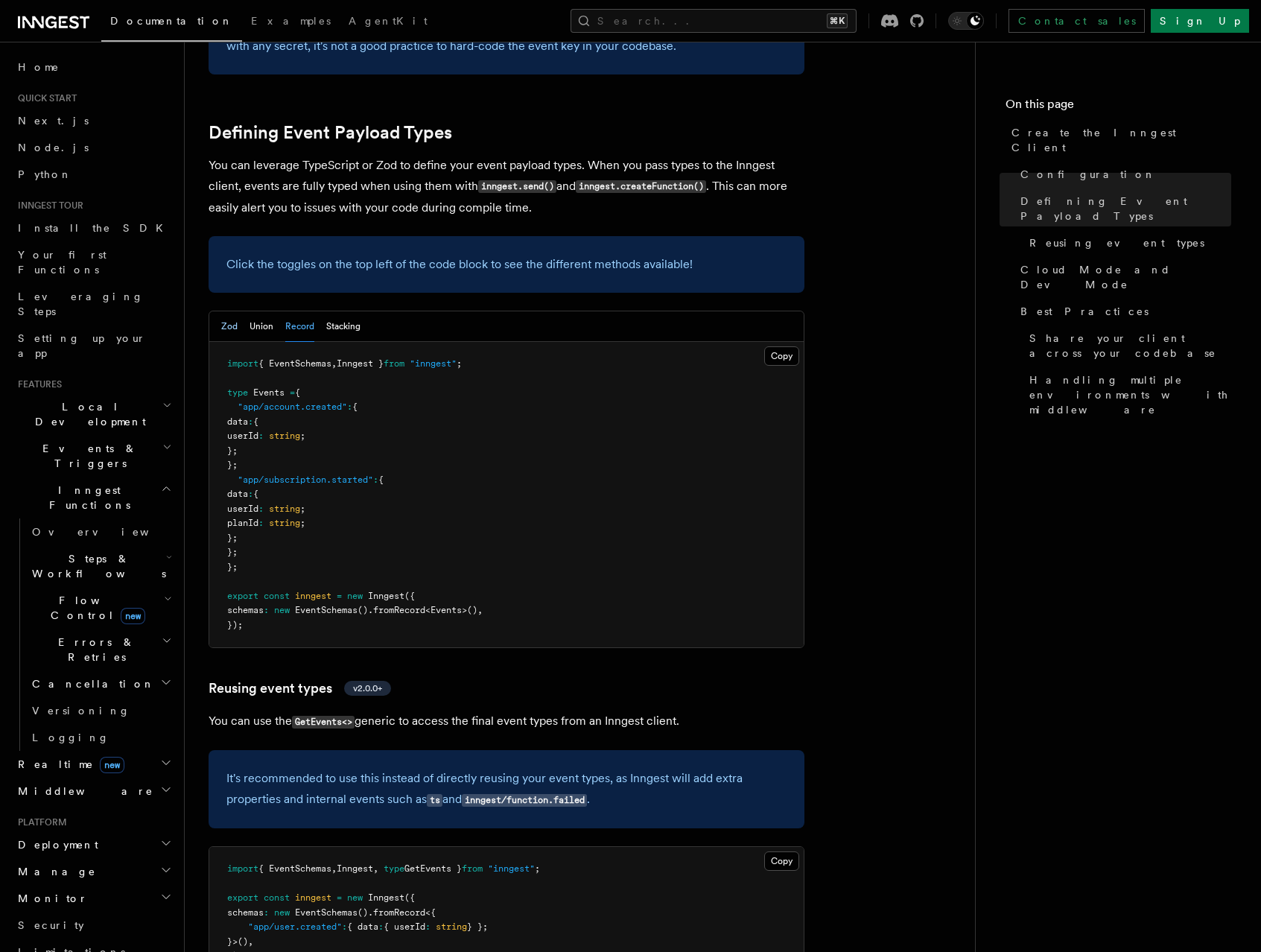
click at [232, 312] on button "Zod" at bounding box center [229, 326] width 16 height 30
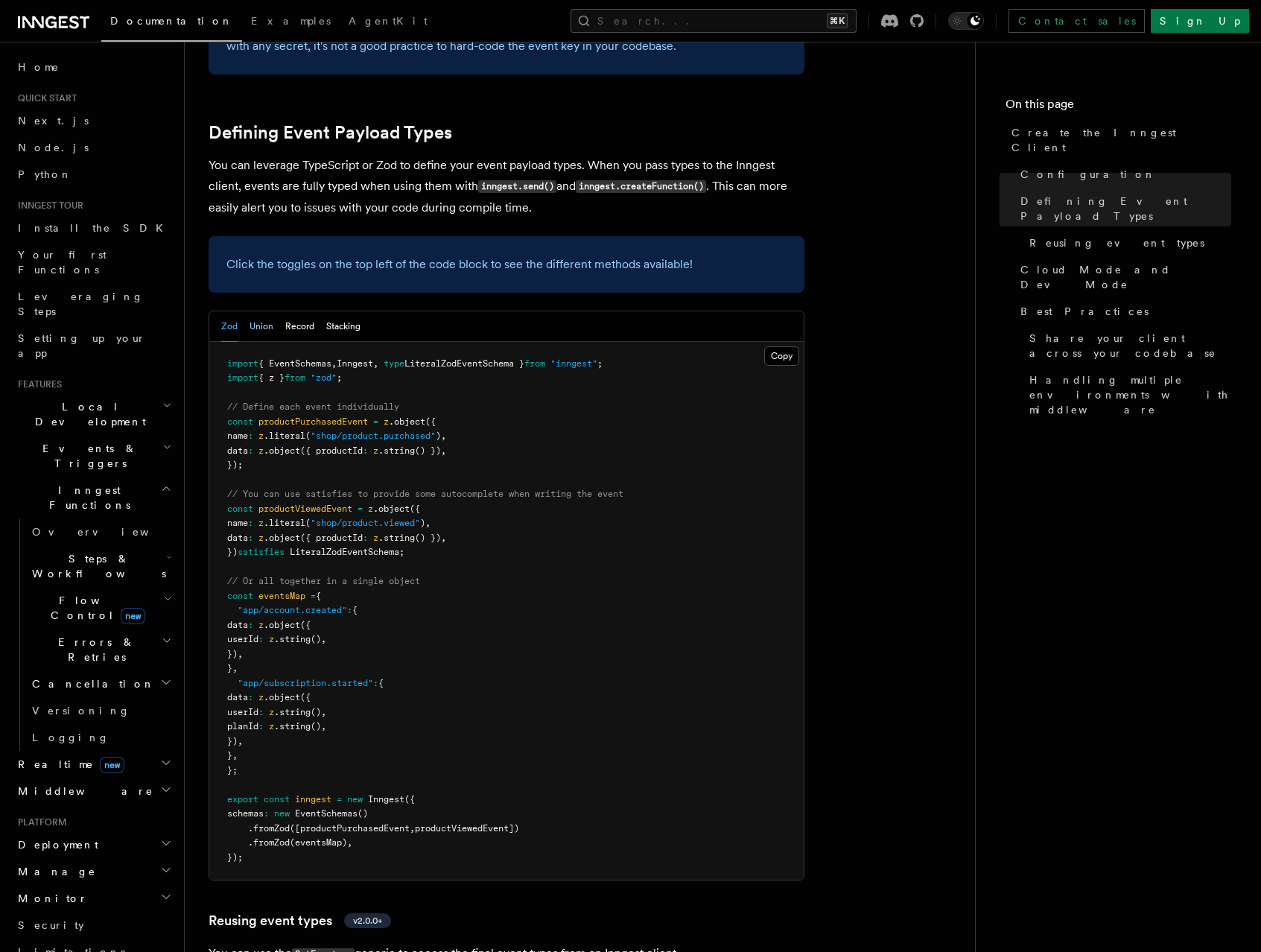
click at [260, 312] on button "Union" at bounding box center [262, 326] width 24 height 30
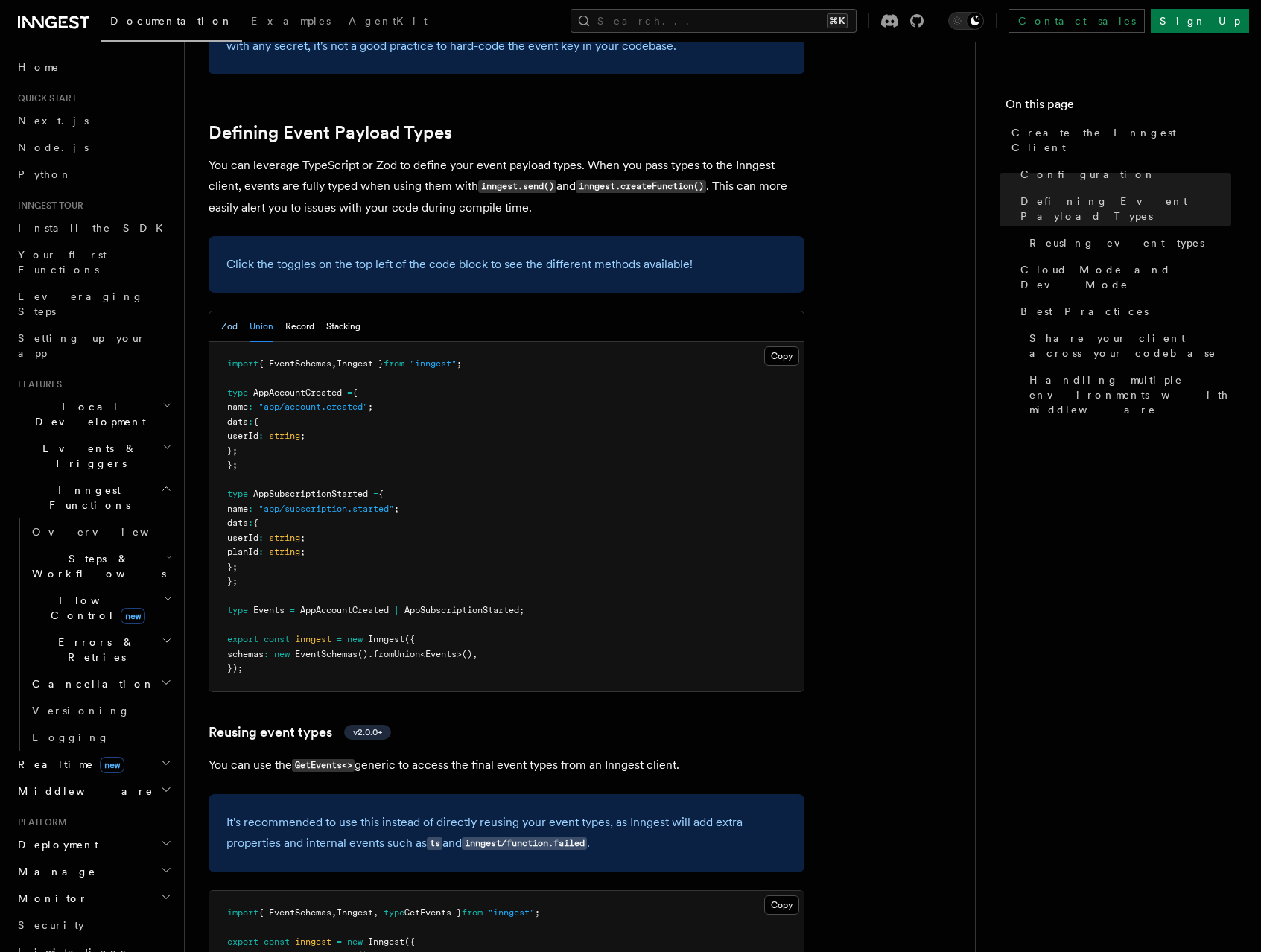
click at [234, 312] on button "Zod" at bounding box center [229, 326] width 16 height 30
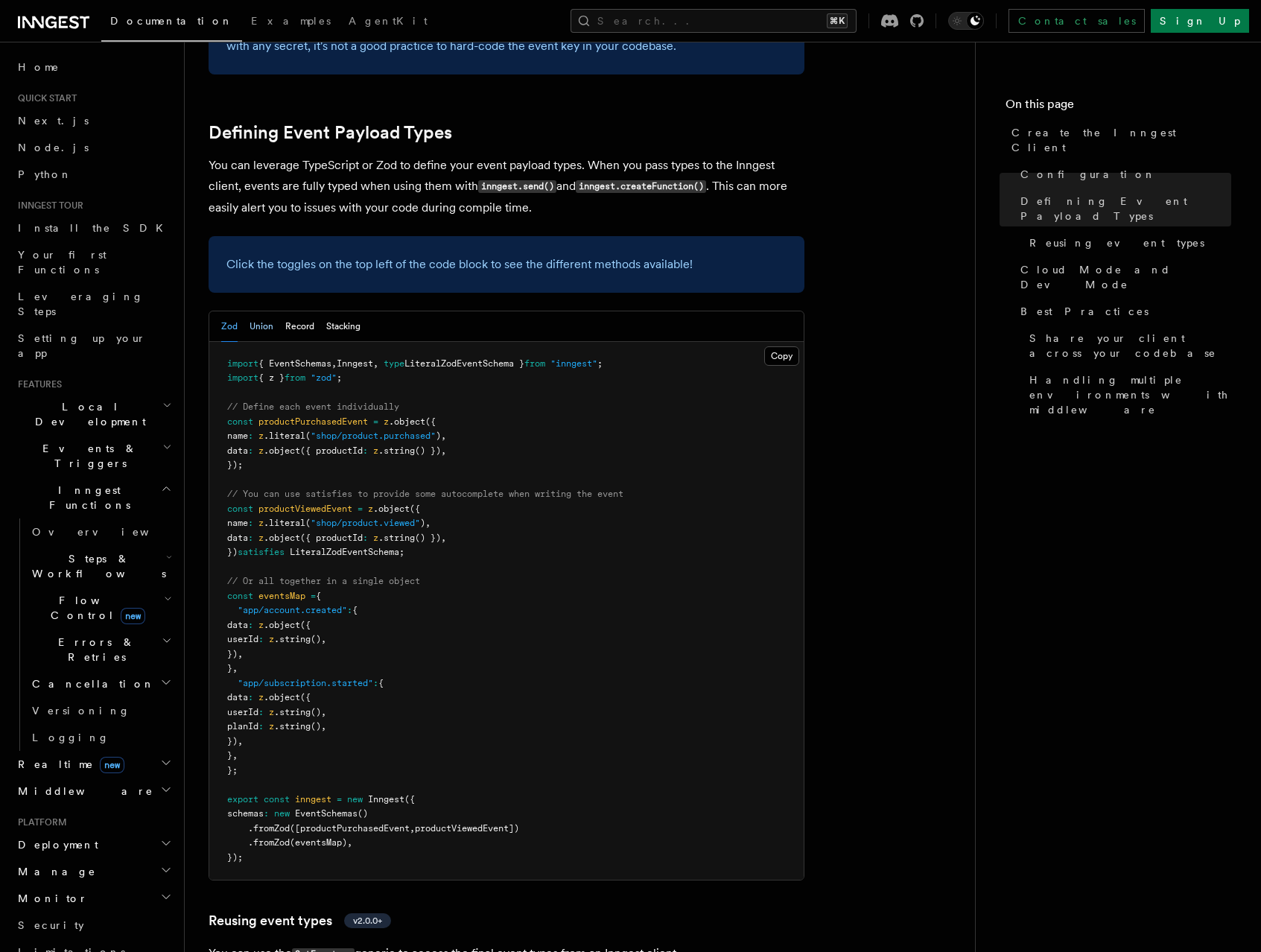
click at [260, 312] on button "Union" at bounding box center [262, 326] width 24 height 30
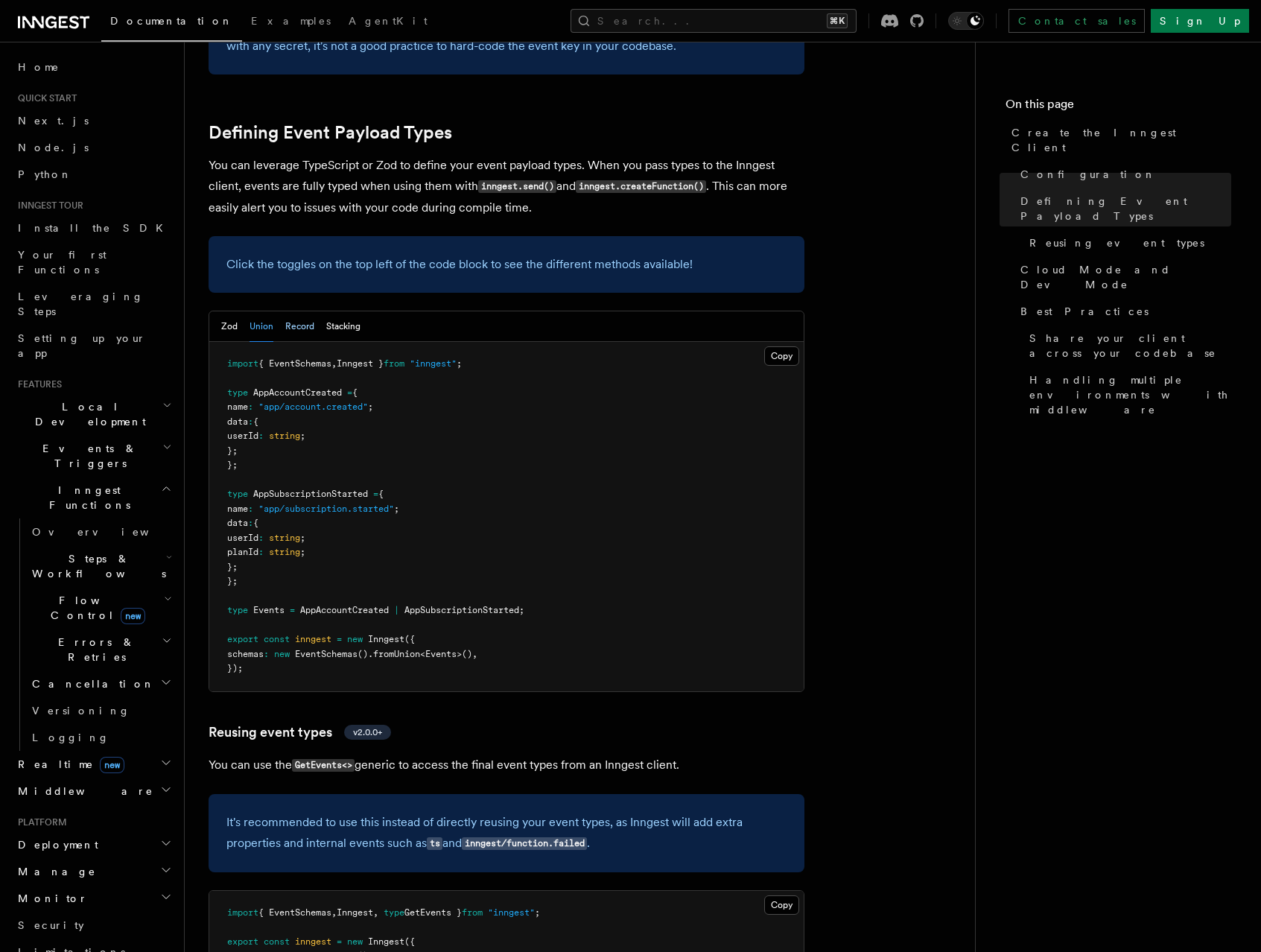
click at [301, 312] on button "Record" at bounding box center [300, 326] width 29 height 30
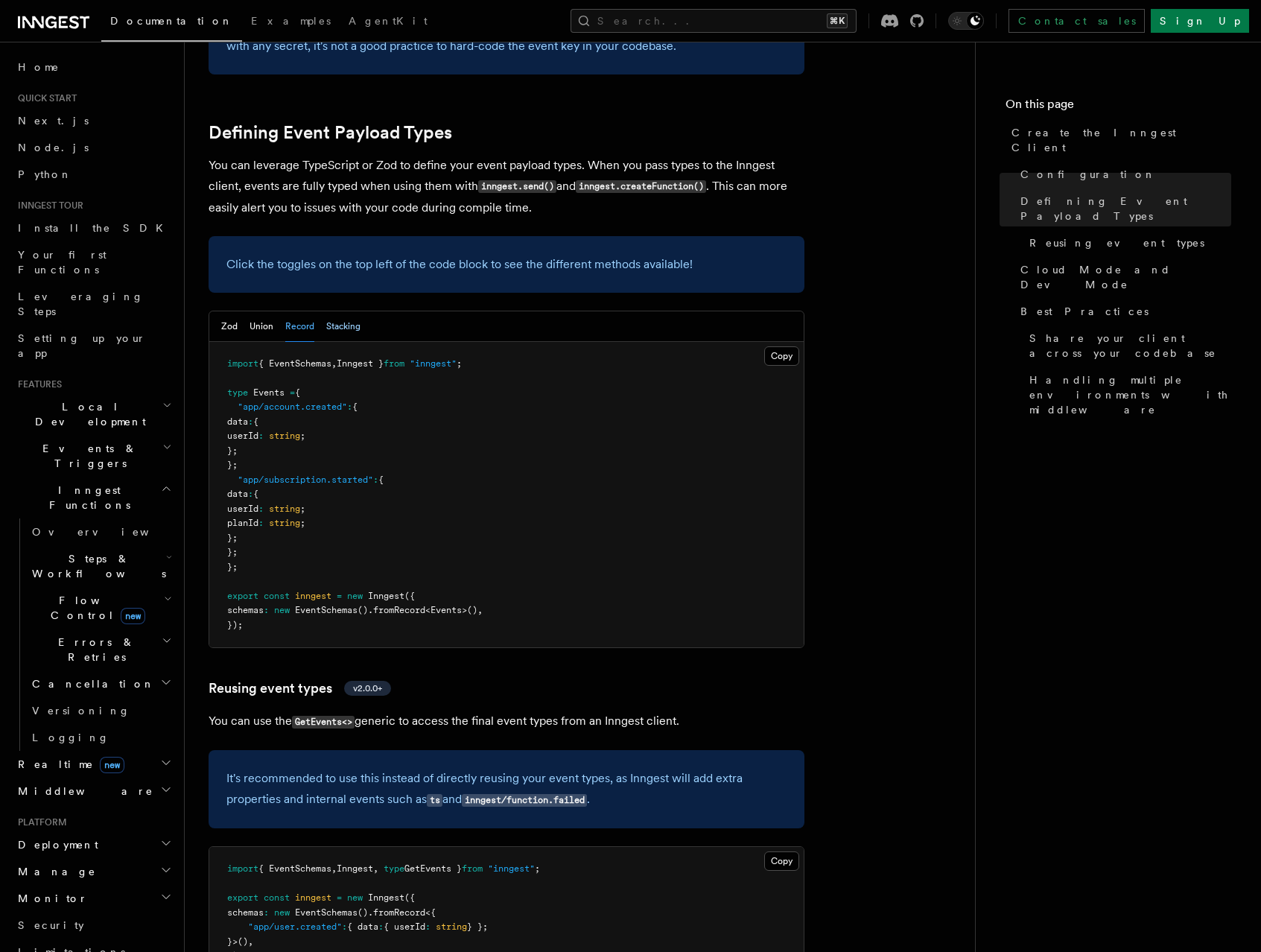
click at [334, 312] on button "Stacking" at bounding box center [343, 326] width 34 height 30
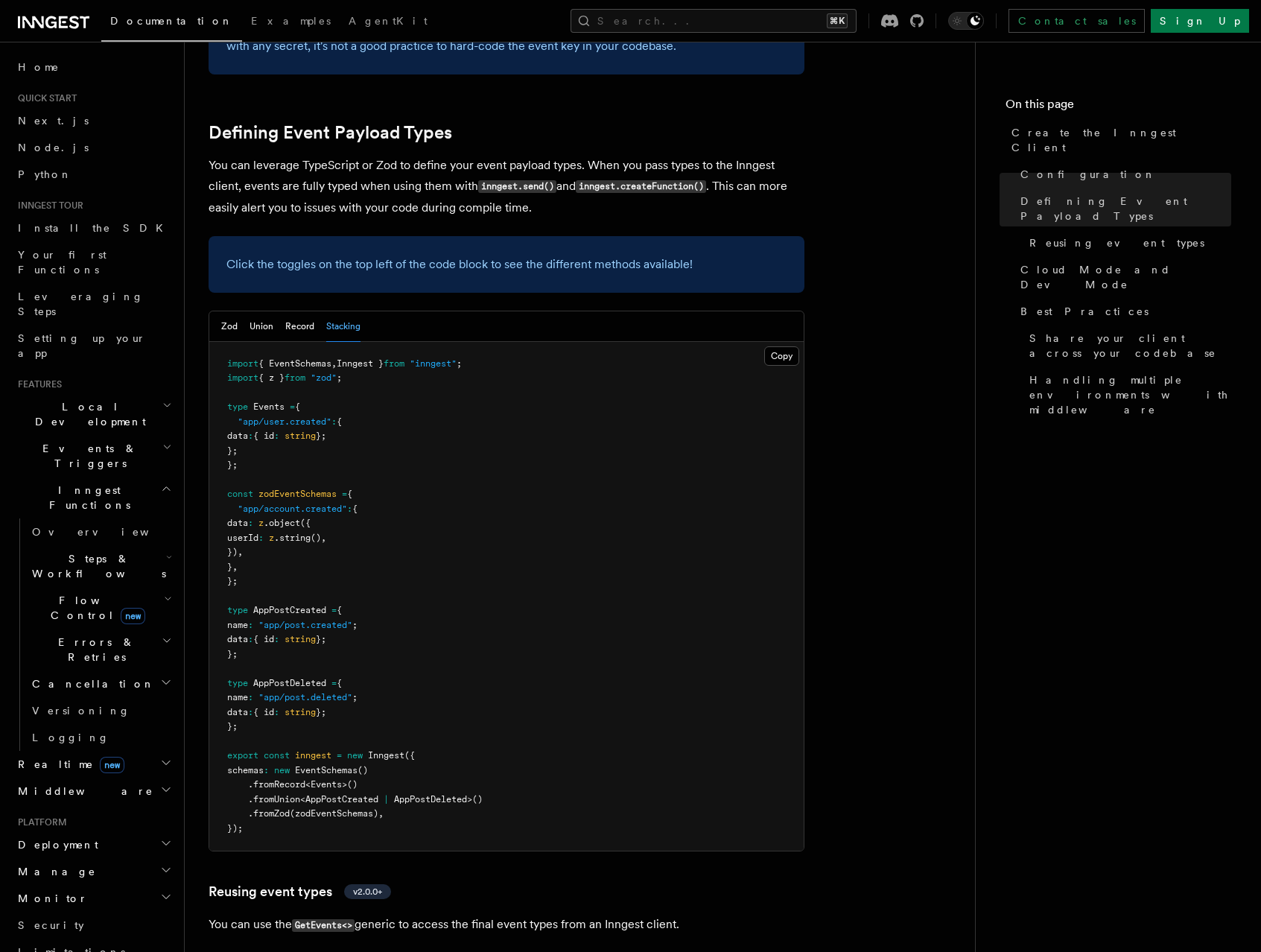
scroll to position [1337, 0]
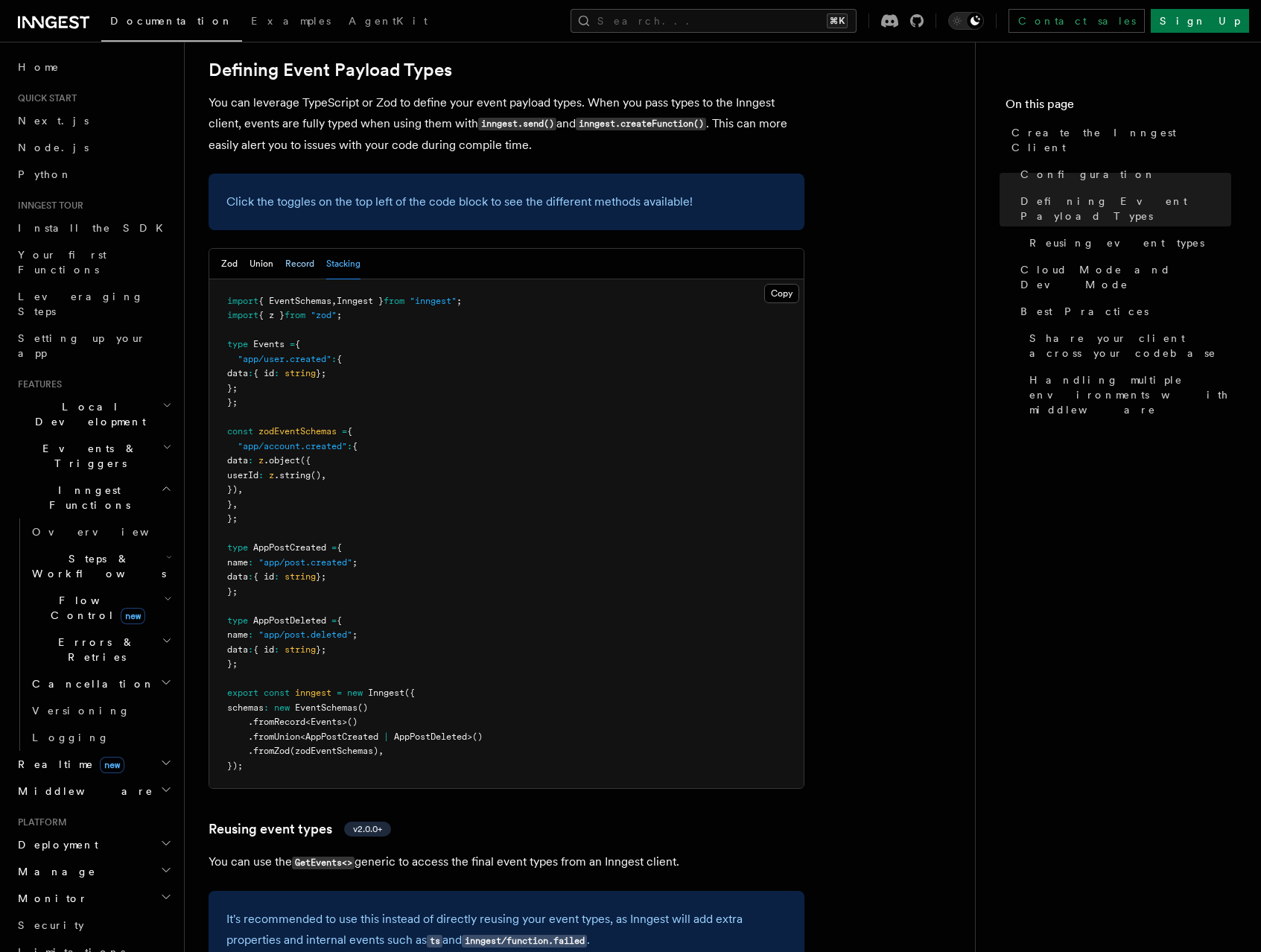
click at [299, 249] on button "Record" at bounding box center [300, 263] width 29 height 30
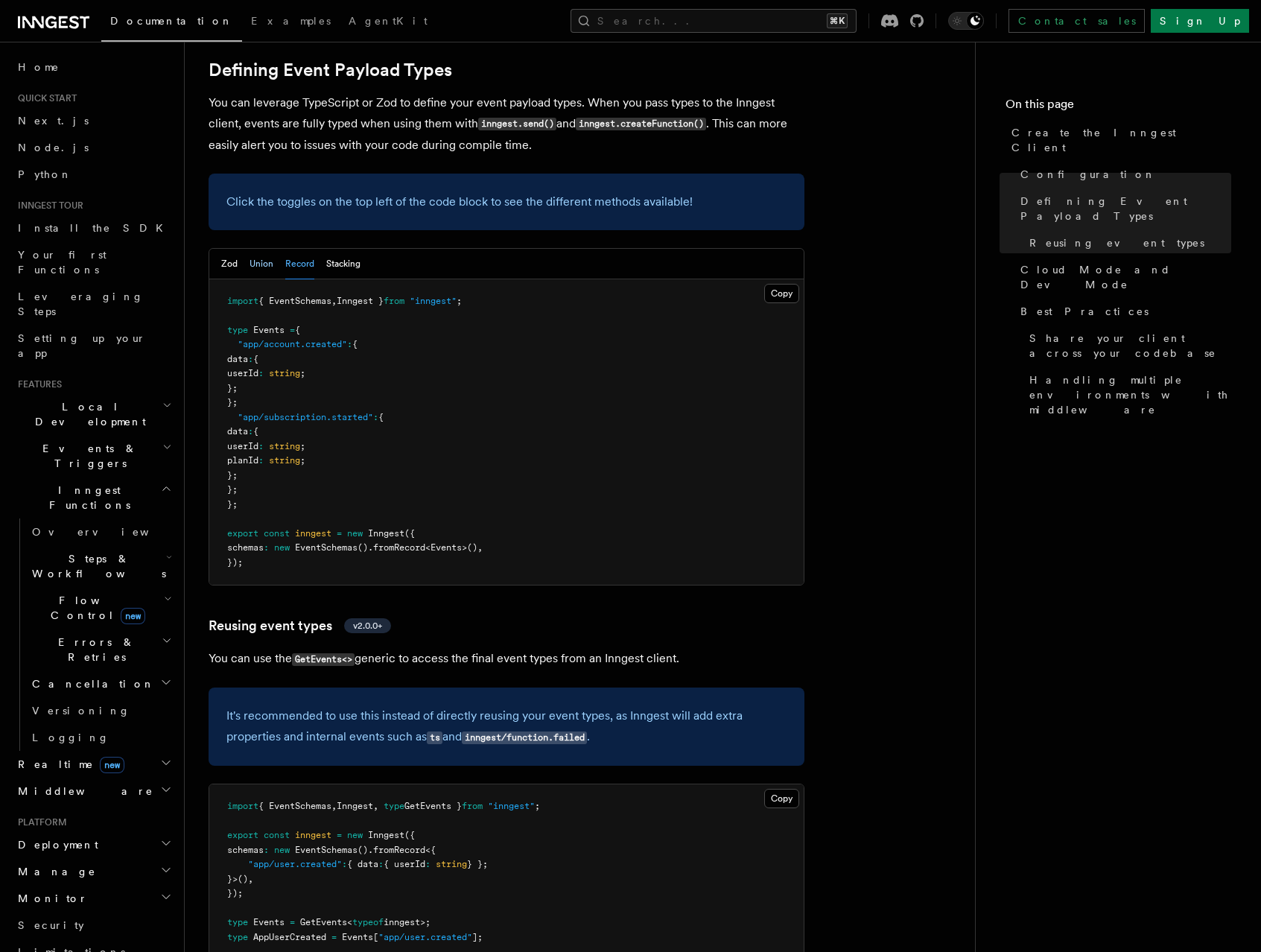
click at [257, 249] on button "Union" at bounding box center [262, 263] width 24 height 30
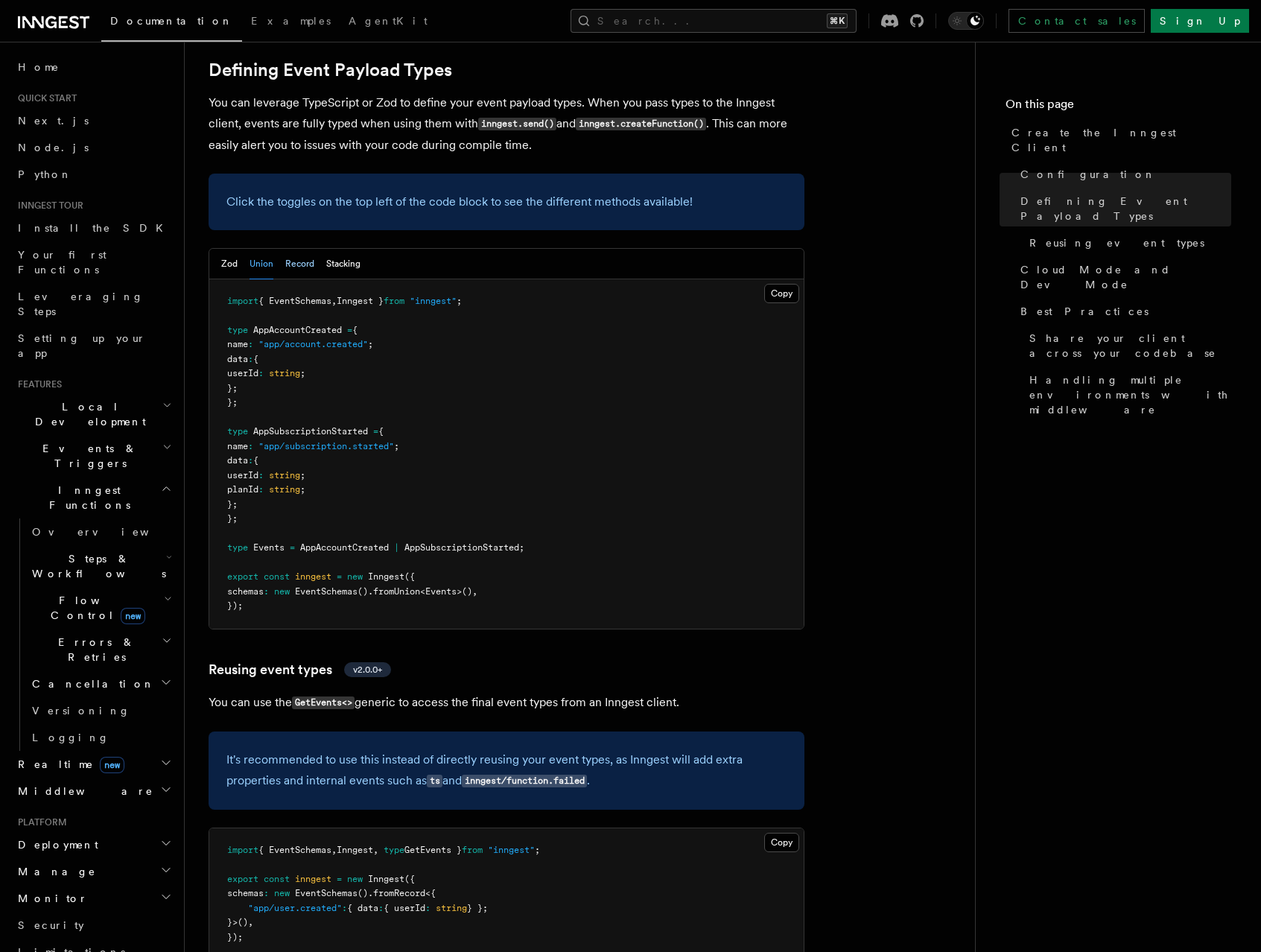
click at [304, 249] on button "Record" at bounding box center [300, 263] width 29 height 30
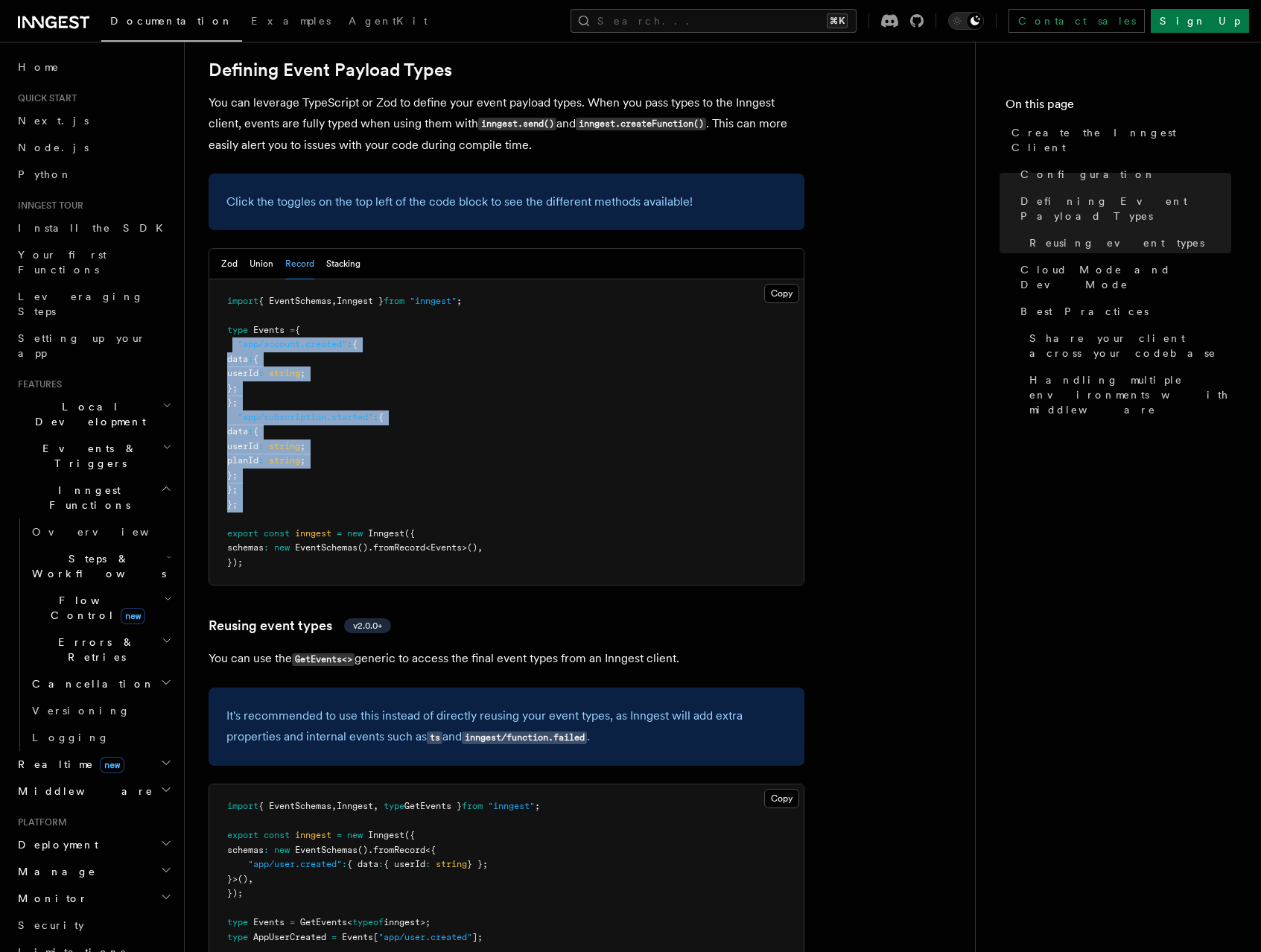
drag, startPoint x: 236, startPoint y: 224, endPoint x: 392, endPoint y: 393, distance: 230.0
click at [392, 393] on pre "import { EventSchemas , Inngest } from "inngest" ; type Events = { "app/account…" at bounding box center [506, 433] width 595 height 306
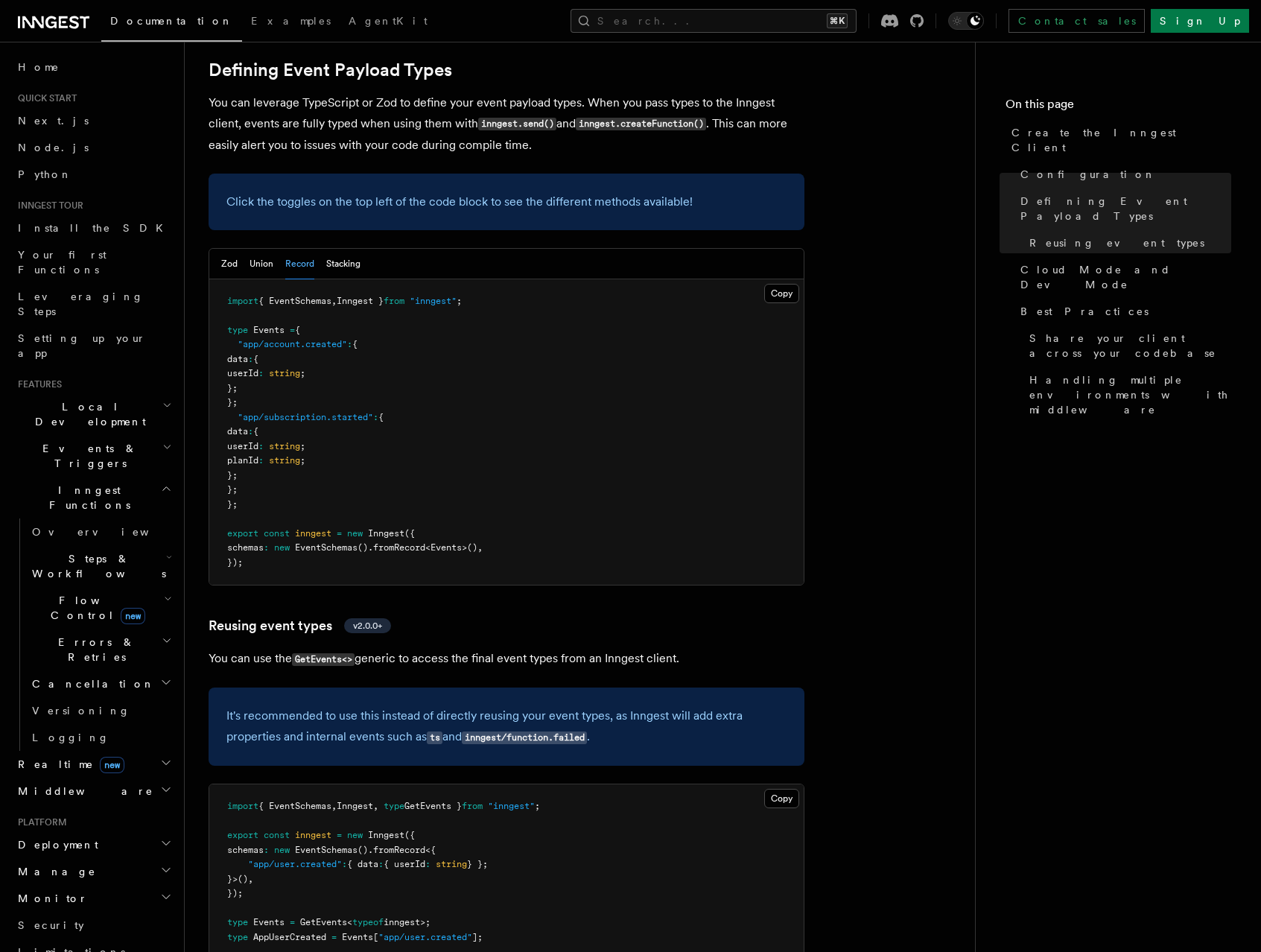
click at [408, 382] on pre "import { EventSchemas , Inngest } from "inngest" ; type Events = { "app/account…" at bounding box center [506, 433] width 595 height 306
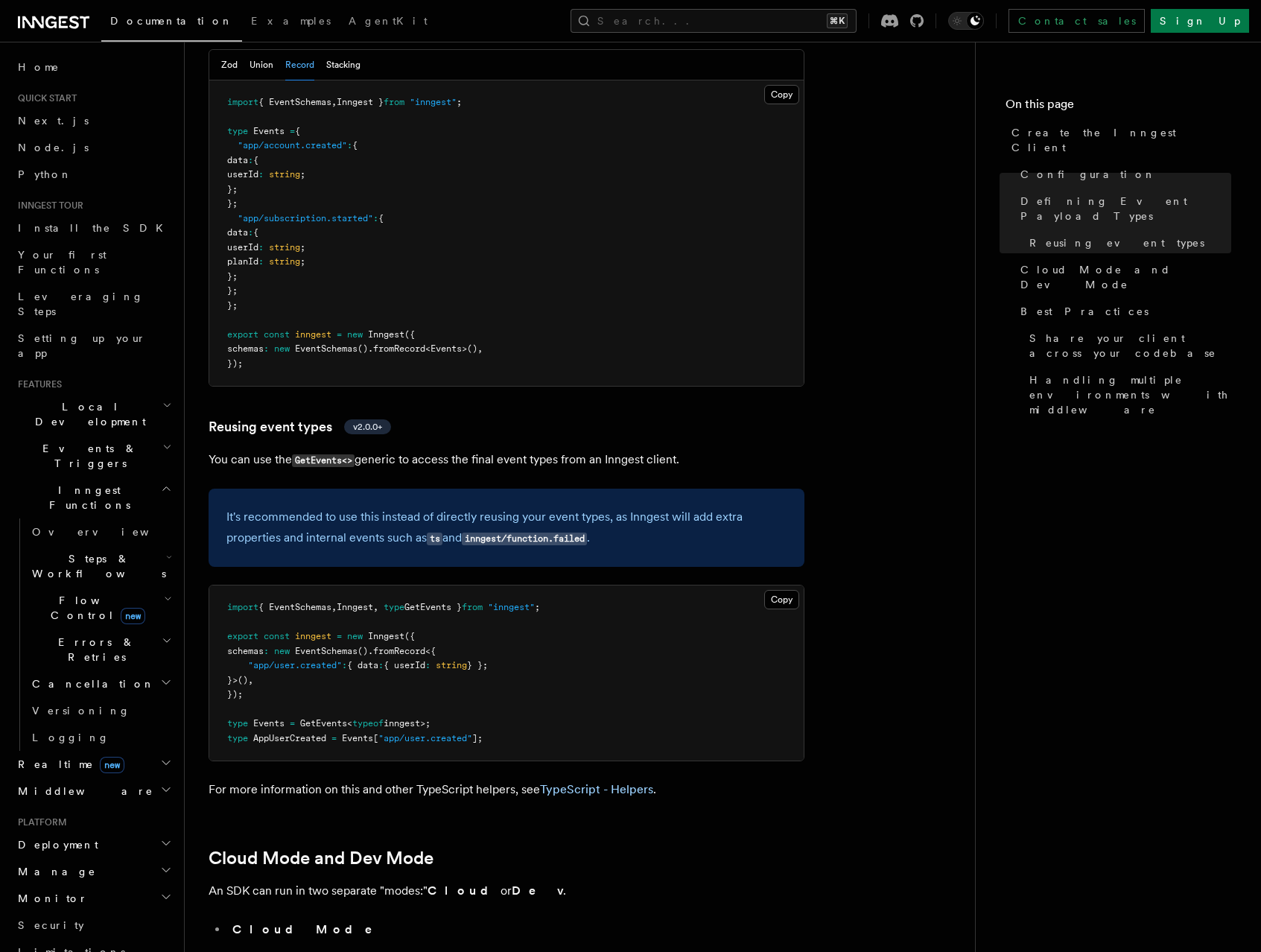
scroll to position [1536, 0]
drag, startPoint x: 352, startPoint y: 603, endPoint x: 225, endPoint y: 606, distance: 127.0
click at [225, 606] on pre "import { EventSchemas , Inngest , type GetEvents } from "inngest" ; export cons…" at bounding box center [506, 671] width 595 height 175
click at [581, 592] on pre "import { EventSchemas , Inngest , type GetEvents } from "inngest" ; export cons…" at bounding box center [506, 671] width 595 height 175
drag, startPoint x: 403, startPoint y: 617, endPoint x: 241, endPoint y: 622, distance: 162.1
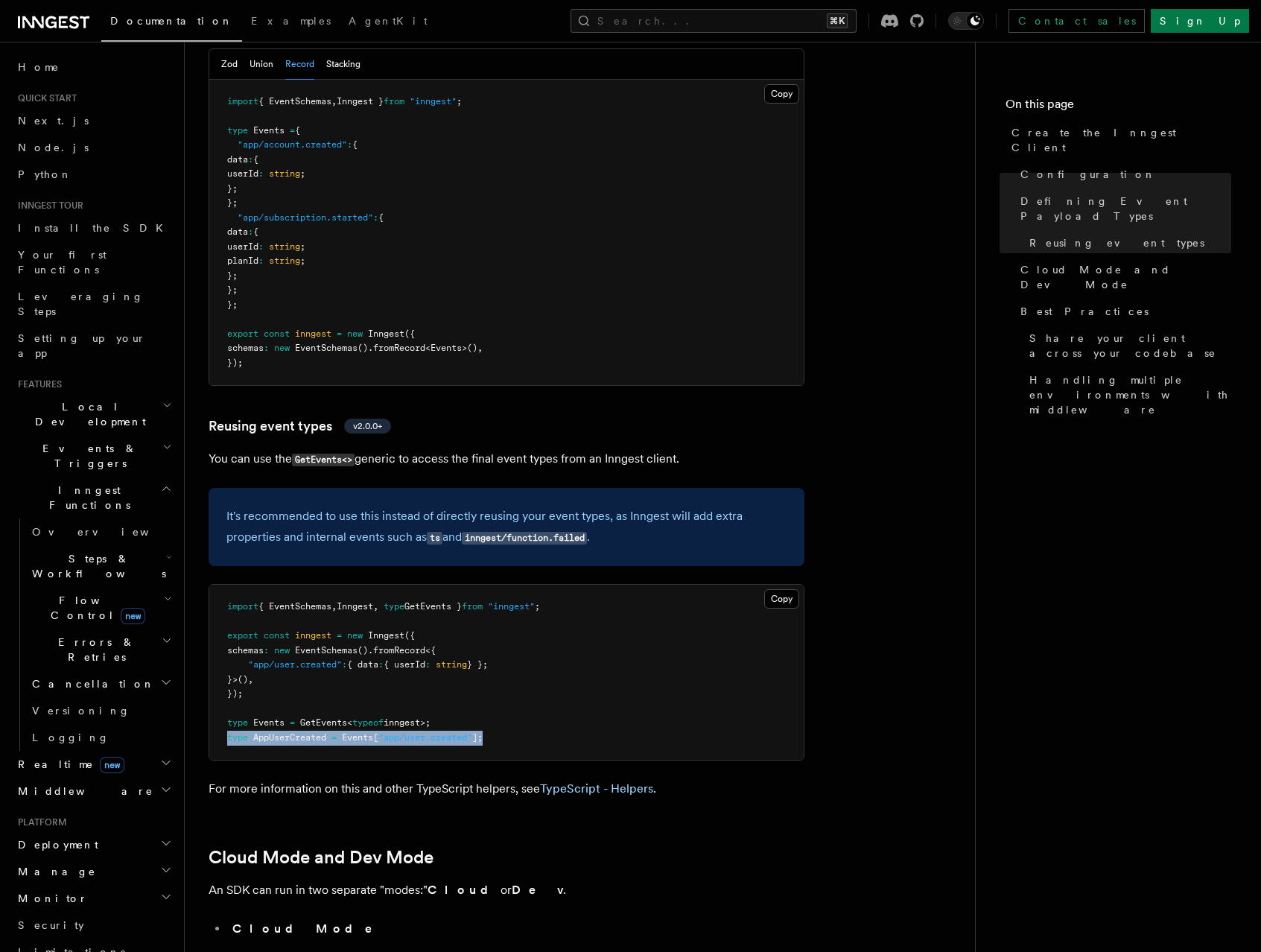
click at [227, 733] on span "type AppUserCreated = Events [ "app/user.created" ];" at bounding box center [355, 738] width 256 height 10
click at [576, 614] on pre "import { EventSchemas , Inngest , type GetEvents } from "inngest" ; export cons…" at bounding box center [506, 671] width 595 height 175
click at [575, 782] on link "TypeScript - Helpers" at bounding box center [597, 788] width 114 height 14
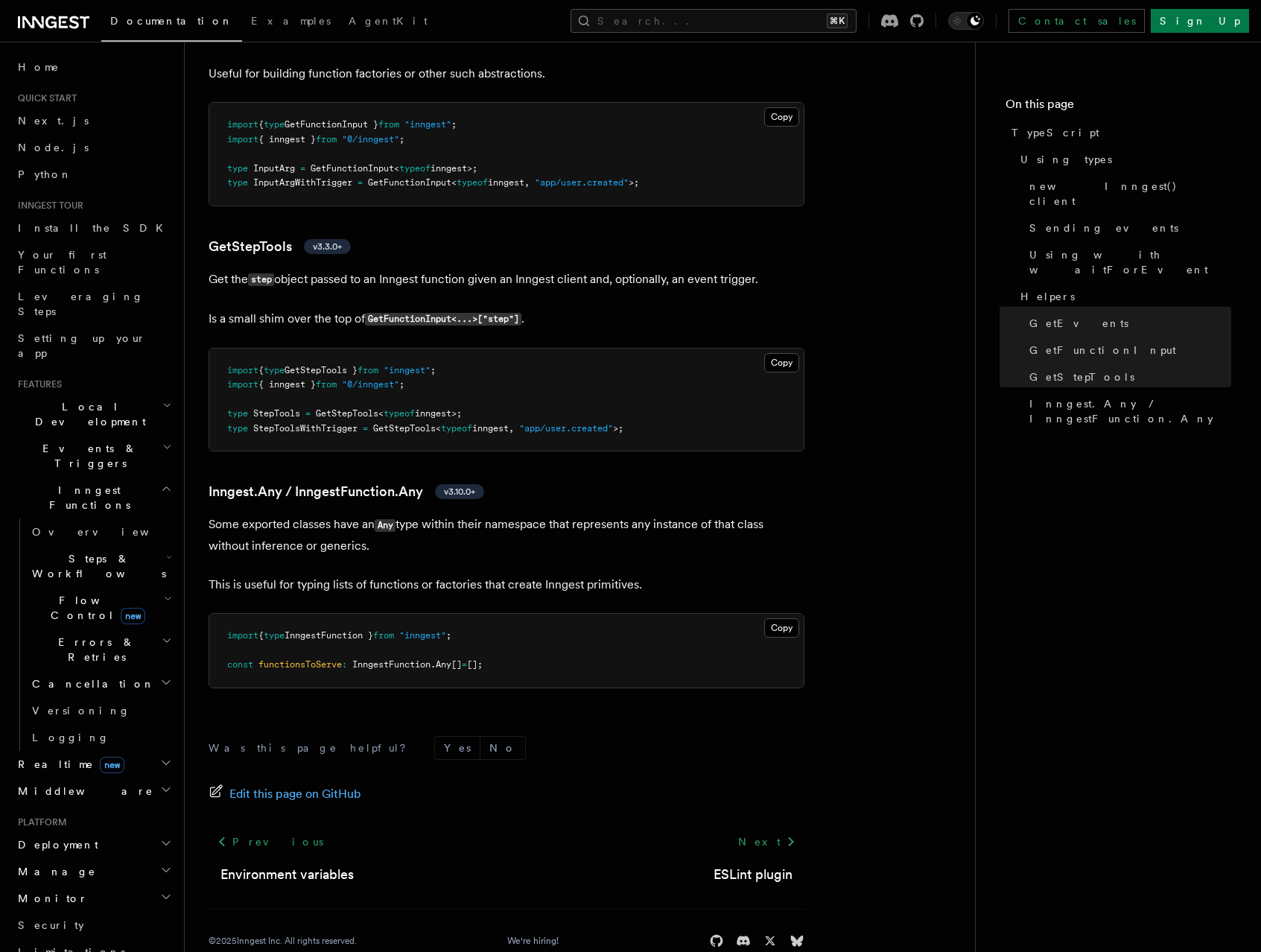
scroll to position [3304, 0]
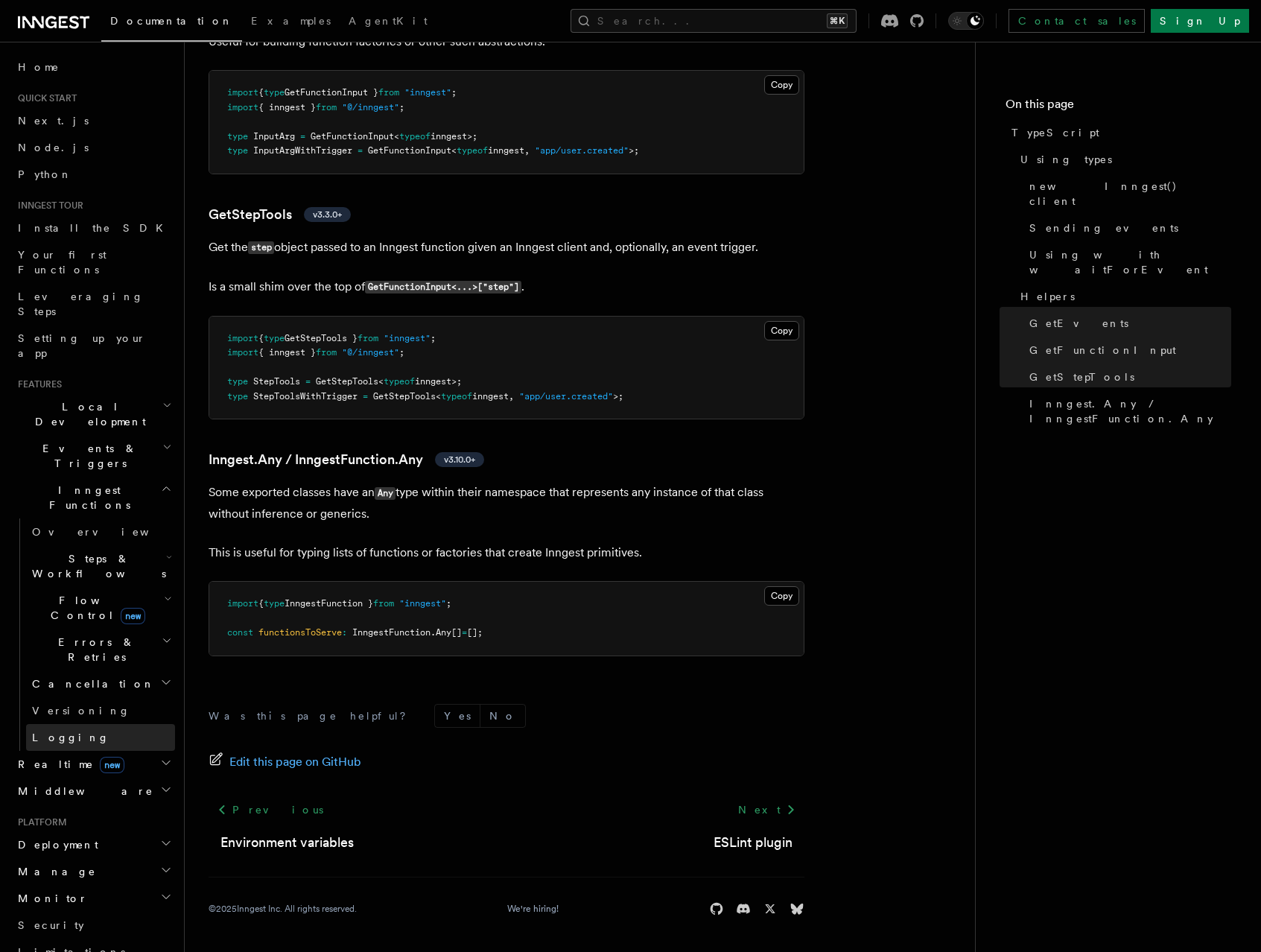
click at [26, 724] on span at bounding box center [26, 737] width 1 height 27
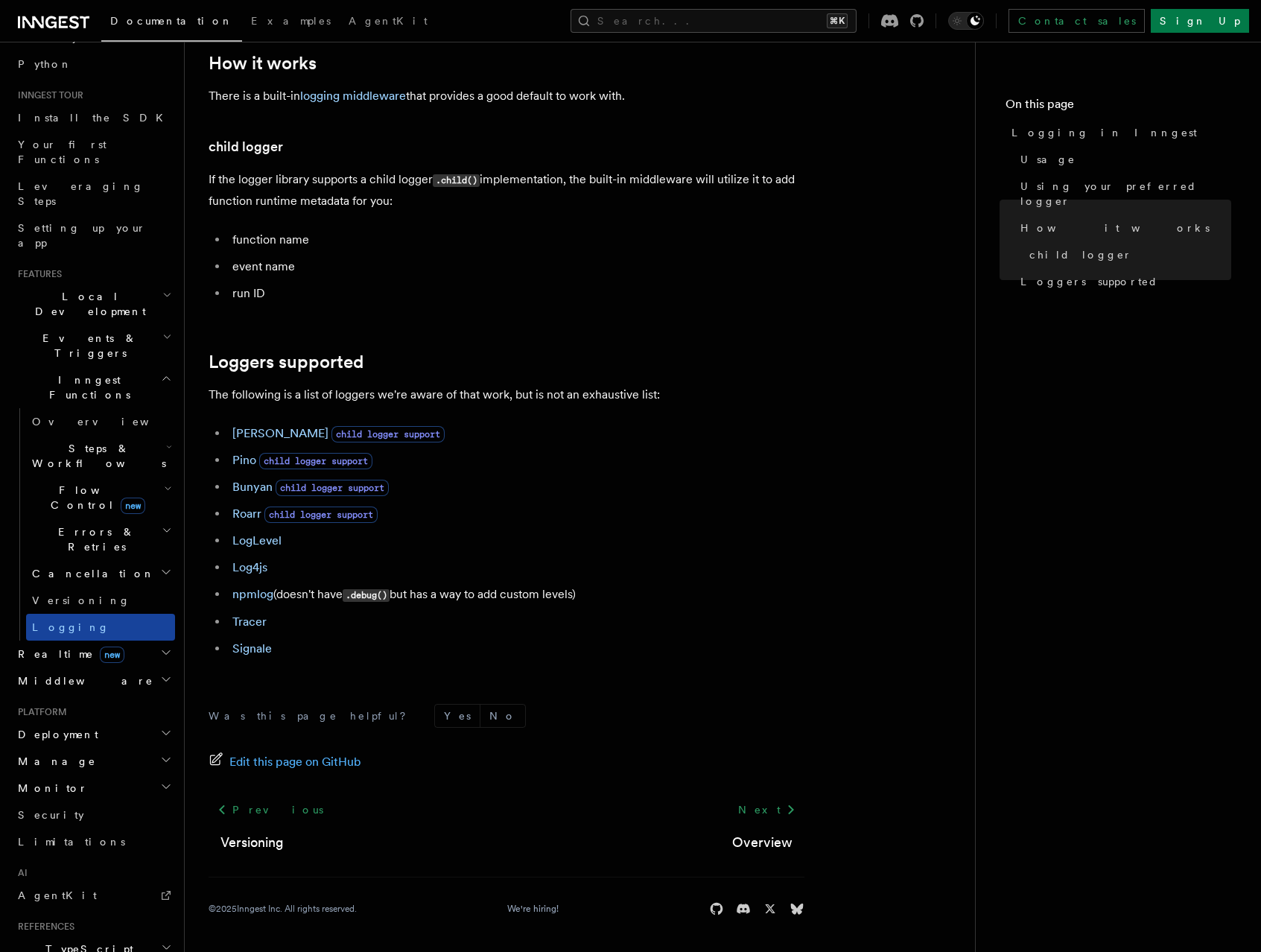
scroll to position [240, 0]
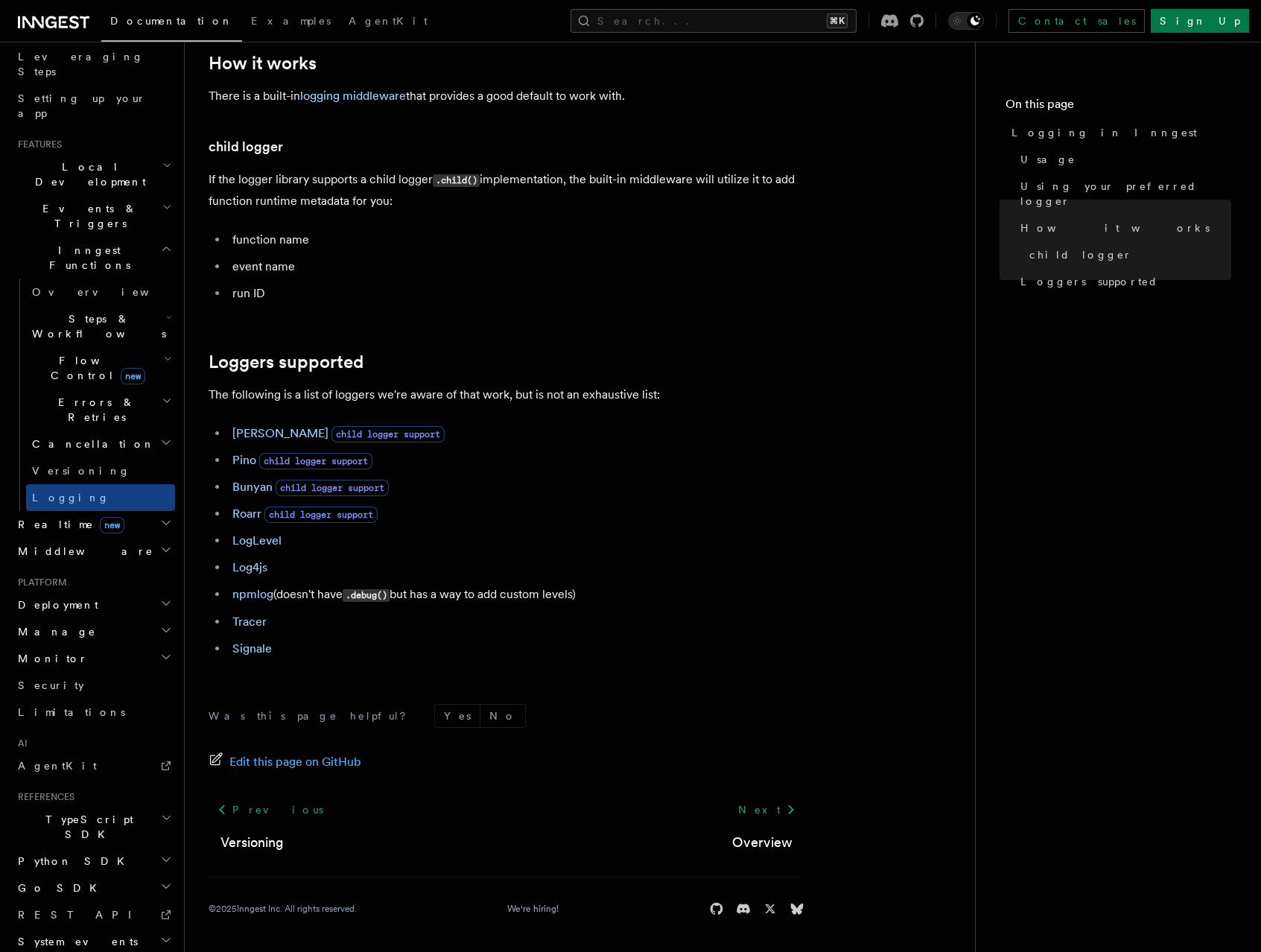
click at [49, 651] on span "Monitor" at bounding box center [50, 658] width 76 height 15
click at [47, 651] on span "Monitor" at bounding box center [50, 658] width 76 height 15
click at [48, 651] on span "Monitor" at bounding box center [50, 658] width 76 height 15
click at [60, 679] on span "Observability & metrics" at bounding box center [108, 692] width 153 height 27
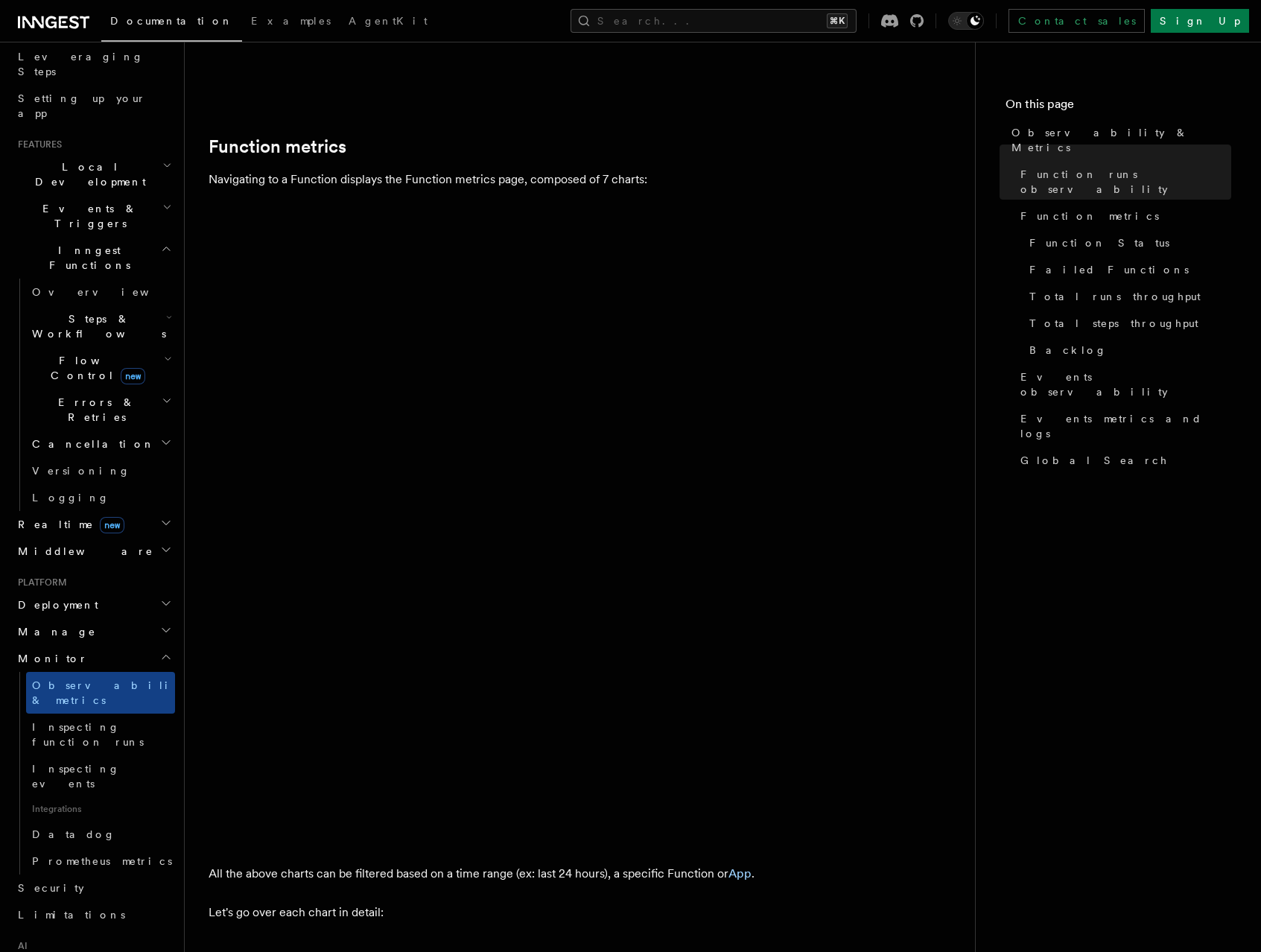
scroll to position [694, 0]
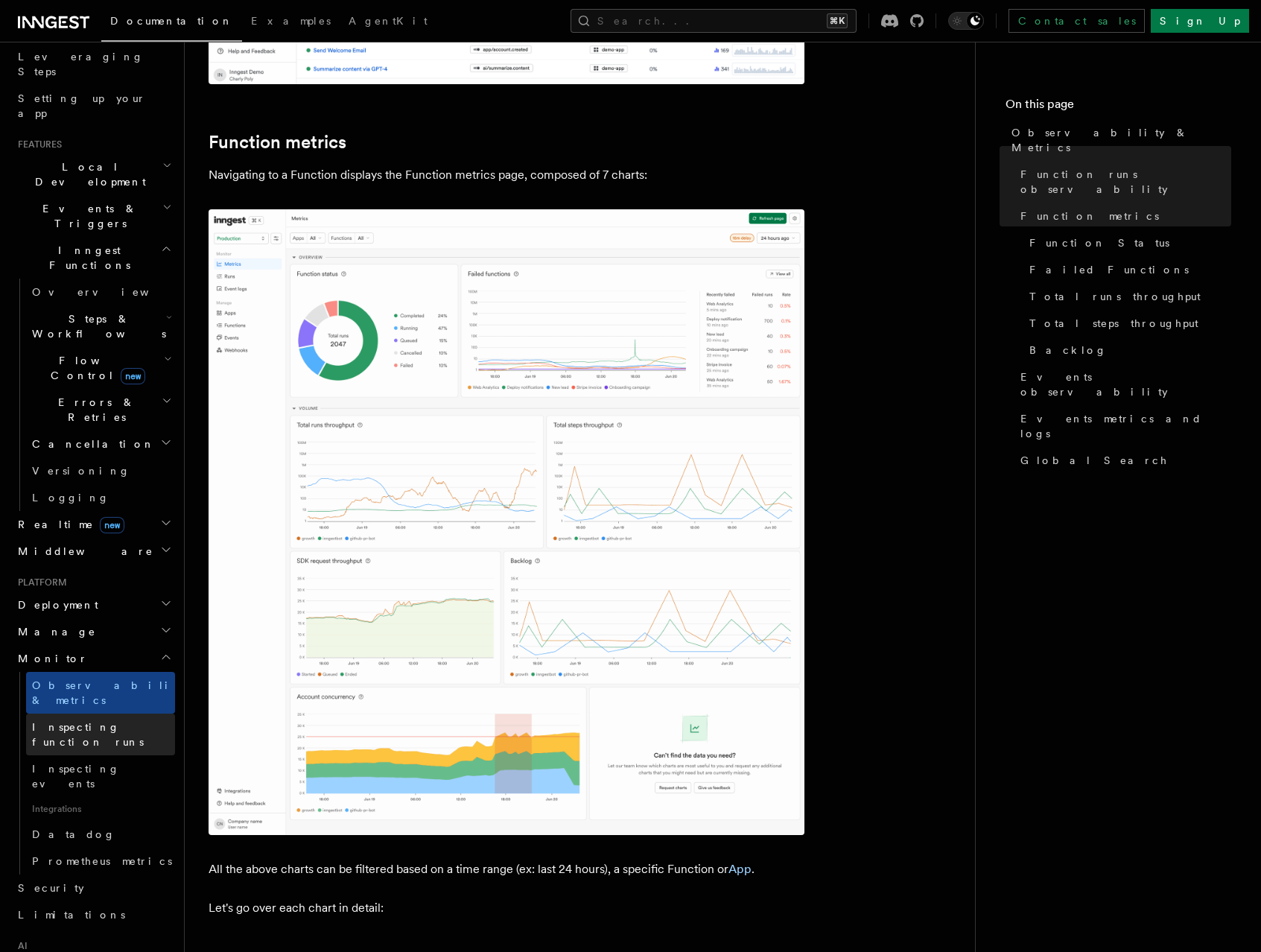
click at [86, 721] on span "Inspecting function runs" at bounding box center [88, 734] width 112 height 27
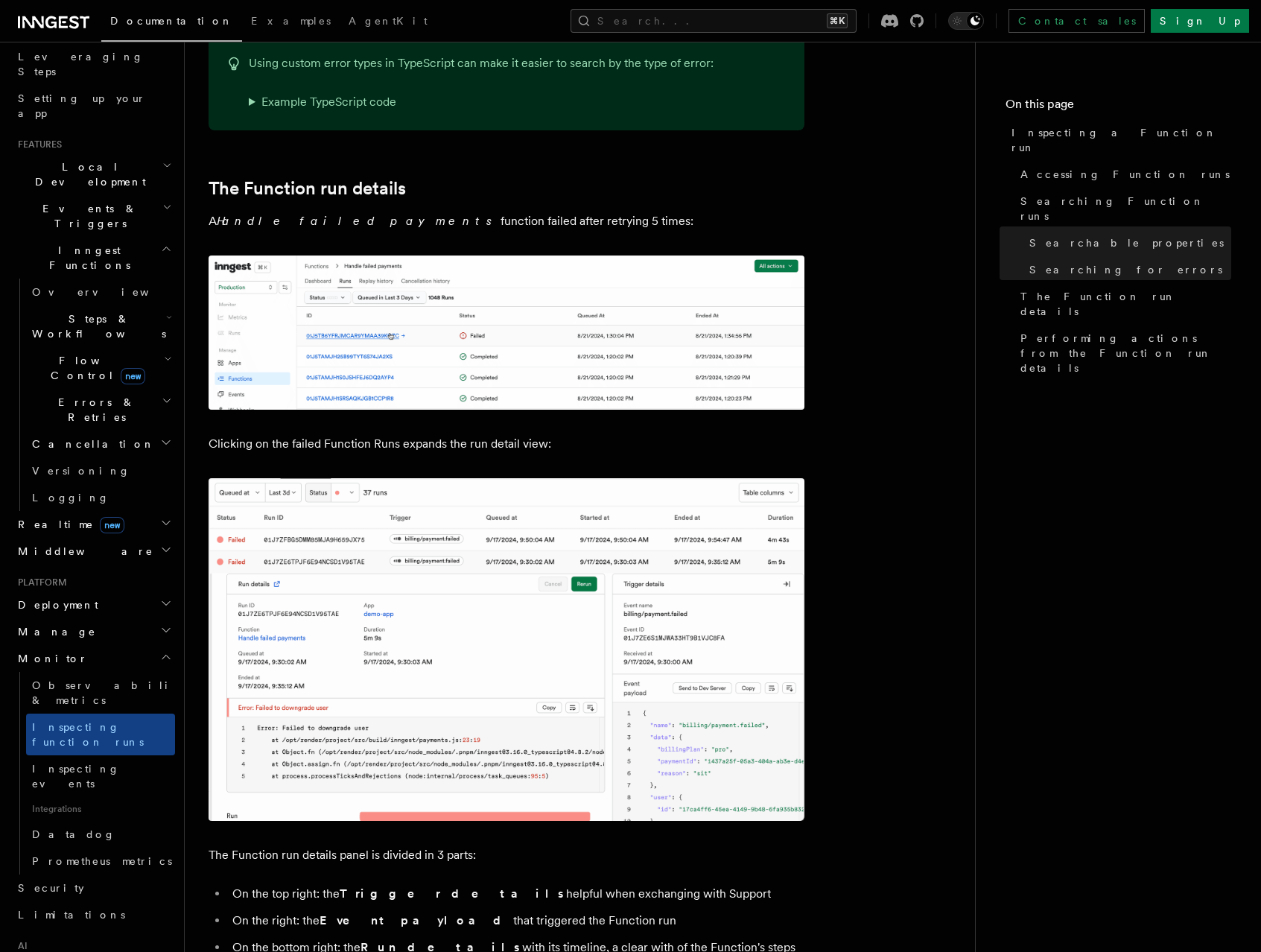
scroll to position [2046, 0]
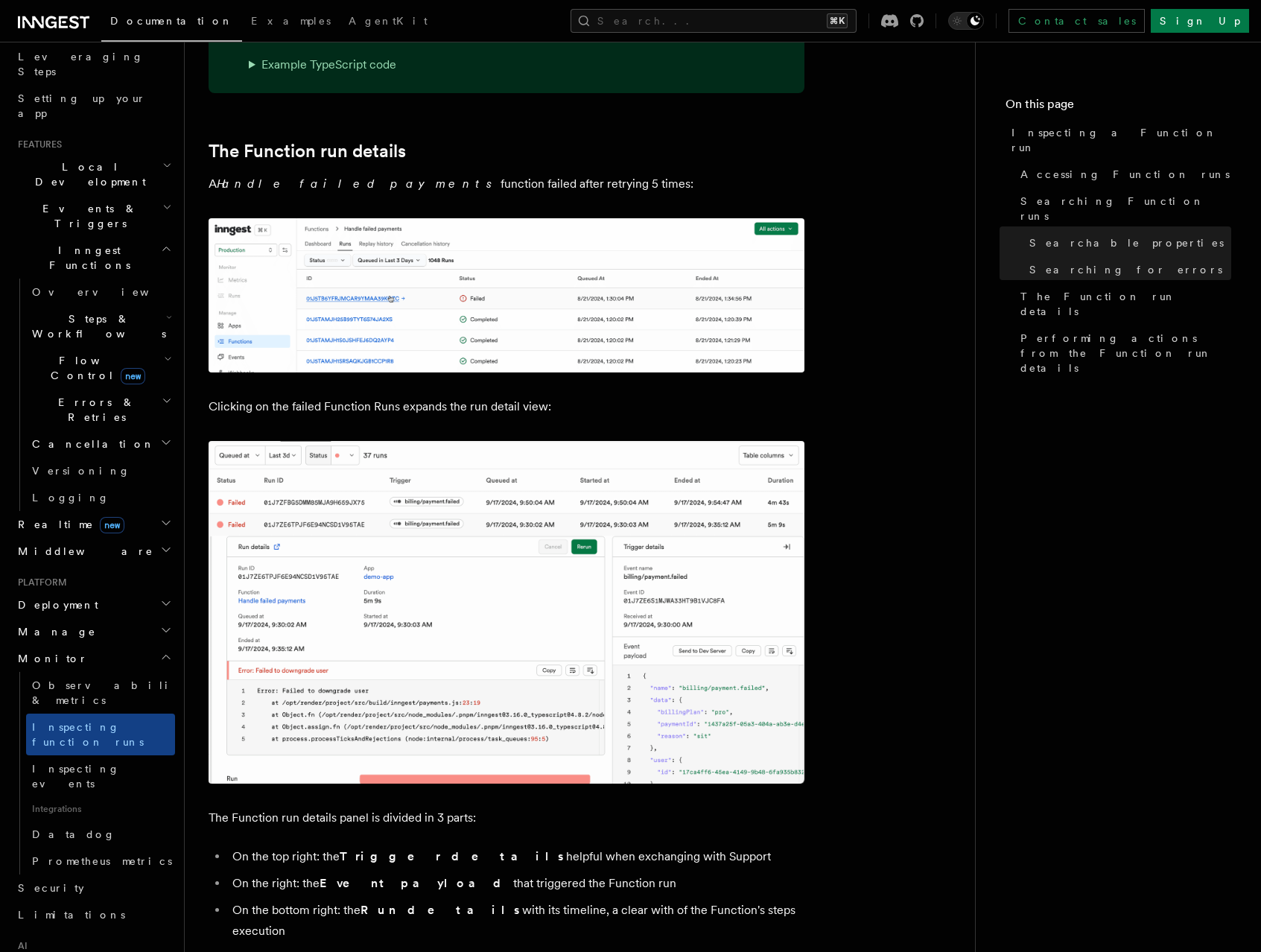
click at [441, 709] on img at bounding box center [506, 612] width 596 height 343
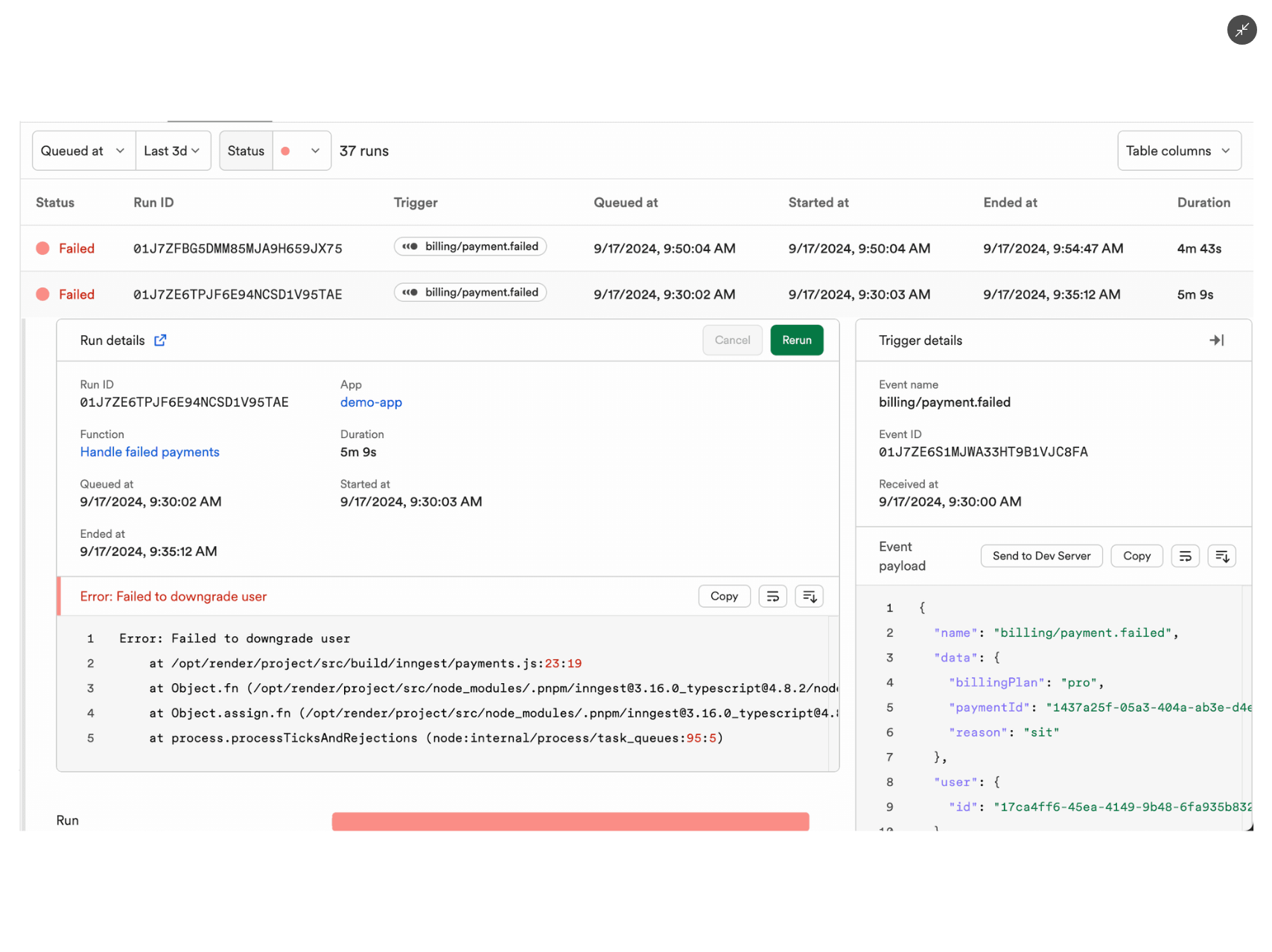
click at [446, 632] on img at bounding box center [636, 475] width 1235 height 710
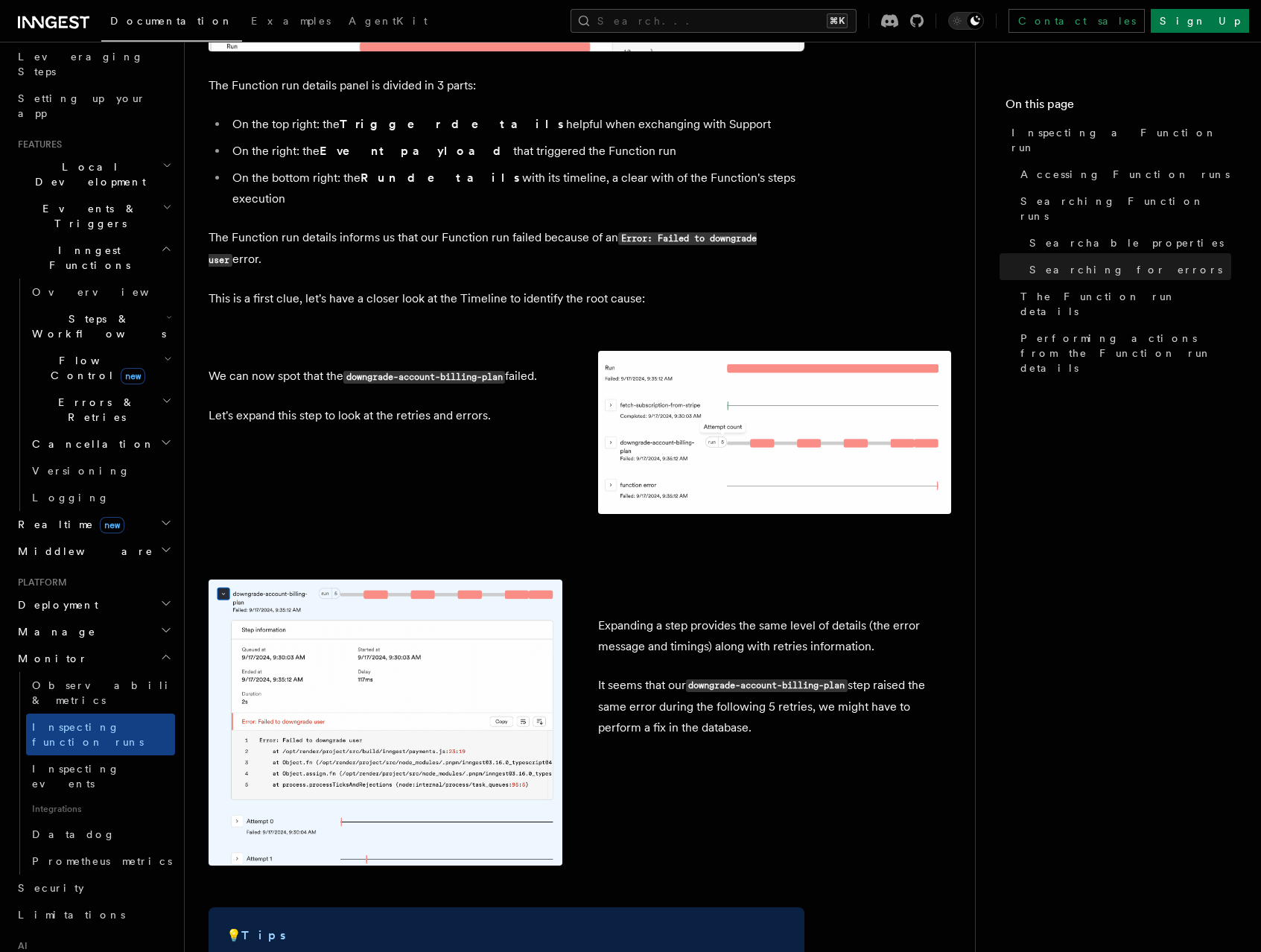
scroll to position [2798, 0]
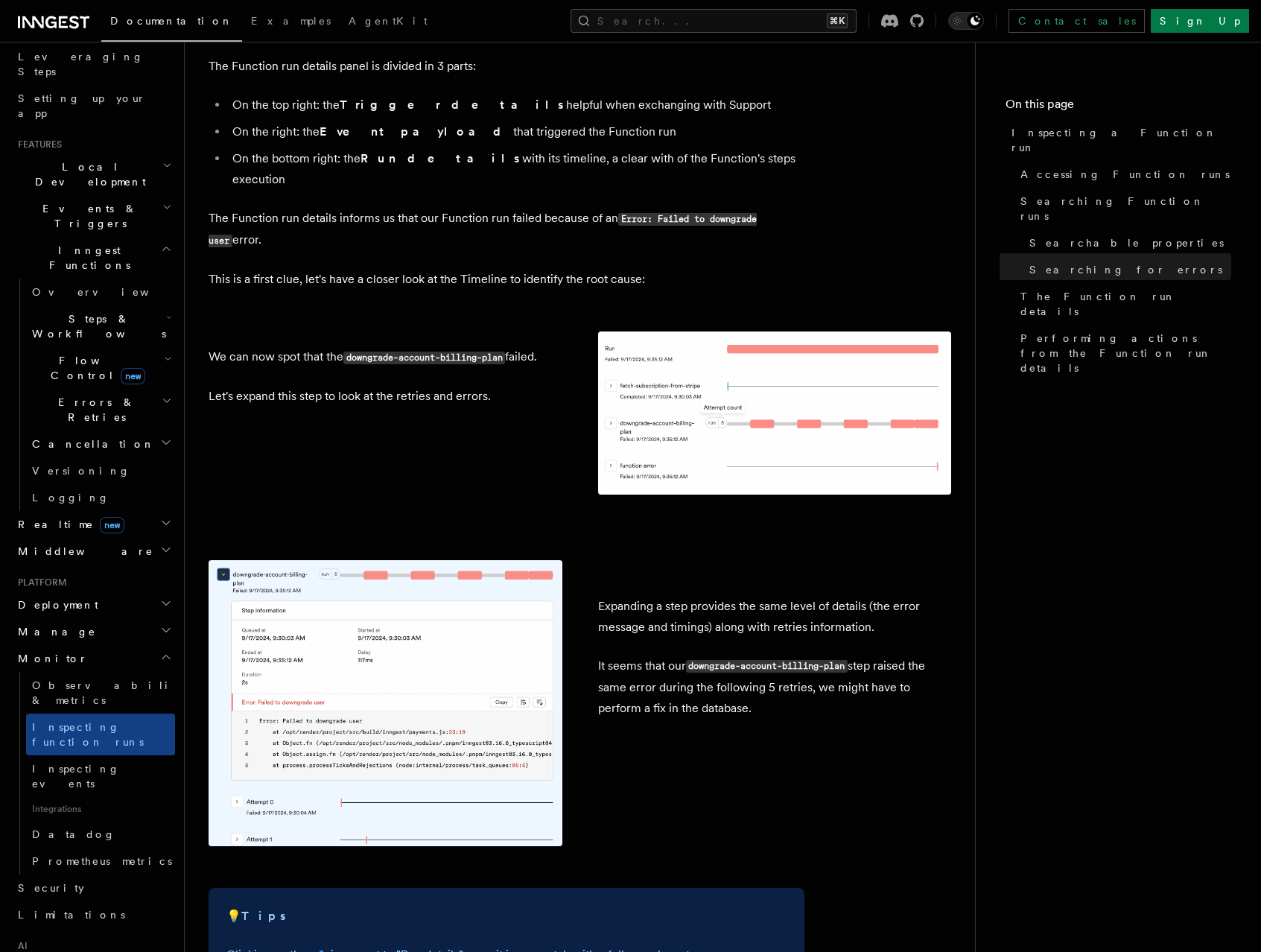
click at [488, 667] on img at bounding box center [385, 703] width 354 height 286
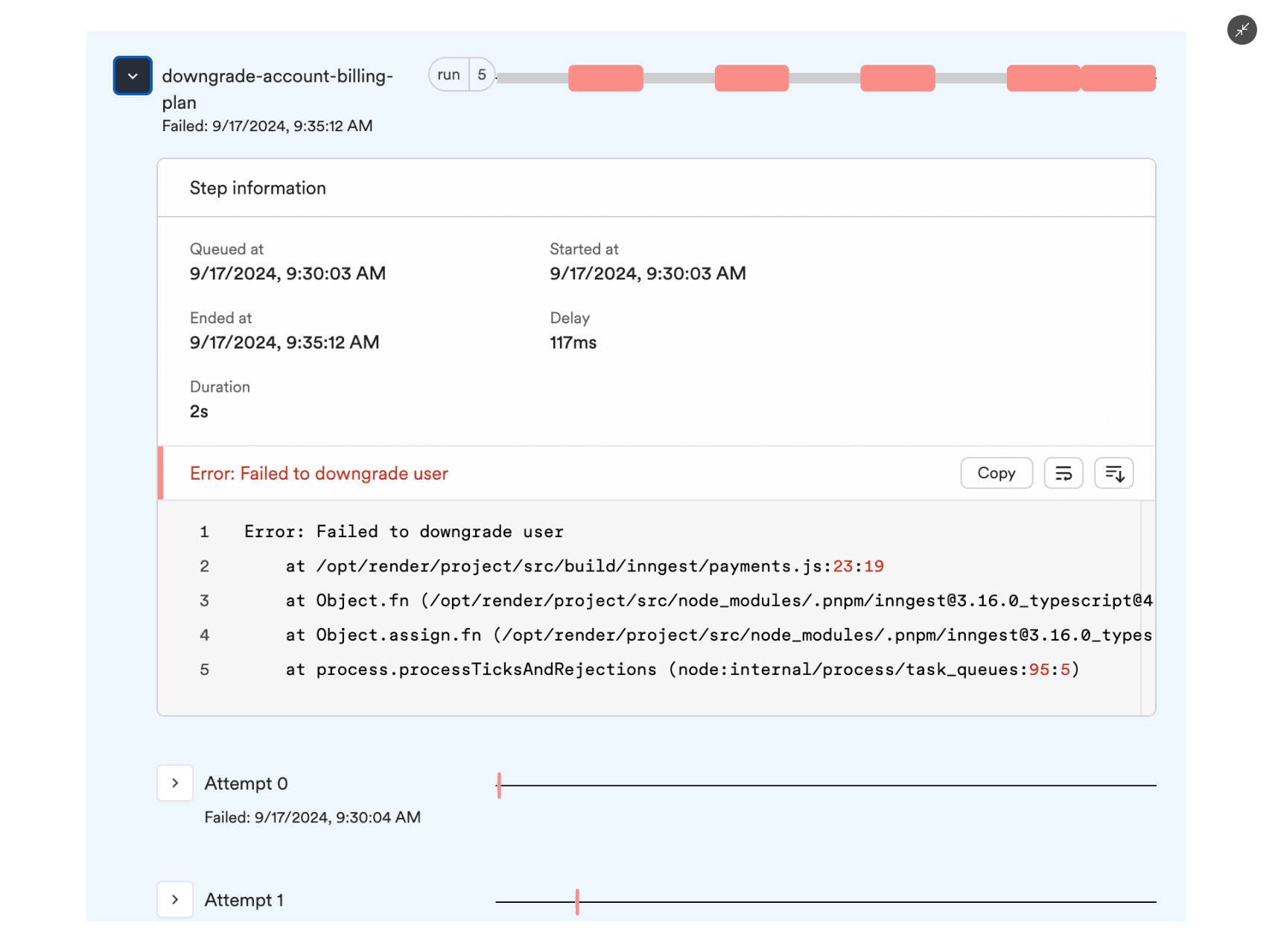
click at [391, 492] on img at bounding box center [635, 475] width 1099 height 890
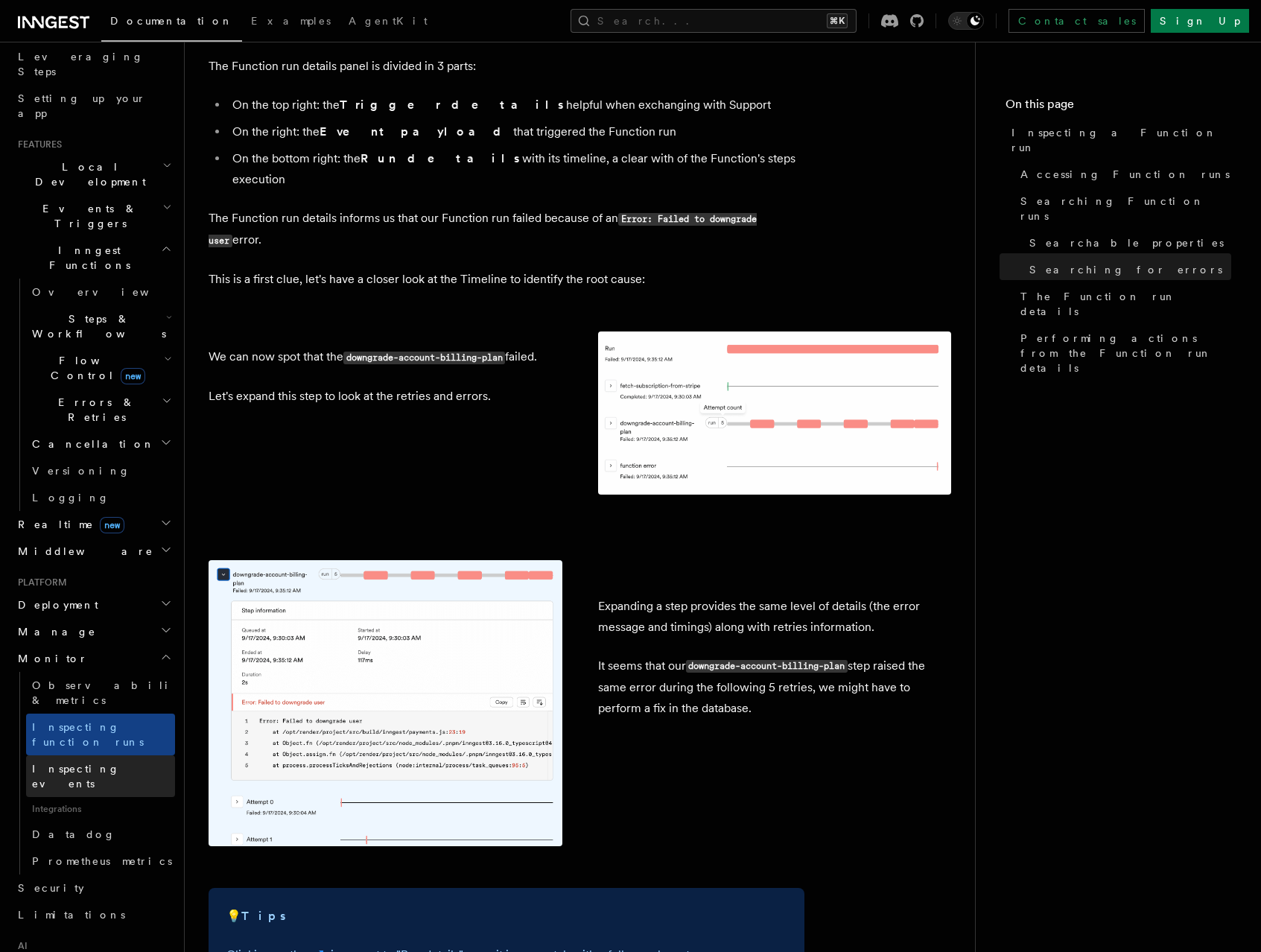
click at [80, 763] on span "Inspecting events" at bounding box center [76, 776] width 88 height 27
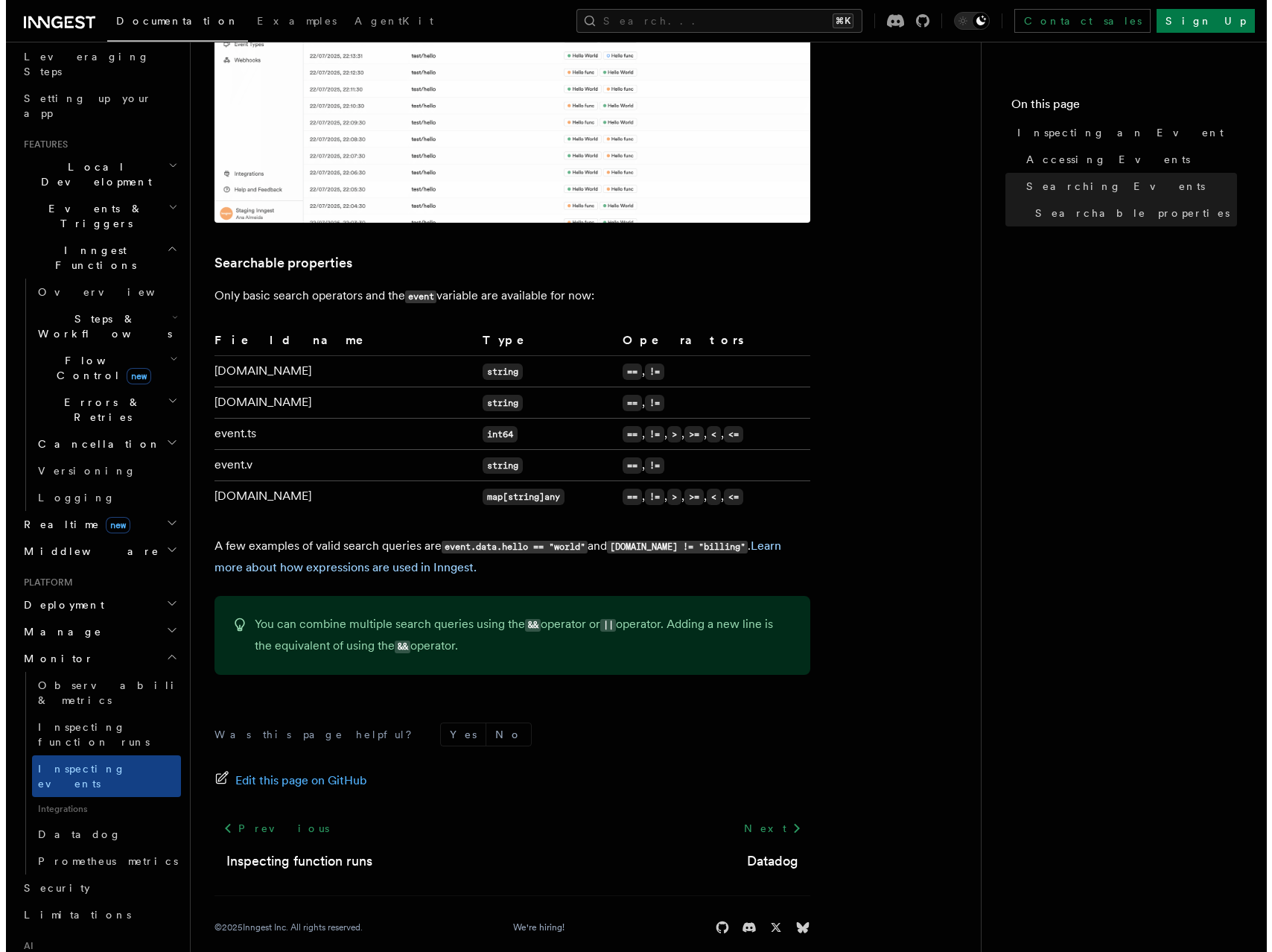
scroll to position [1017, 0]
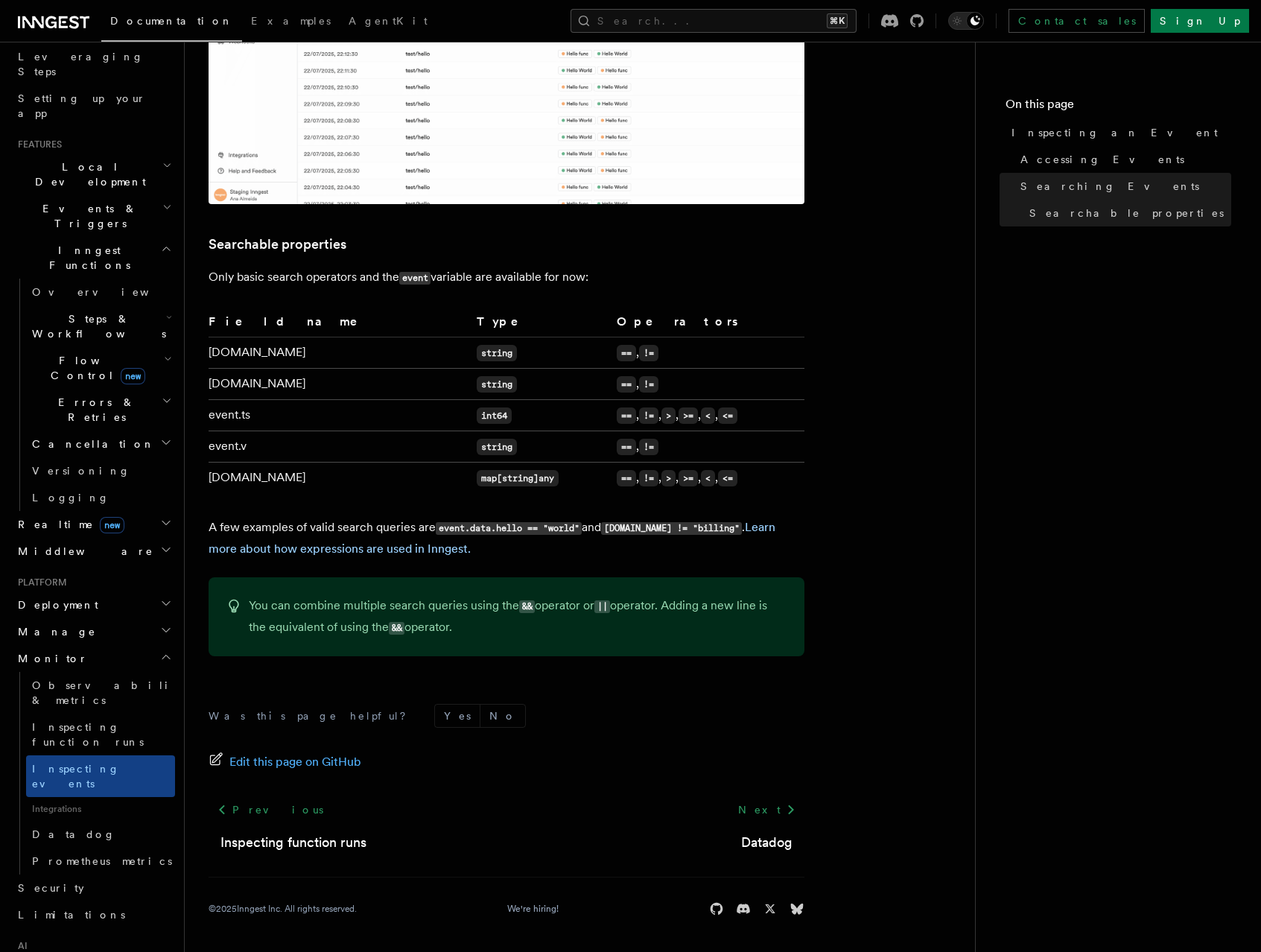
click at [945, 615] on article "Platform Monitor Inspecting an Event The Event details will provide all the inf…" at bounding box center [579, 0] width 743 height 1904
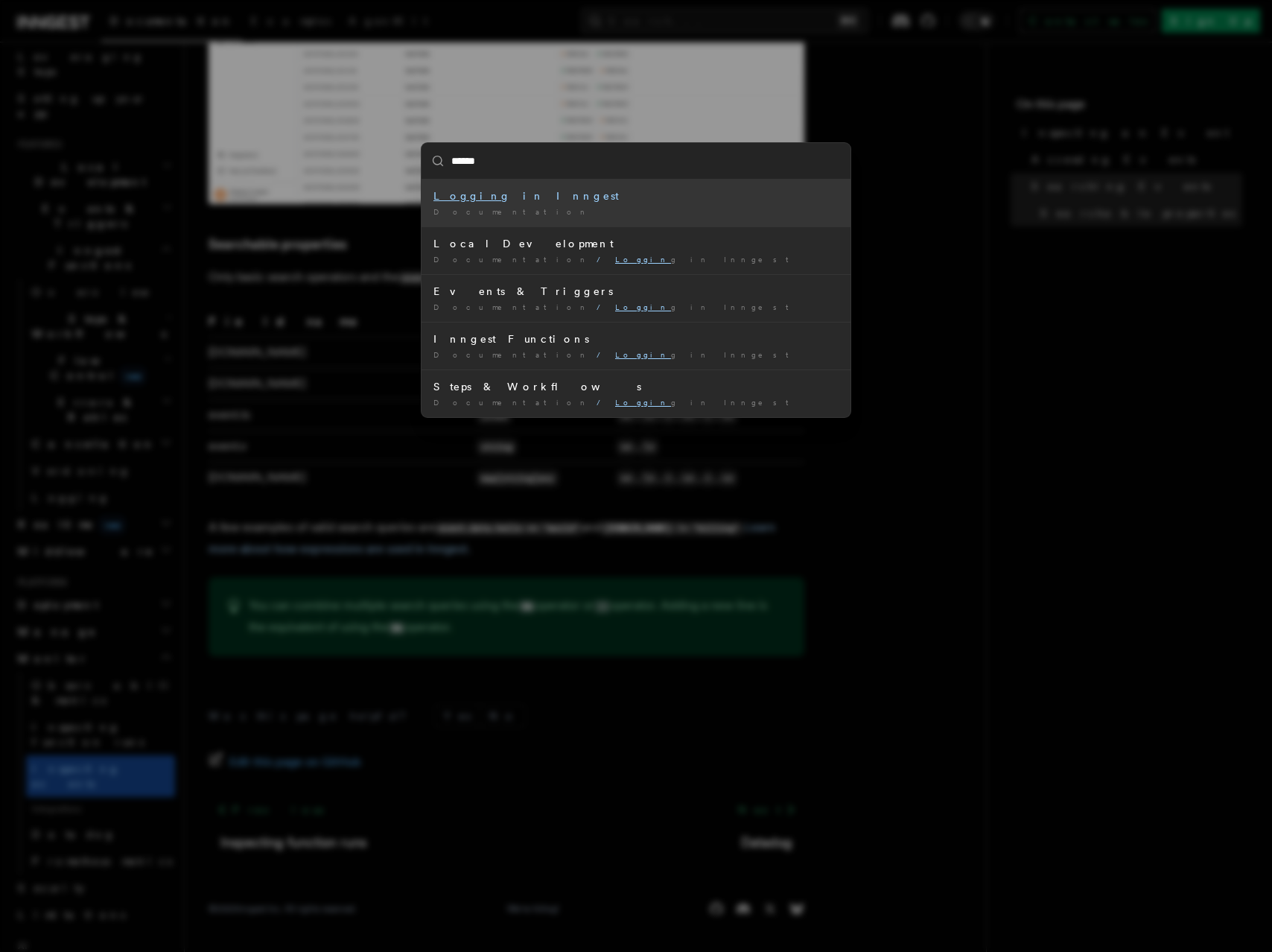
type input "*******"
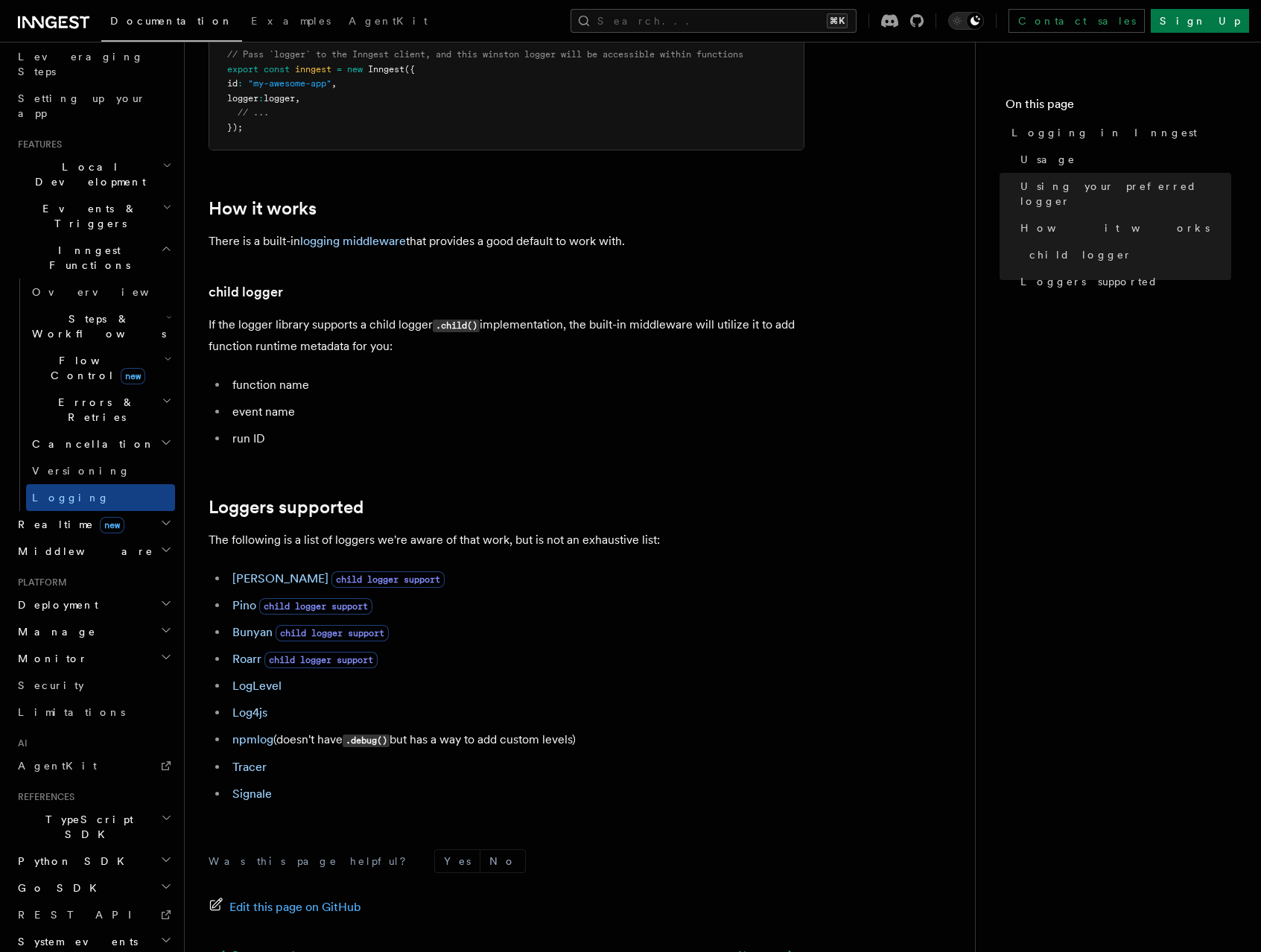
scroll to position [1686, 0]
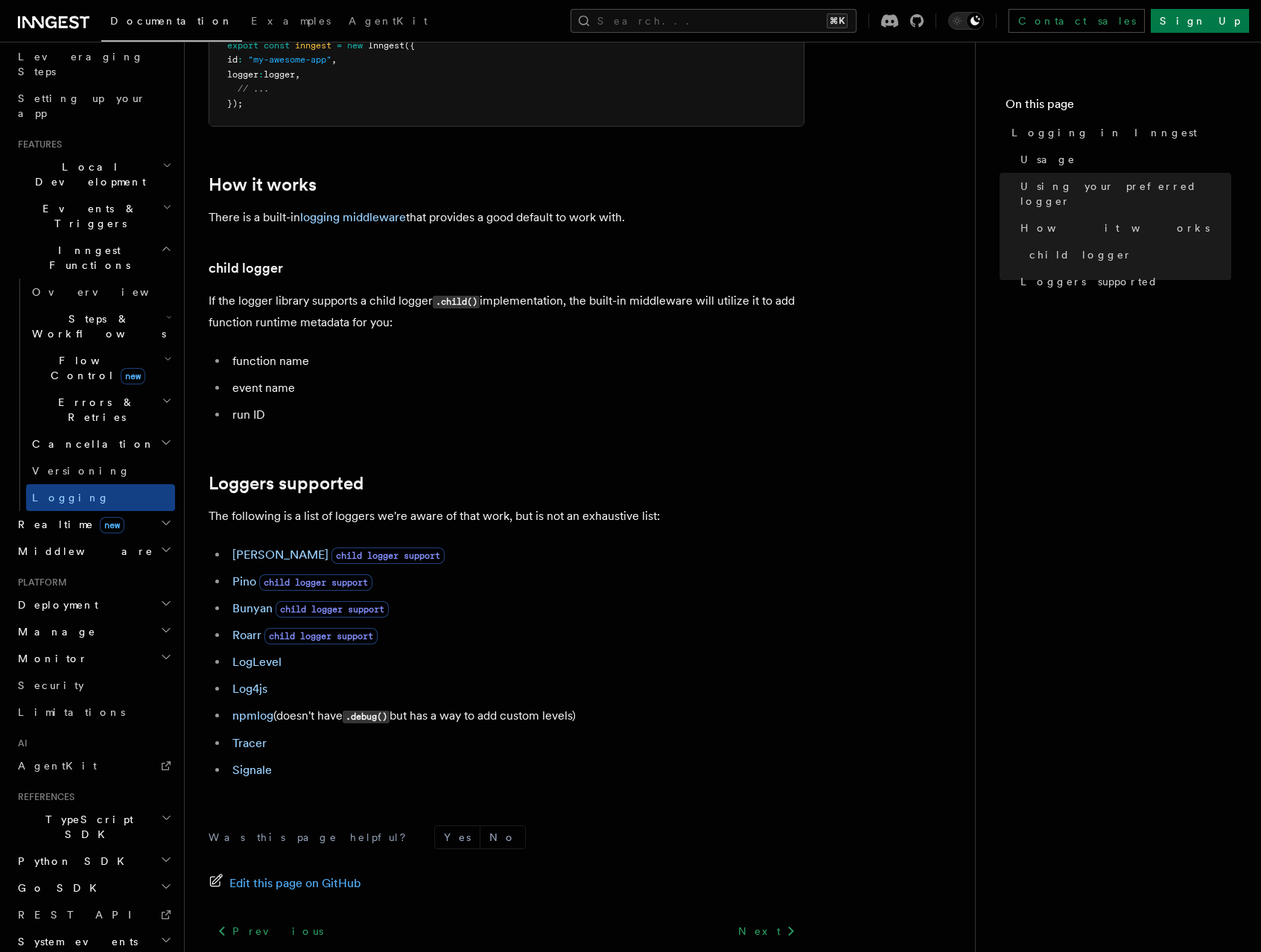
drag, startPoint x: 246, startPoint y: 646, endPoint x: 305, endPoint y: 643, distance: 59.1
click at [246, 642] on link "Roarr" at bounding box center [247, 635] width 29 height 14
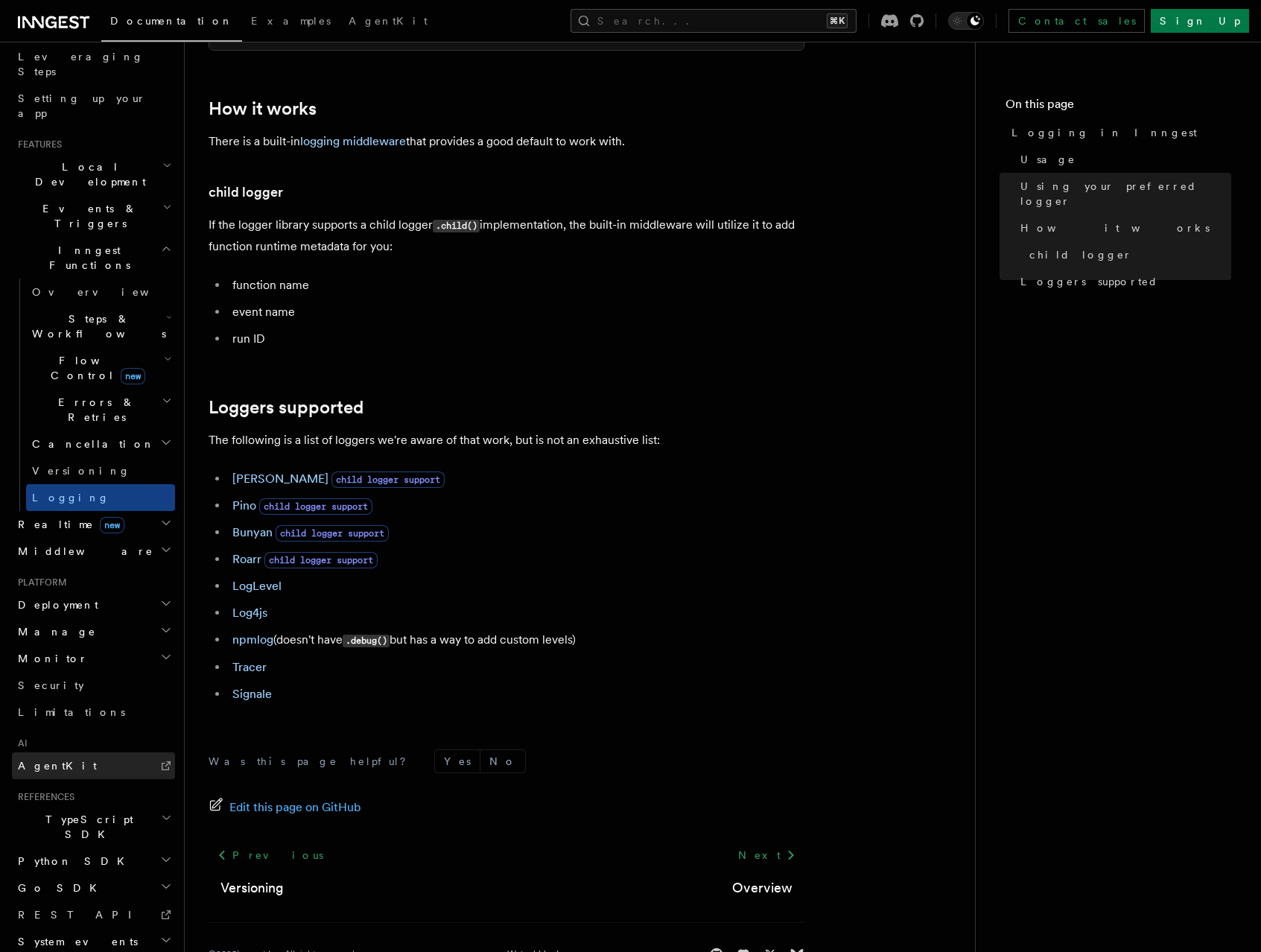
scroll to position [1820, 0]
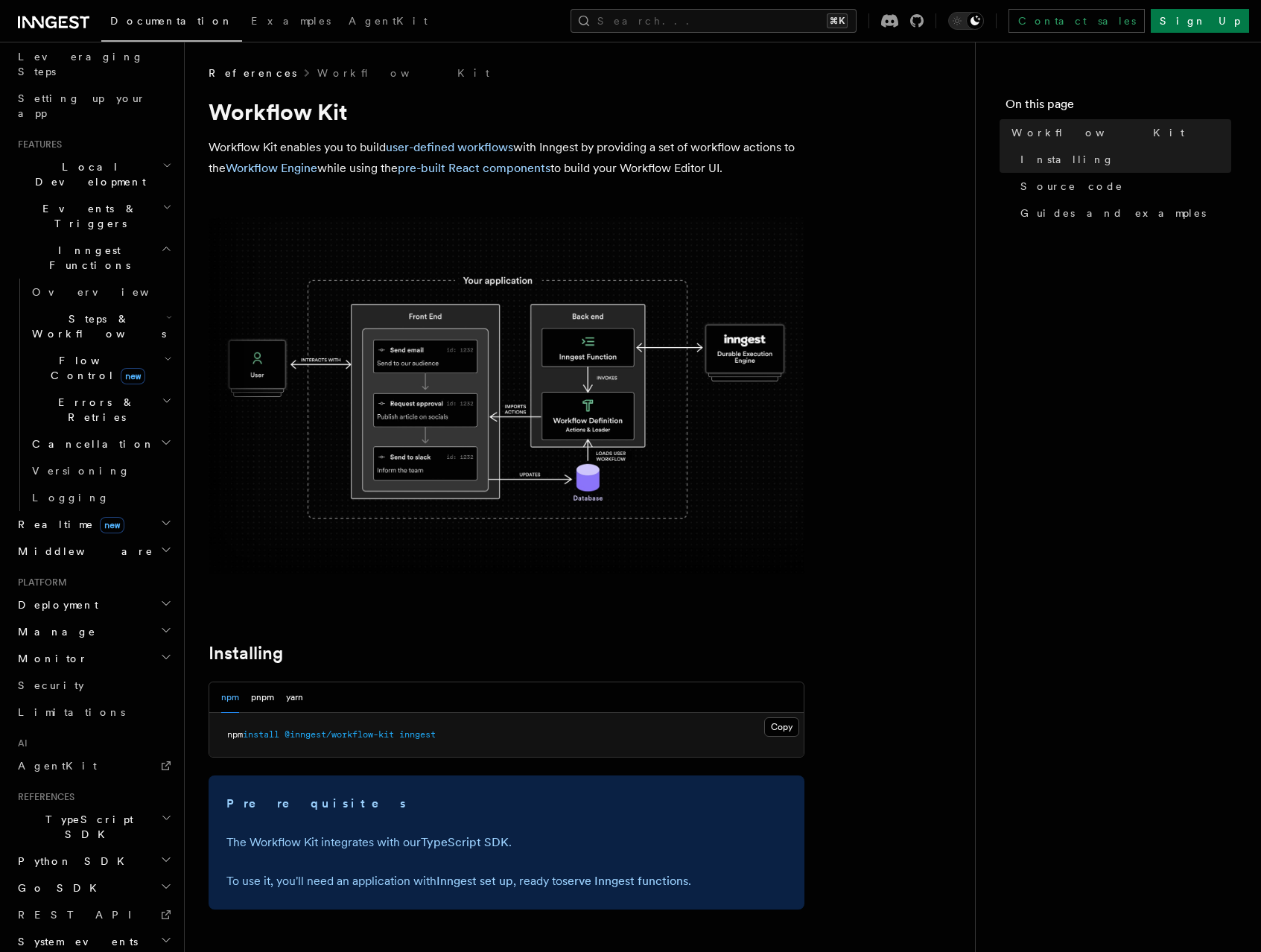
drag, startPoint x: 430, startPoint y: 381, endPoint x: 441, endPoint y: 380, distance: 11.0
click at [431, 381] on img at bounding box center [506, 396] width 596 height 357
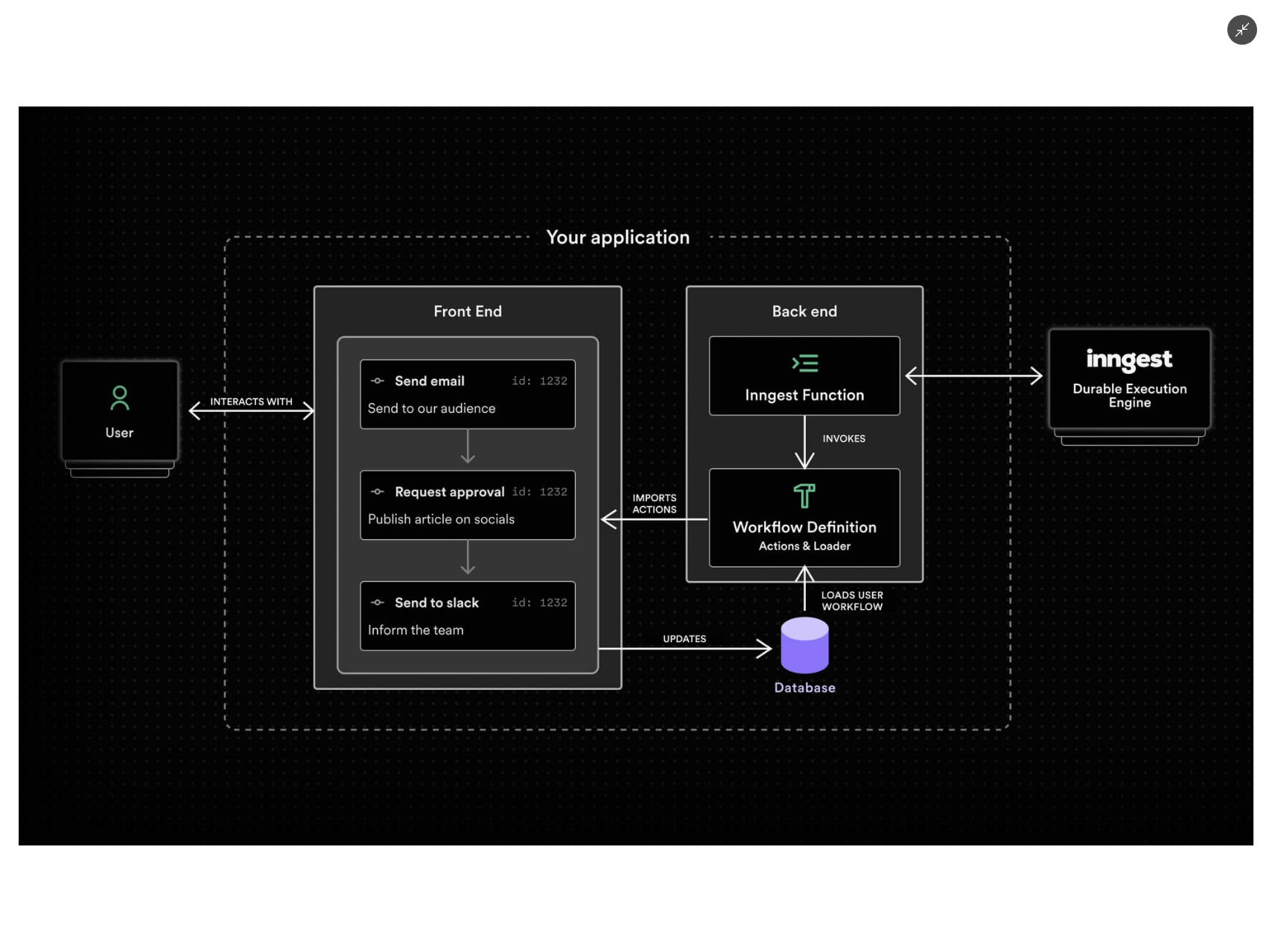
click at [706, 85] on div at bounding box center [636, 476] width 1272 height 952
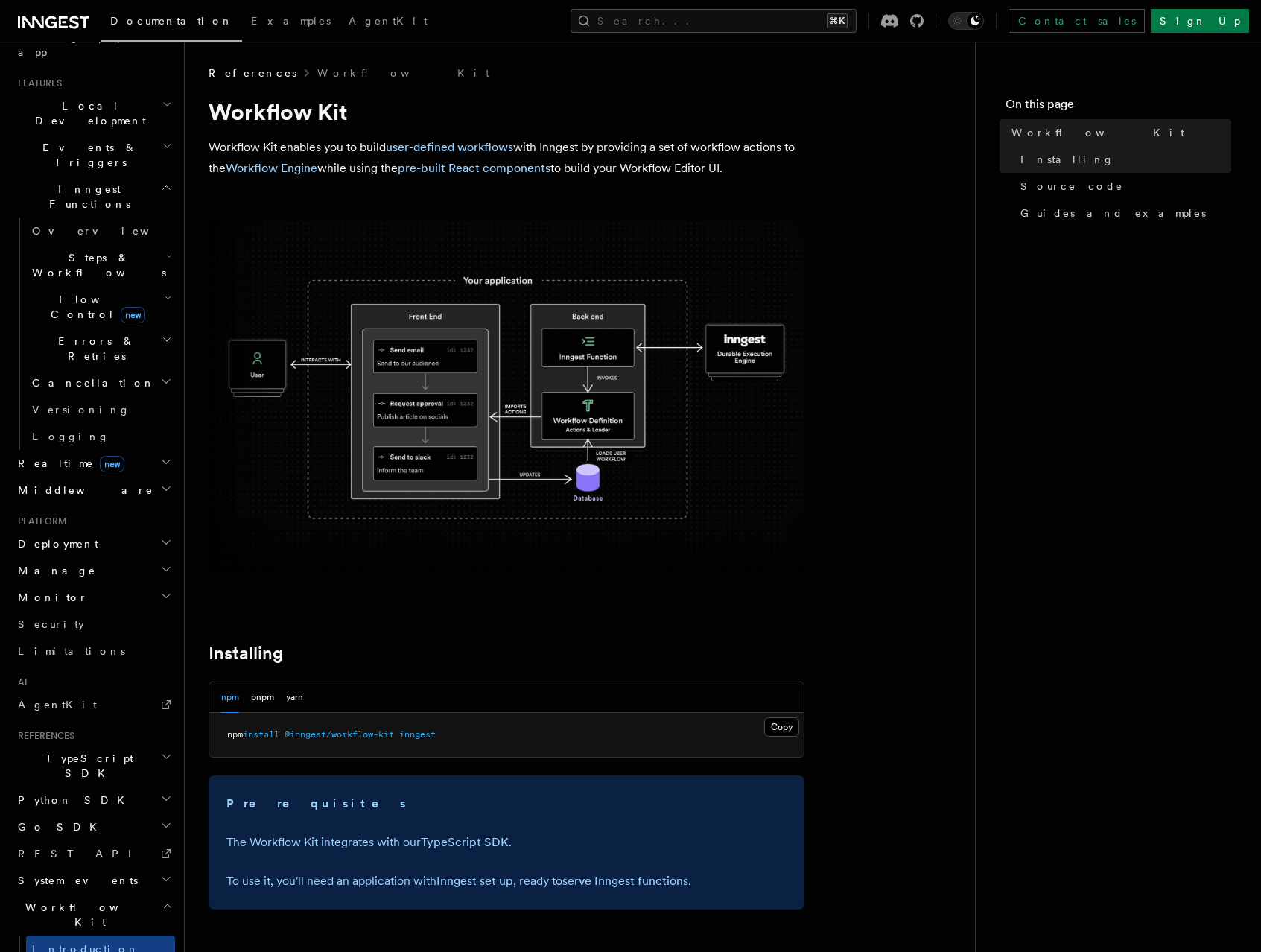
scroll to position [374, 0]
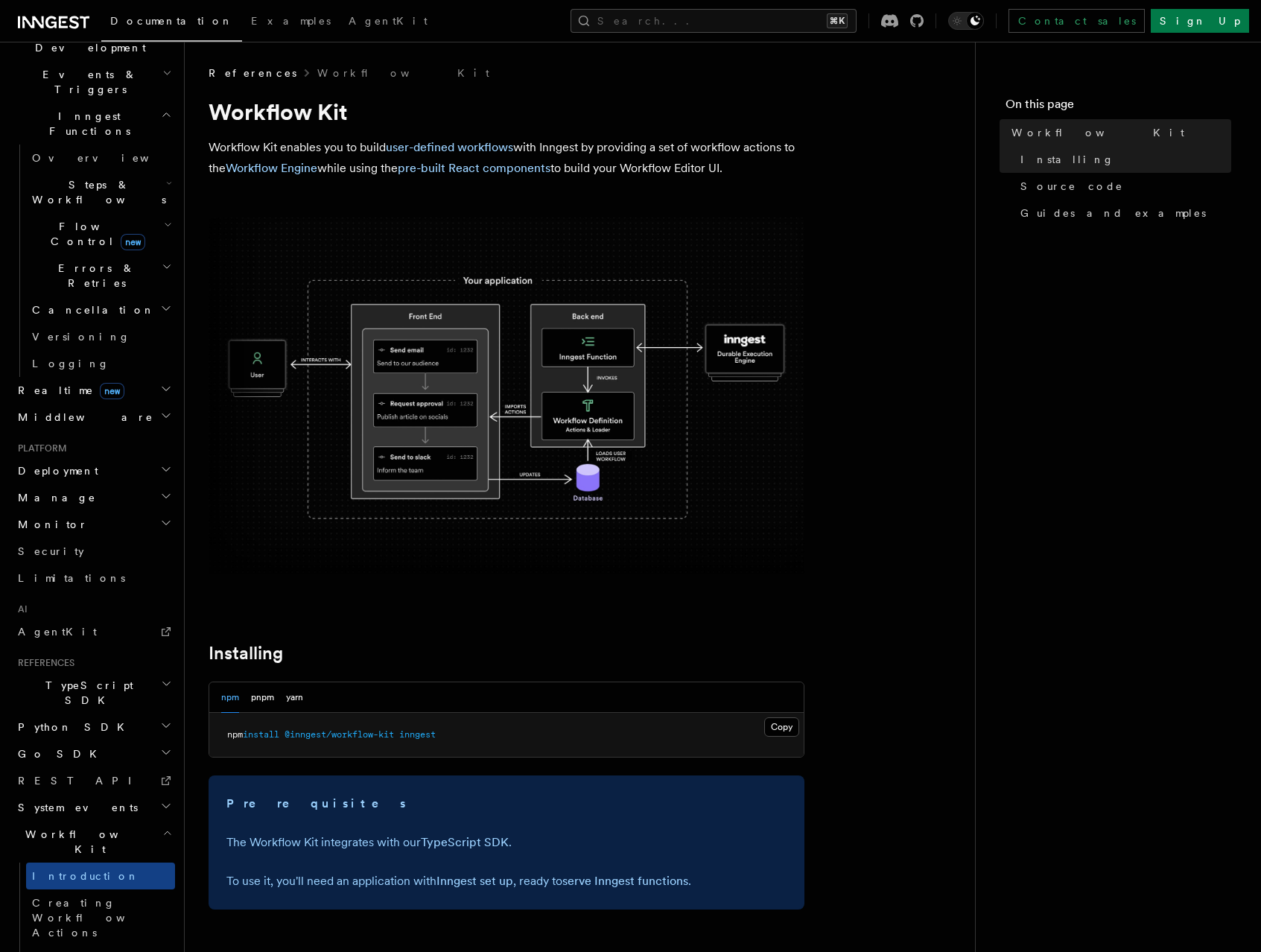
drag, startPoint x: 102, startPoint y: 678, endPoint x: 114, endPoint y: 669, distance: 15.0
click at [102, 821] on h2 "Workflow Kit" at bounding box center [94, 842] width 164 height 41
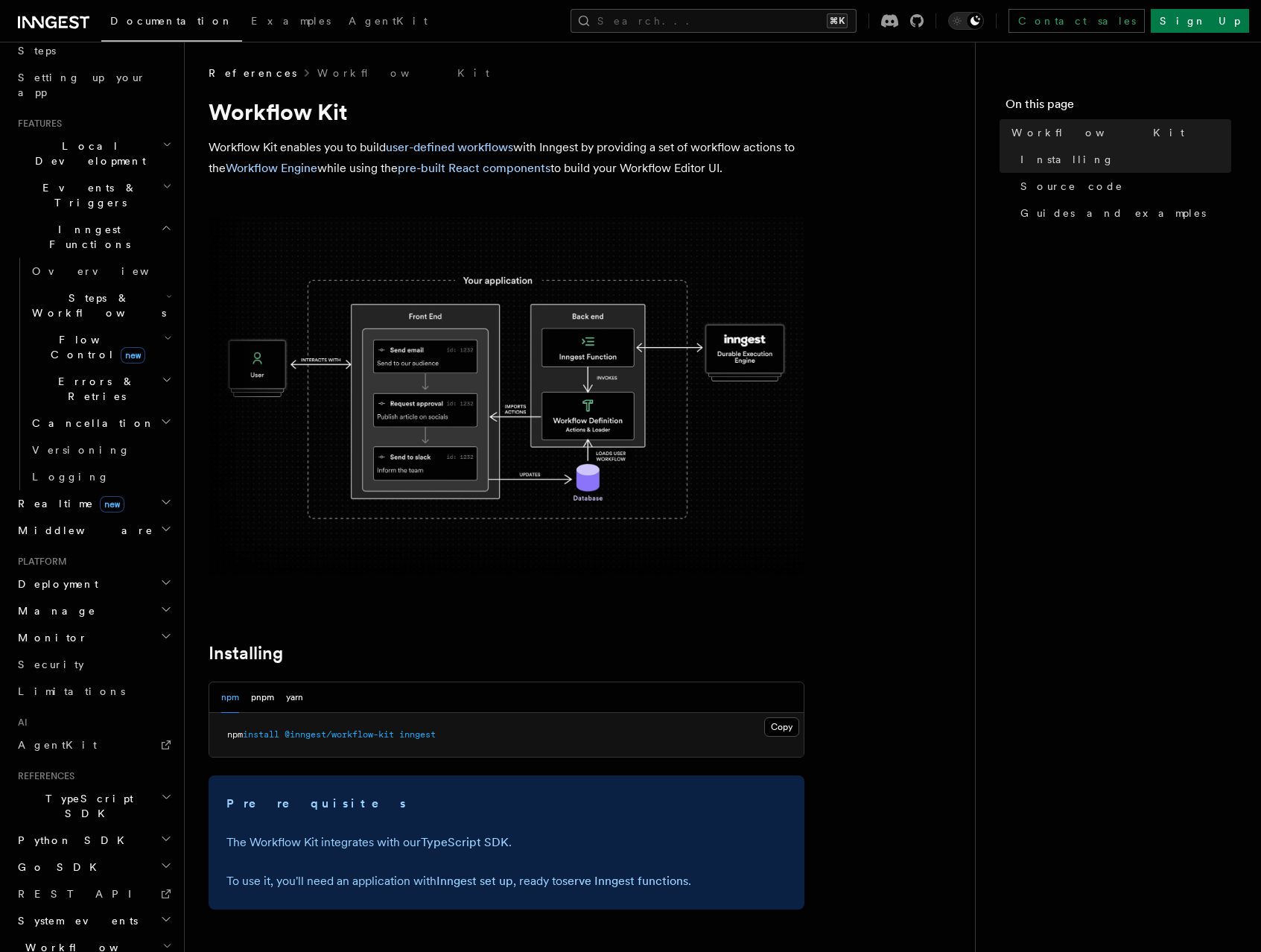
scroll to position [240, 0]
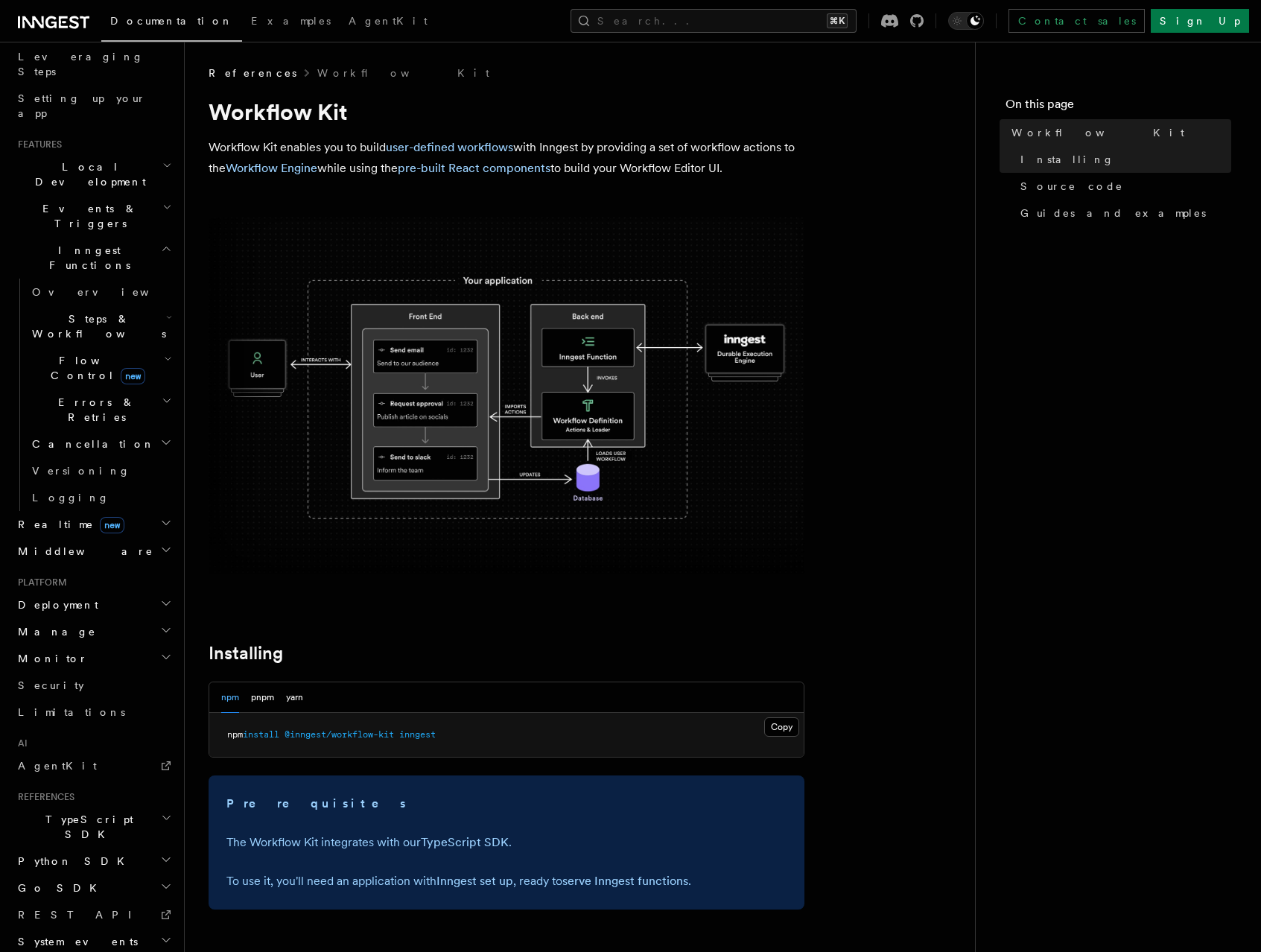
click at [46, 934] on span "System events" at bounding box center [75, 941] width 126 height 15
click at [103, 951] on span "function.failed" at bounding box center [77, 968] width 90 height 12
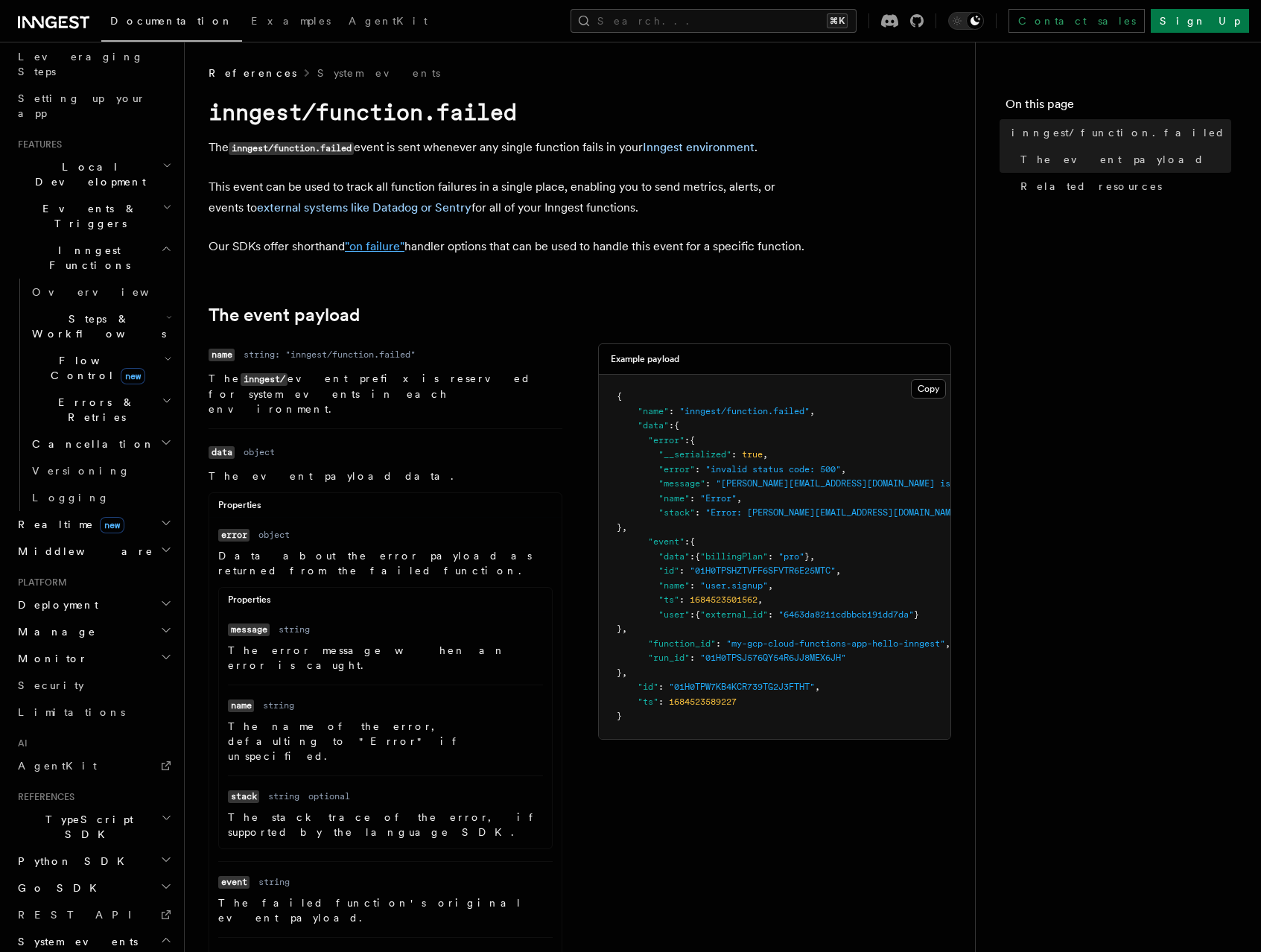
click at [361, 250] on link ""on failure"" at bounding box center [374, 246] width 59 height 14
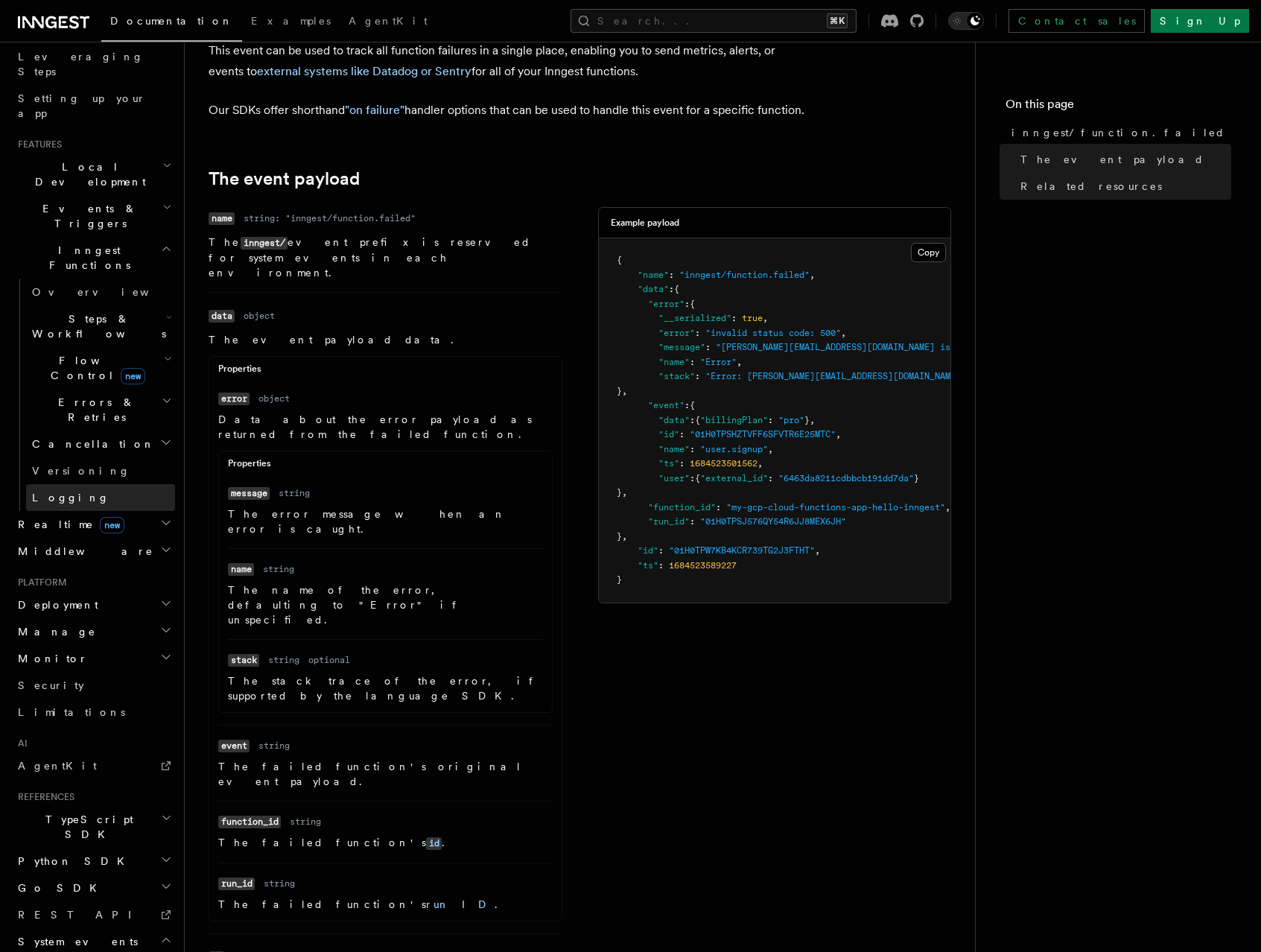
scroll to position [125, 0]
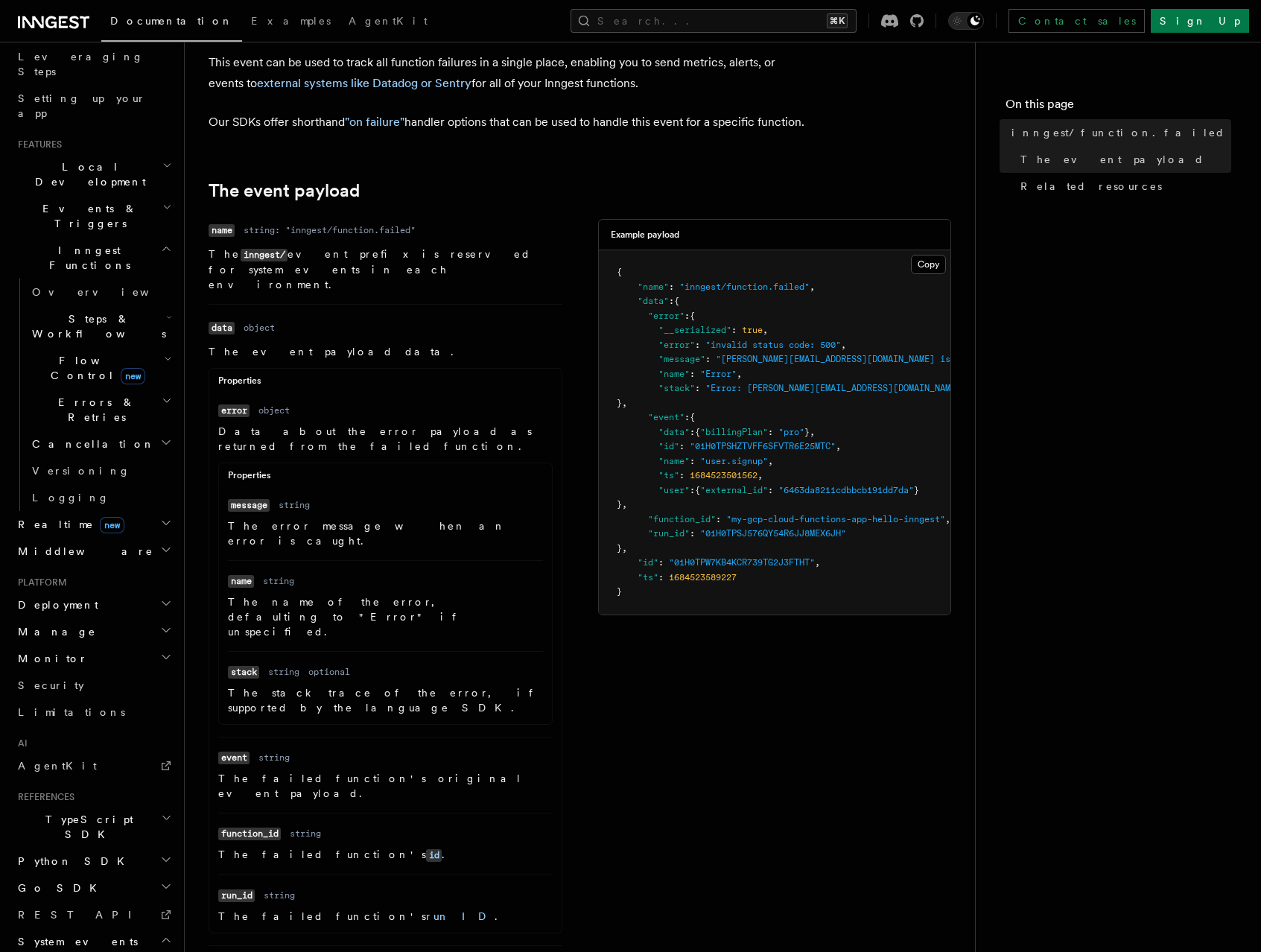
click at [51, 544] on span "Middleware" at bounding box center [83, 551] width 141 height 15
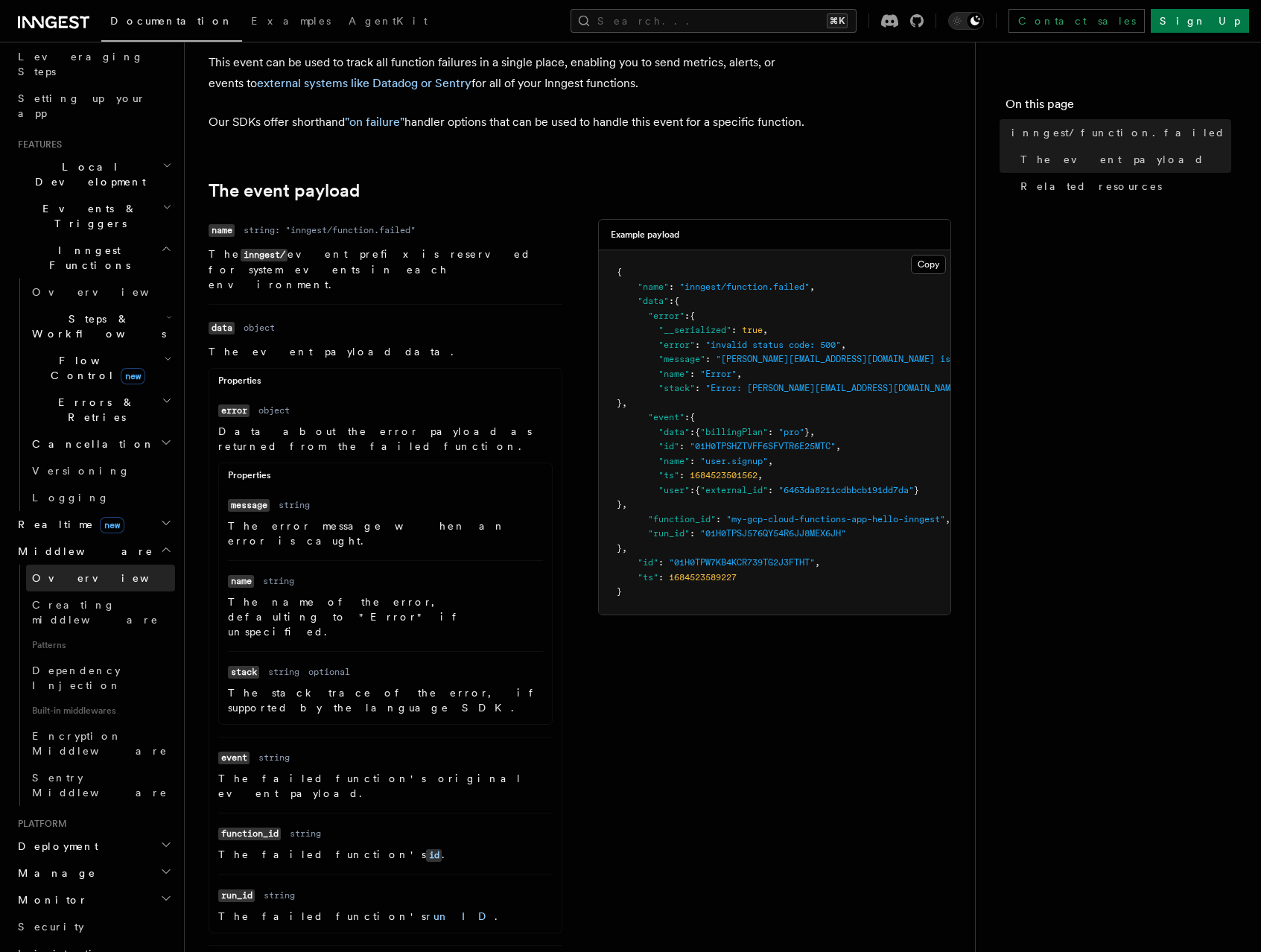
click at [71, 572] on span "Overview" at bounding box center [108, 578] width 153 height 12
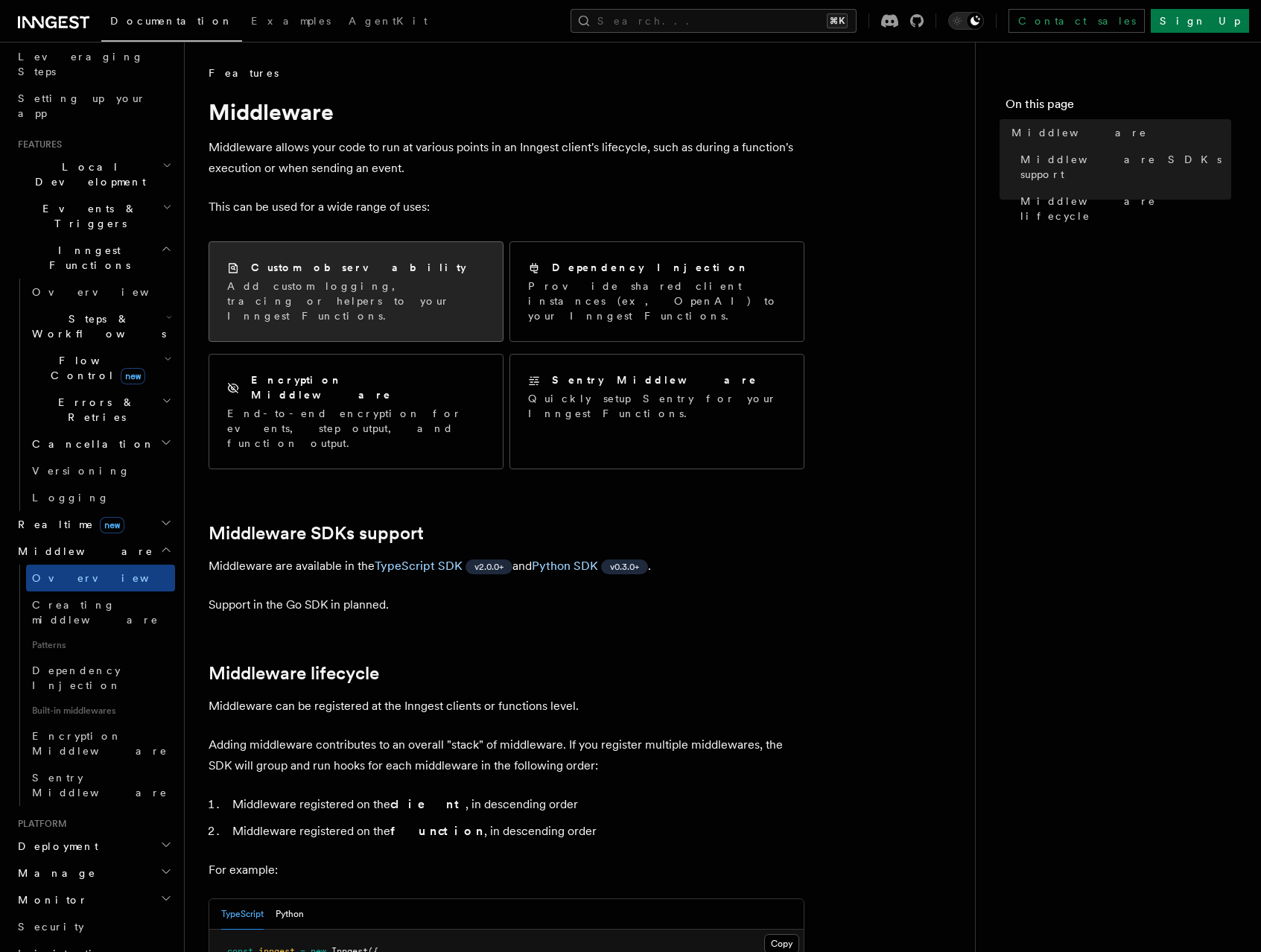
click at [337, 294] on p "Add custom logging, tracing or helpers to your Inngest Functions." at bounding box center [355, 301] width 257 height 45
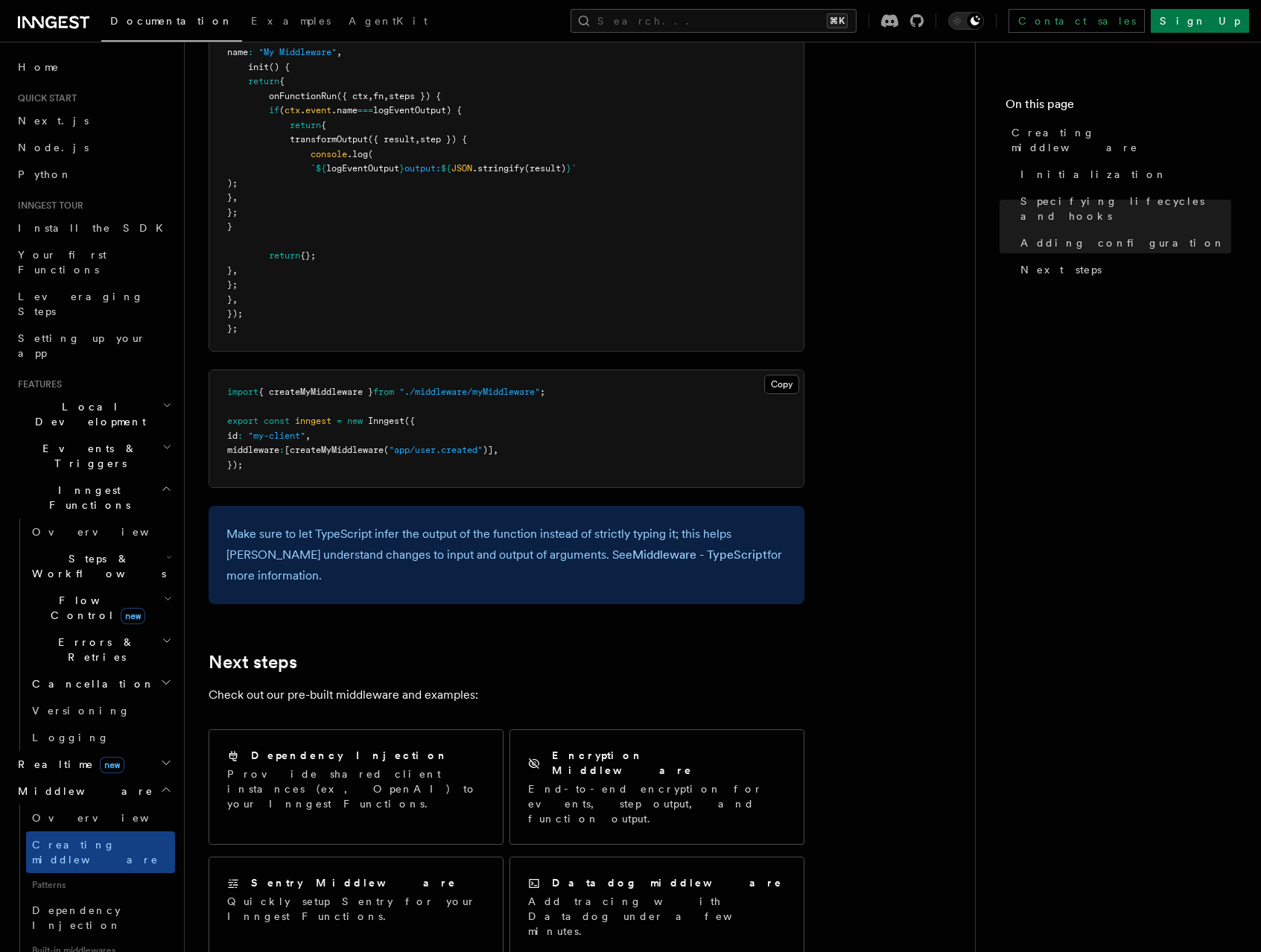
scroll to position [2581, 0]
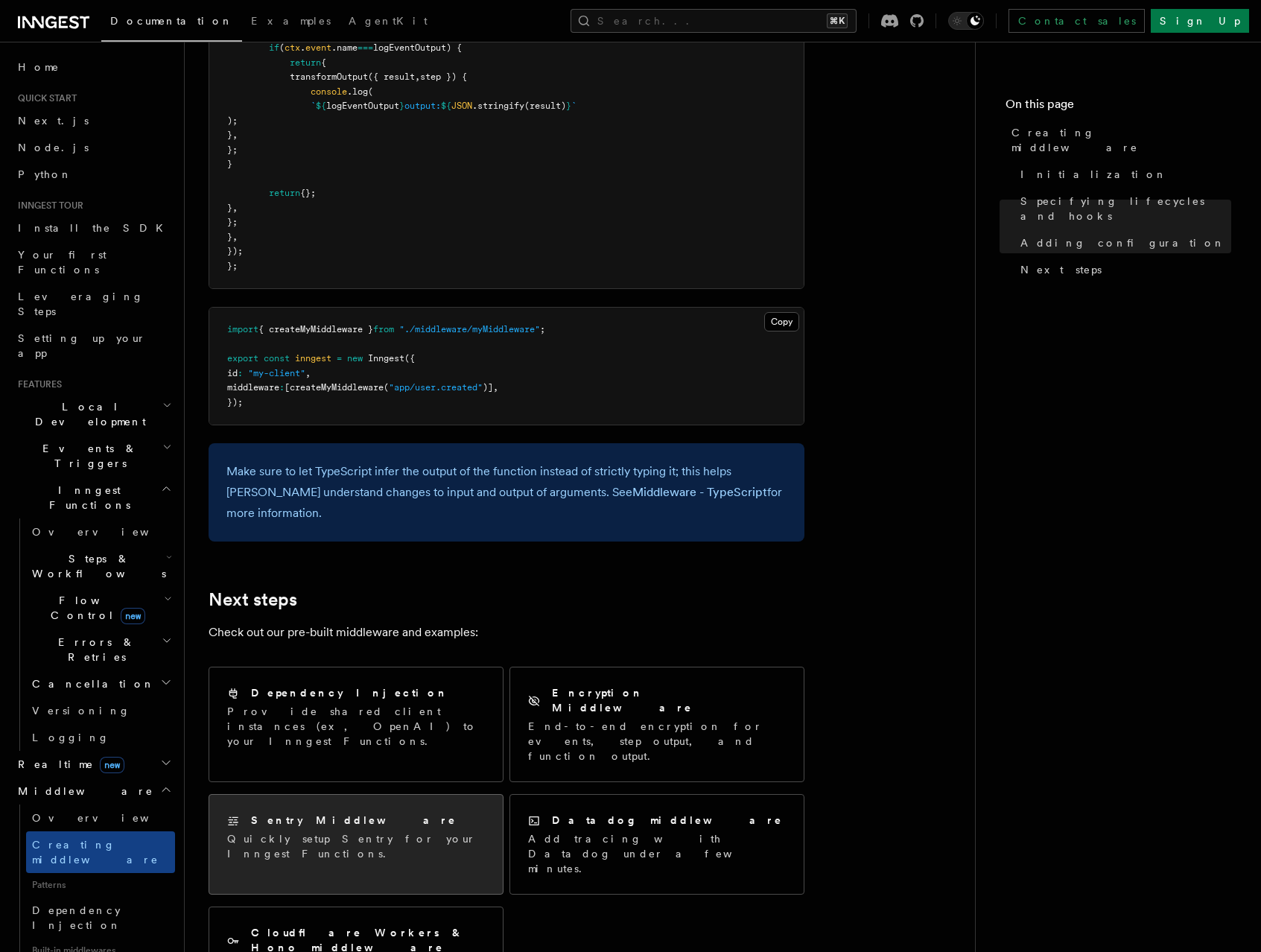
click at [292, 813] on h2 "Sentry Middleware" at bounding box center [354, 819] width 206 height 15
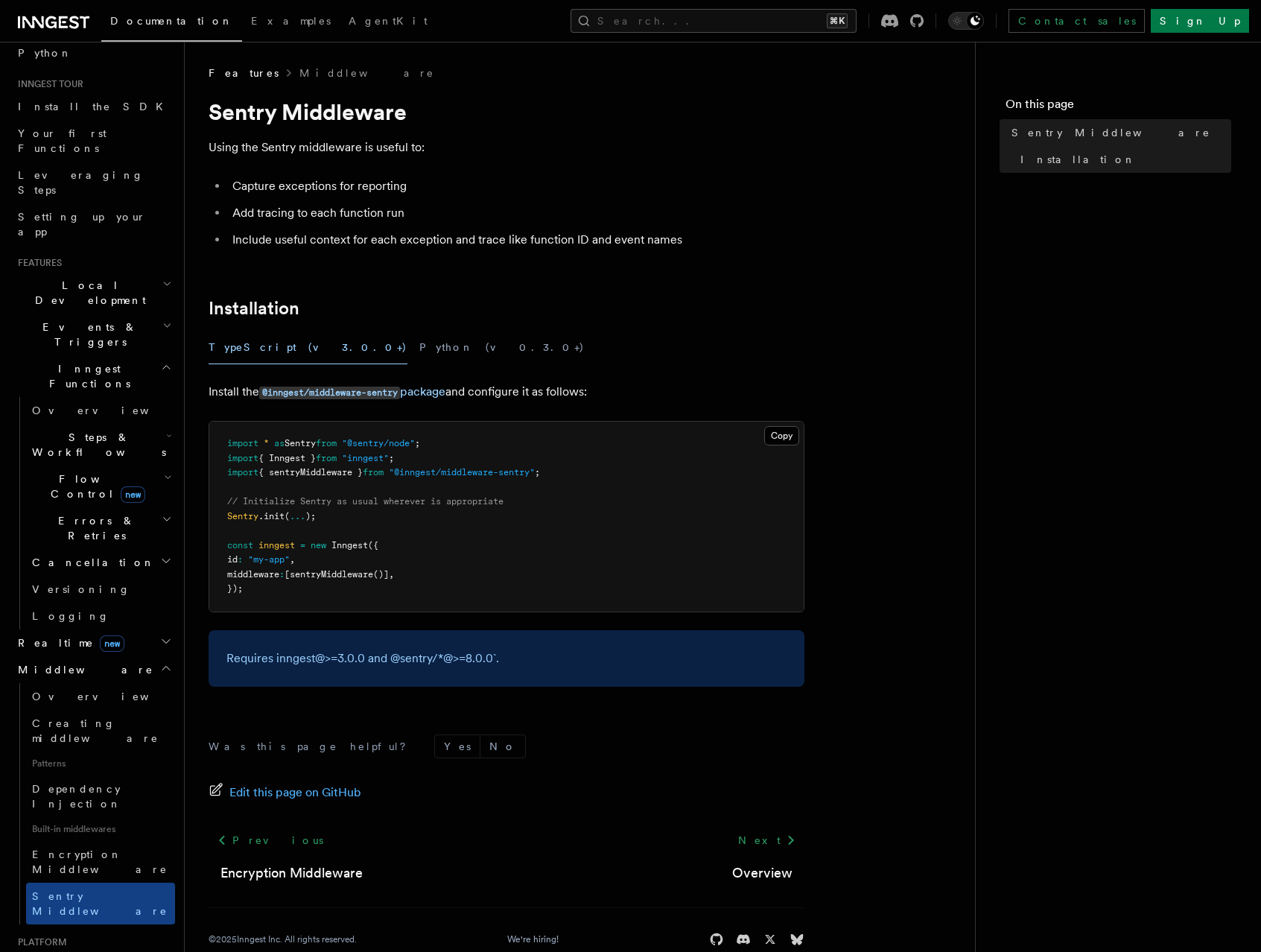
scroll to position [136, 0]
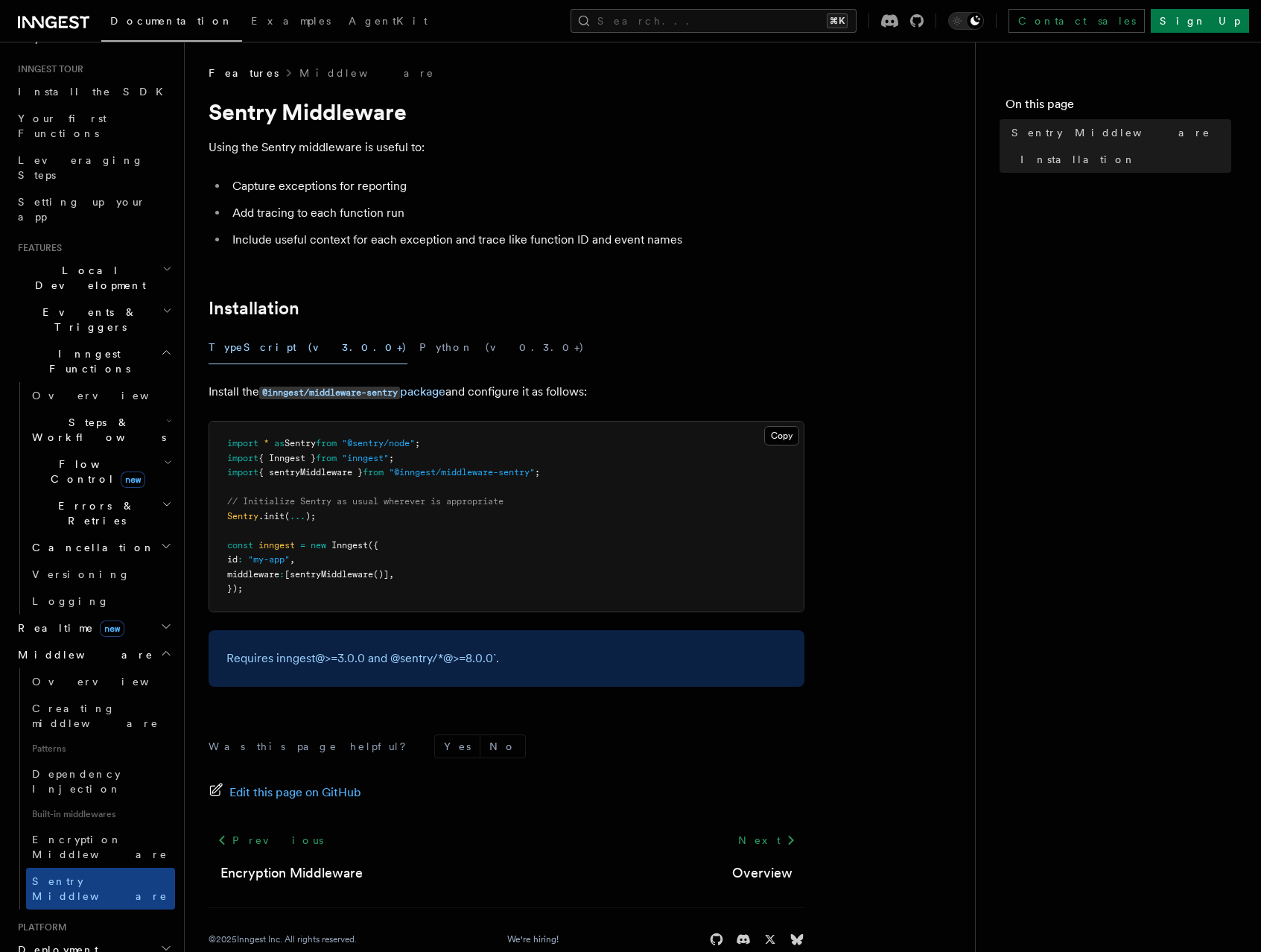
click at [96, 937] on h2 "Deployment" at bounding box center [94, 949] width 164 height 27
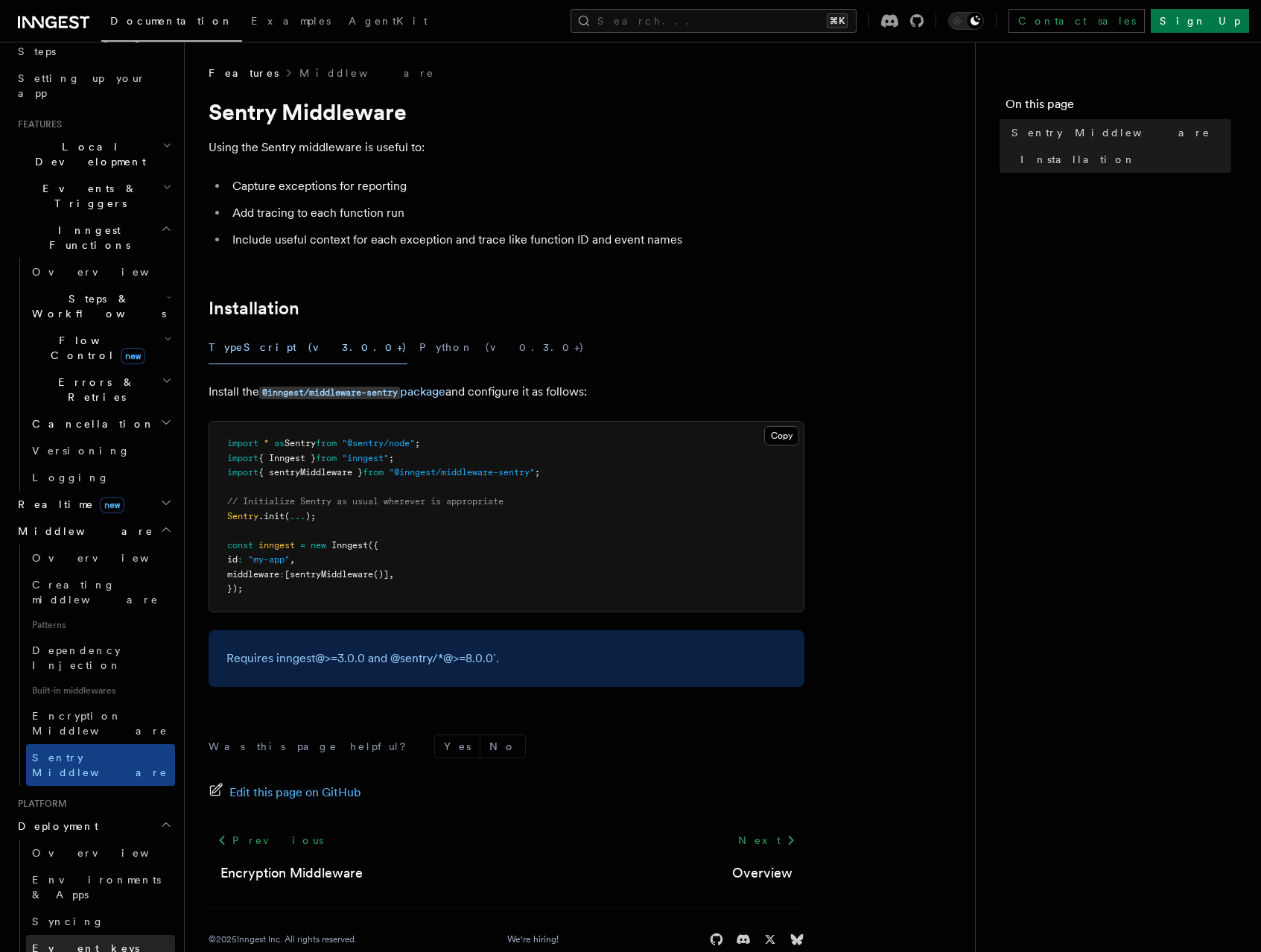
scroll to position [275, 0]
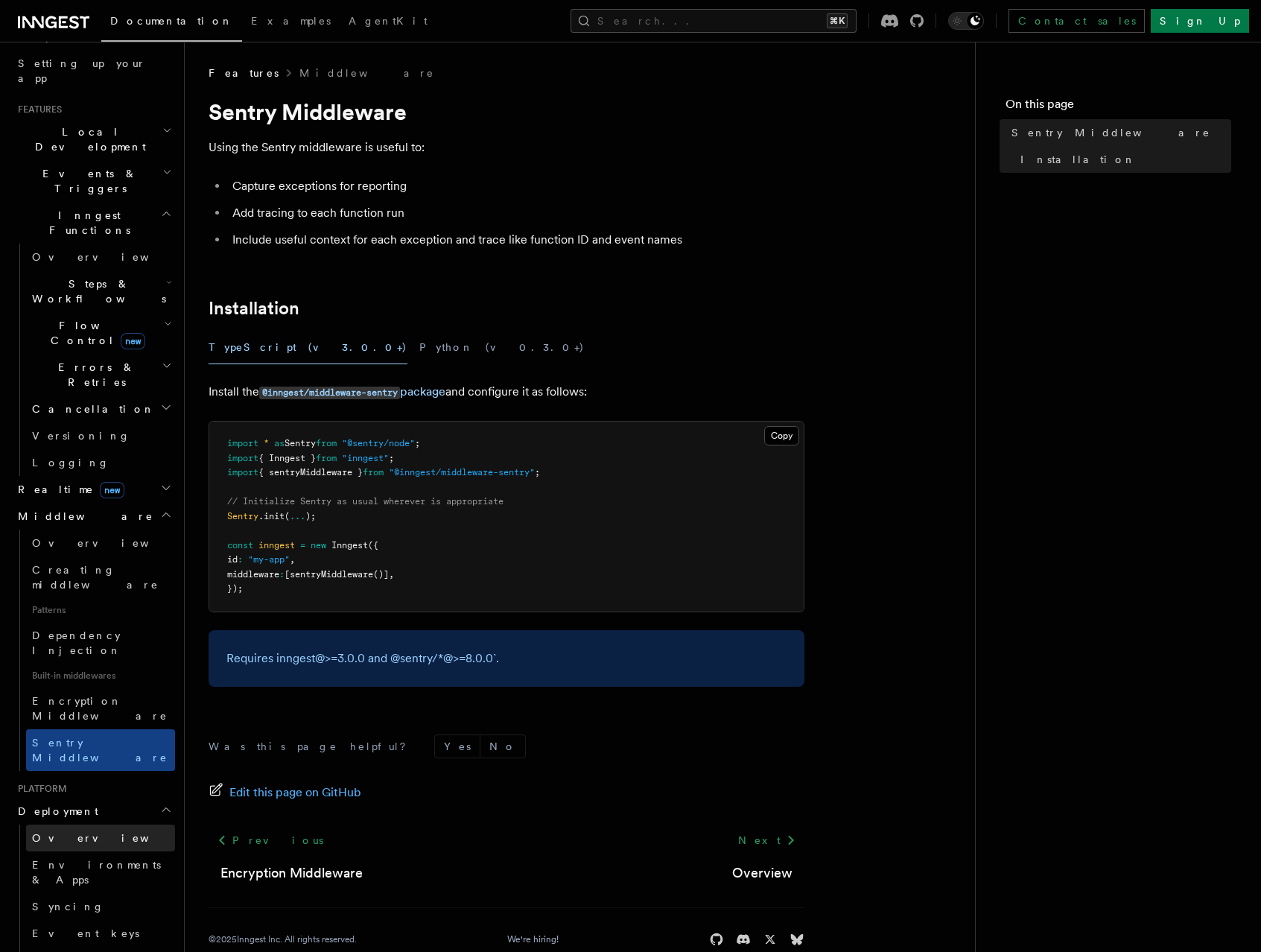
click at [65, 832] on span "Overview" at bounding box center [108, 838] width 153 height 12
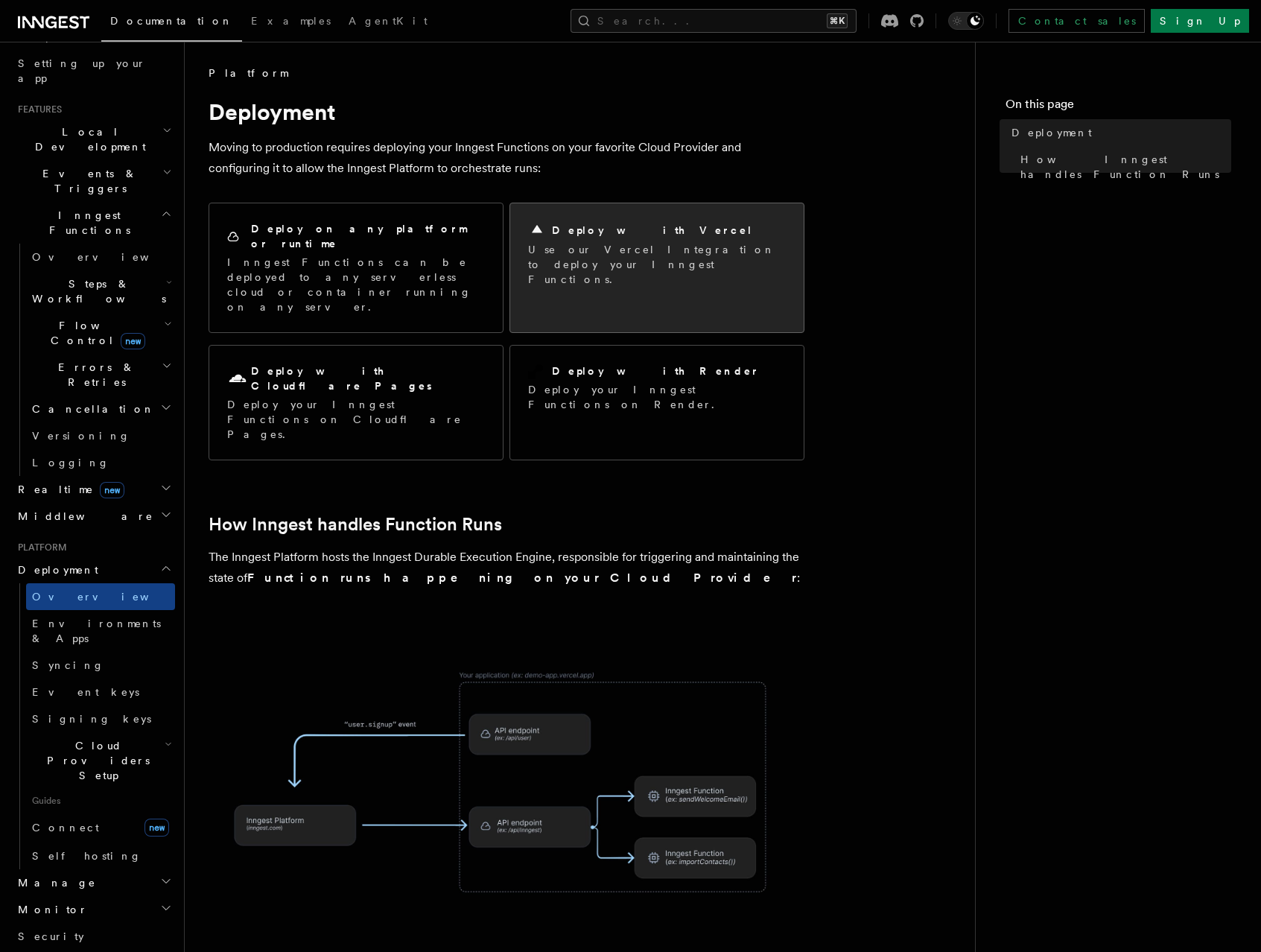
click at [665, 230] on div "Deploy with Vercel" at bounding box center [657, 230] width 257 height 18
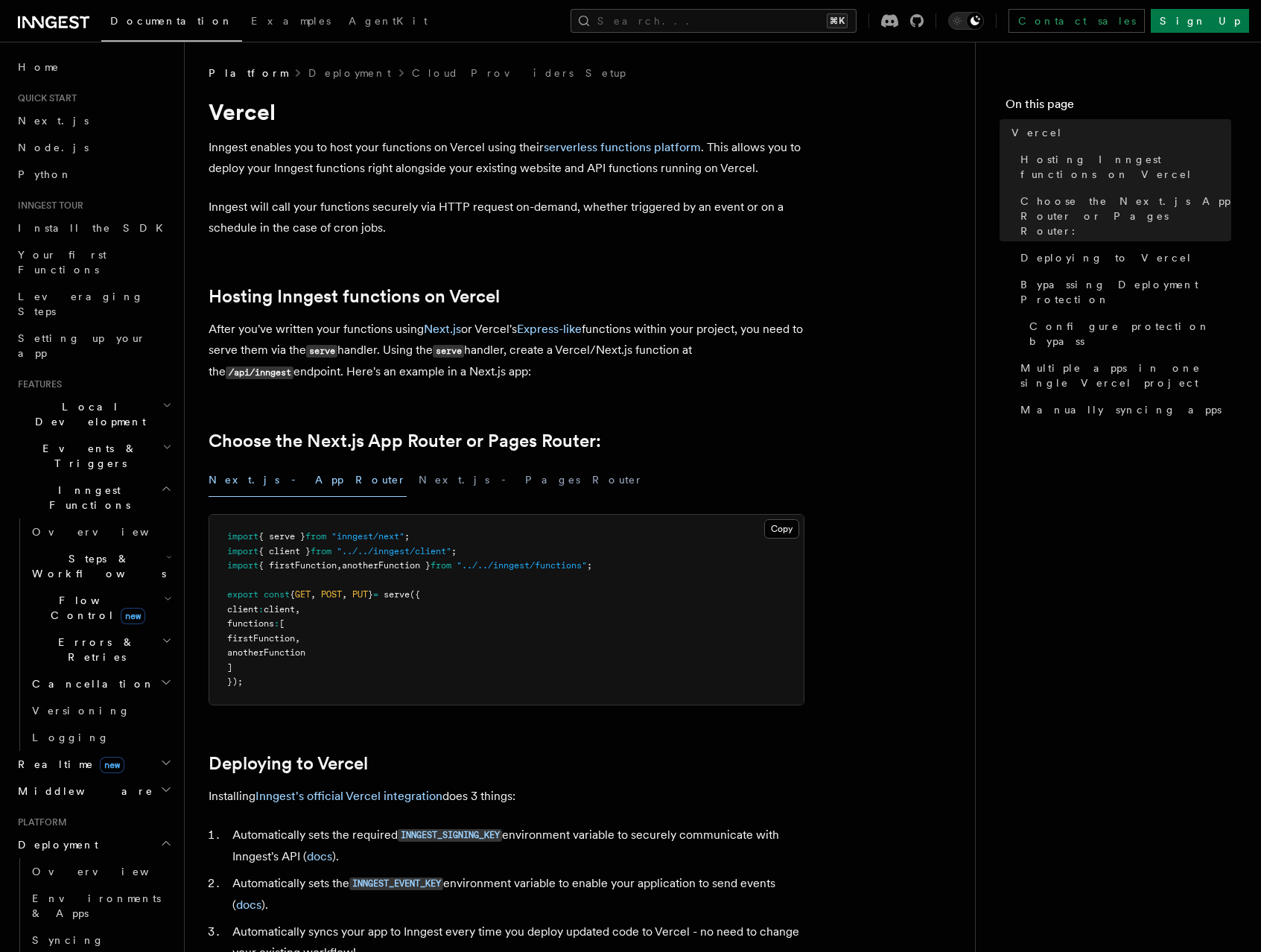
click at [61, 23] on icon at bounding box center [53, 22] width 71 height 18
